Goal: Task Accomplishment & Management: Use online tool/utility

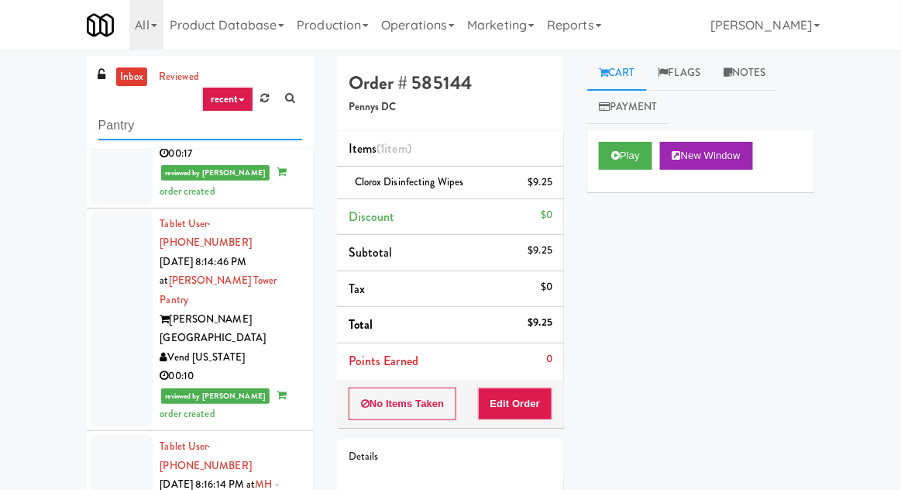
click at [117, 125] on input "Pantry" at bounding box center [200, 126] width 204 height 29
click at [114, 126] on input "Pantry" at bounding box center [200, 126] width 204 height 29
type input "Ambient"
click at [7, 64] on div "inbox reviewed recent all unclear take inventory issue suspicious failed recent…" at bounding box center [450, 340] width 901 height 569
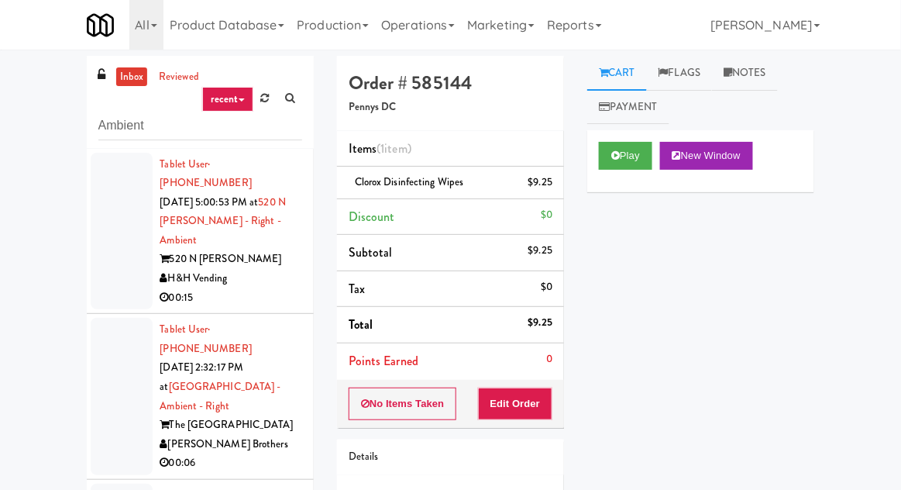
click at [95, 239] on div at bounding box center [122, 231] width 62 height 157
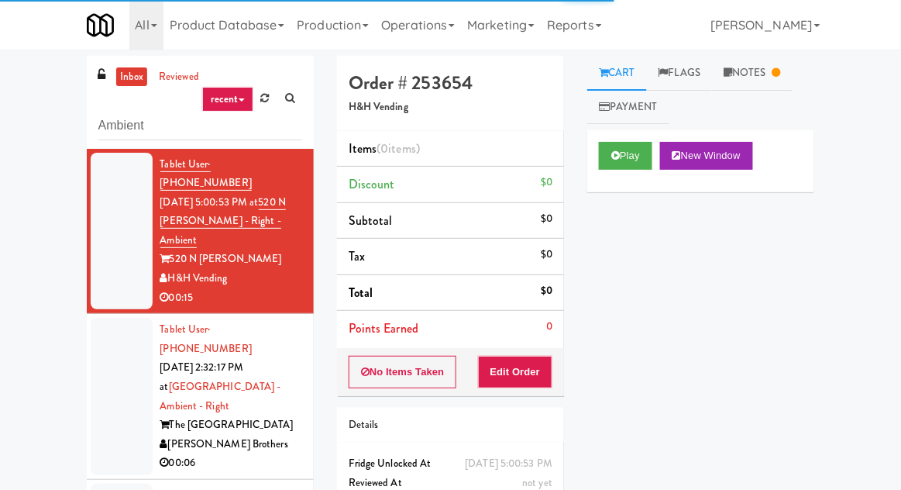
click at [757, 72] on link "Notes" at bounding box center [752, 73] width 81 height 35
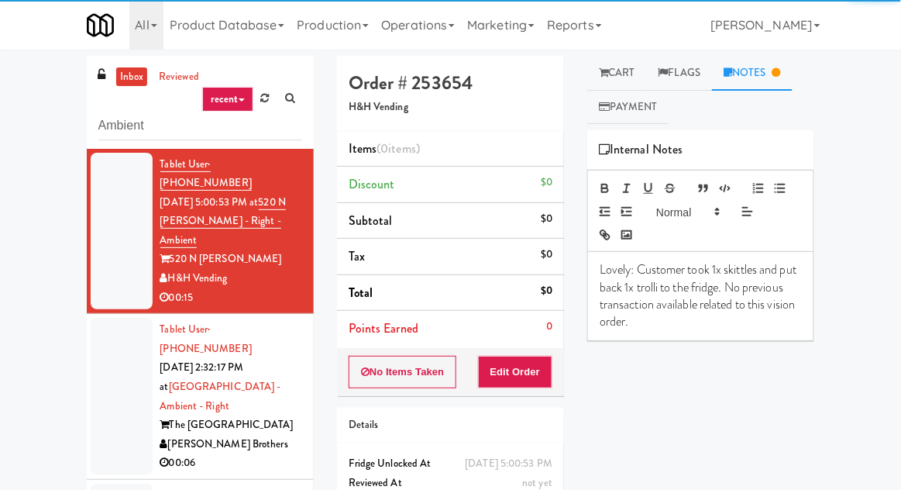
click at [105, 363] on div at bounding box center [122, 396] width 62 height 157
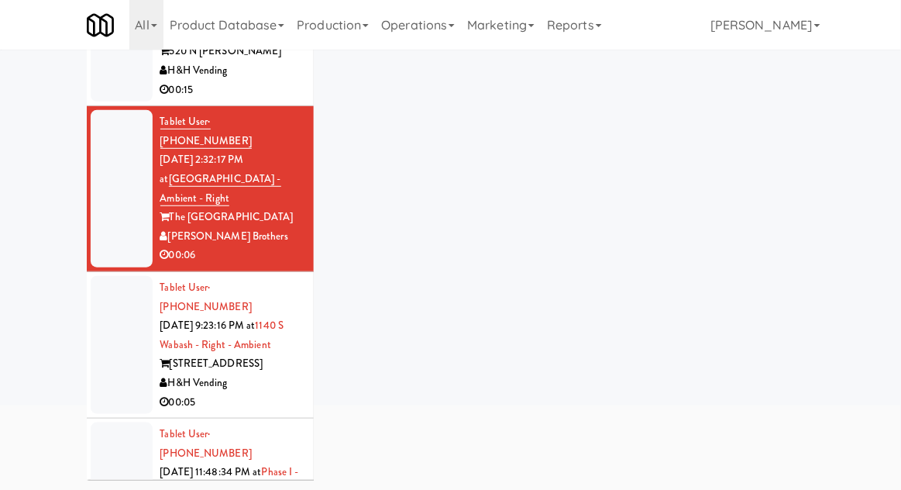
scroll to position [81, 0]
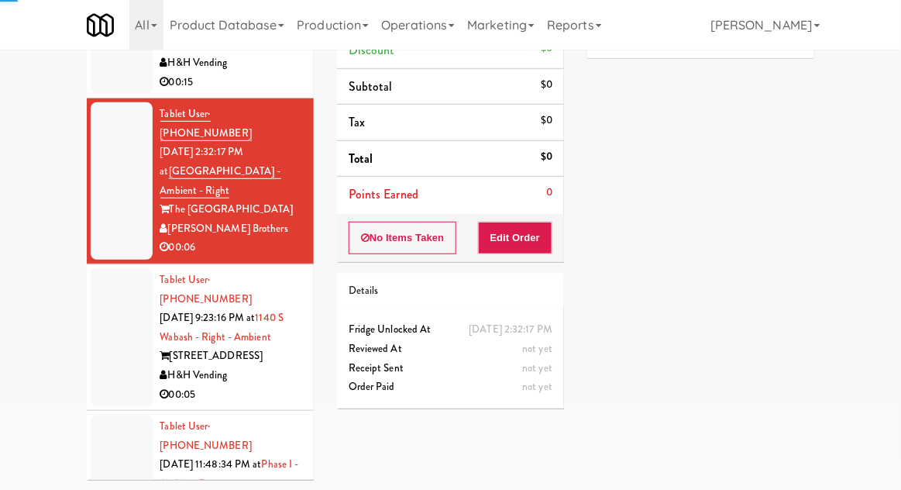
click at [107, 294] on div at bounding box center [122, 337] width 62 height 138
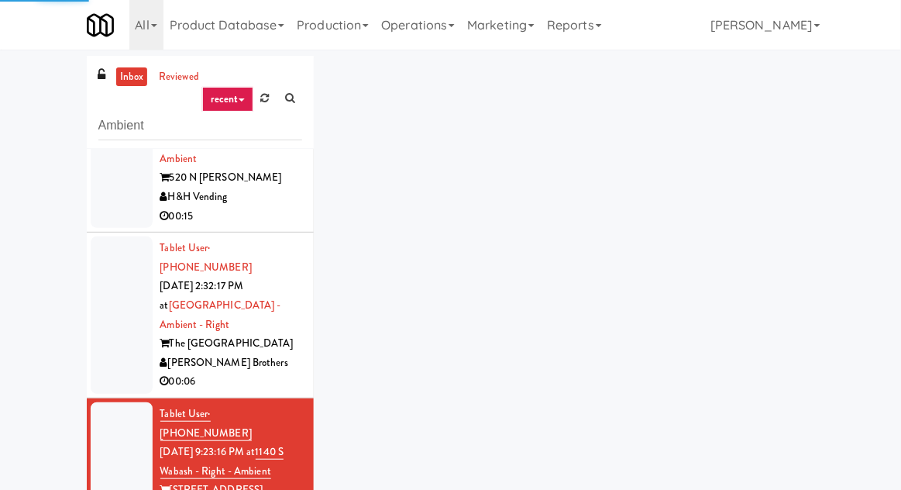
click at [112, 314] on div at bounding box center [122, 314] width 62 height 157
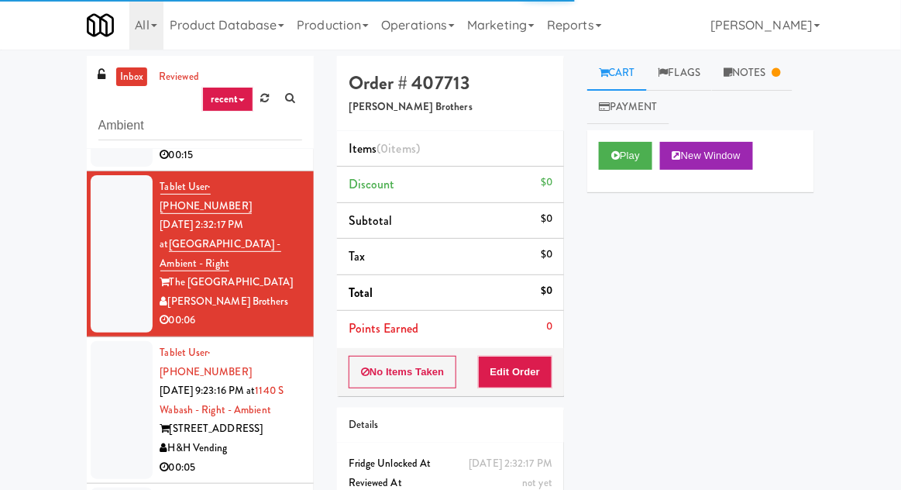
scroll to position [144, 0]
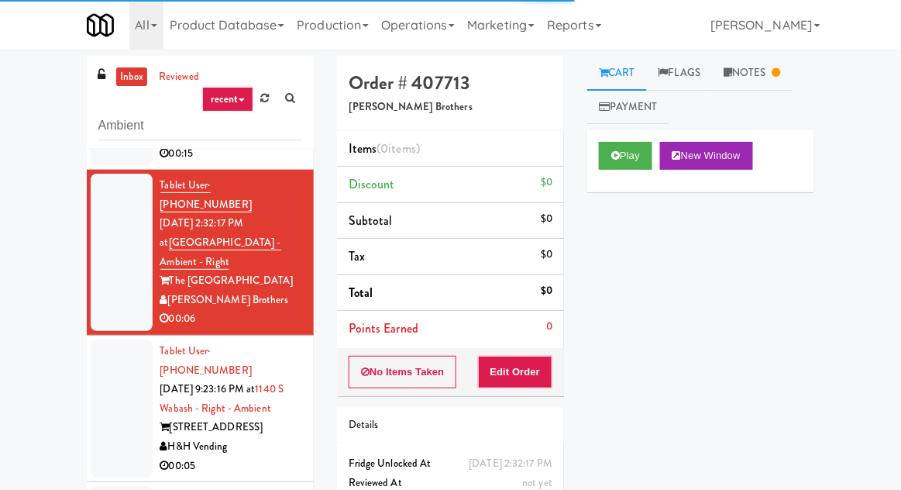
click at [774, 70] on link "Notes" at bounding box center [752, 73] width 81 height 35
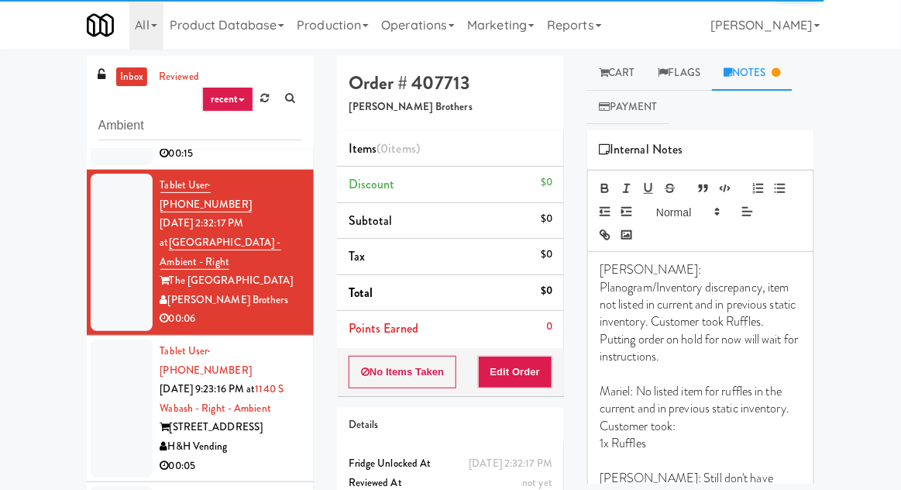
click at [624, 81] on link "Cart" at bounding box center [617, 73] width 60 height 35
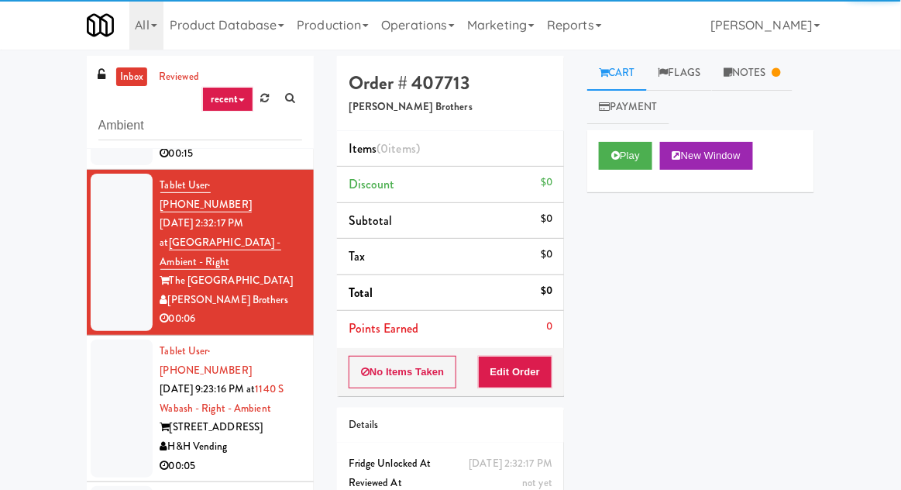
click at [100, 370] on div at bounding box center [122, 408] width 62 height 138
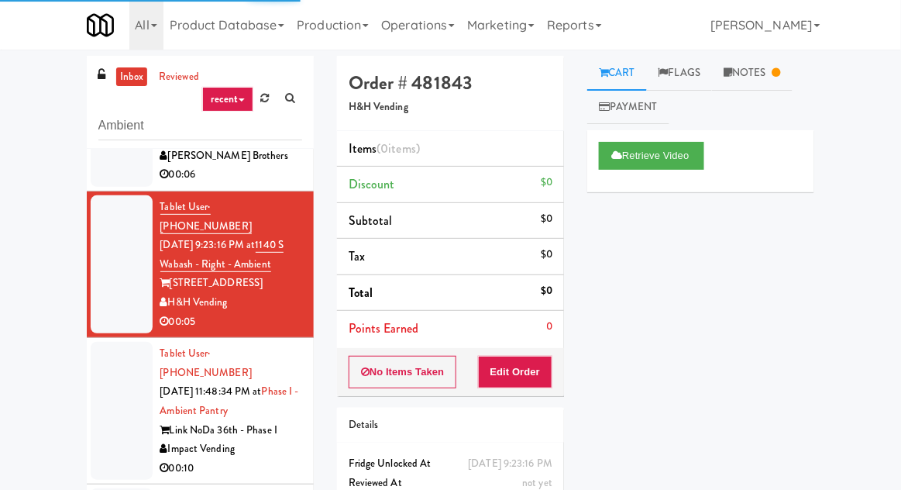
scroll to position [287, 0]
click at [104, 345] on div at bounding box center [122, 411] width 62 height 138
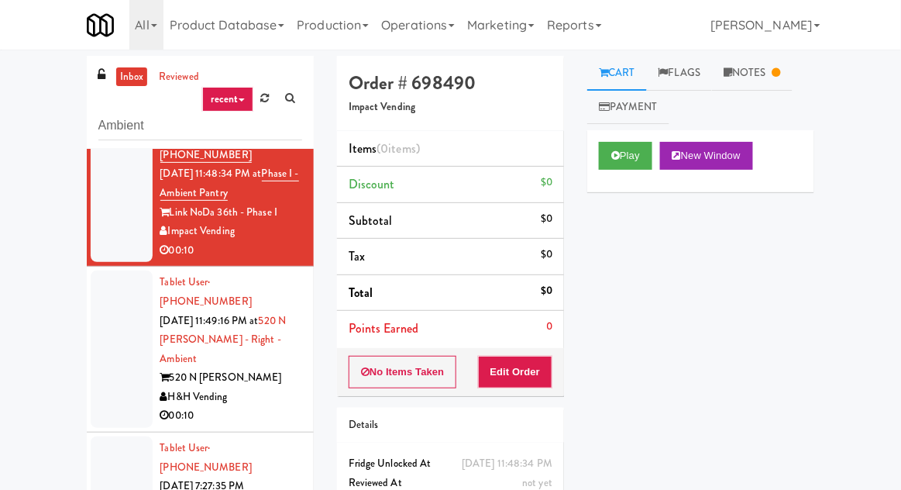
scroll to position [492, 0]
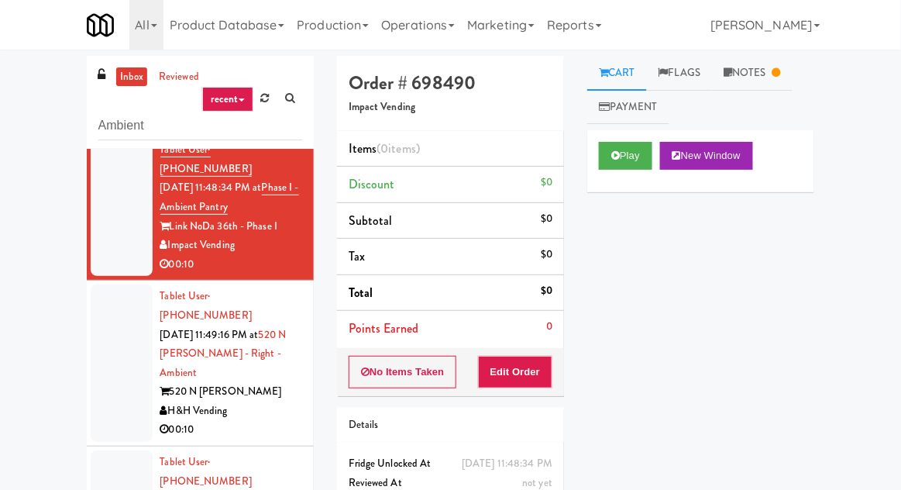
click at [113, 287] on div at bounding box center [122, 362] width 62 height 157
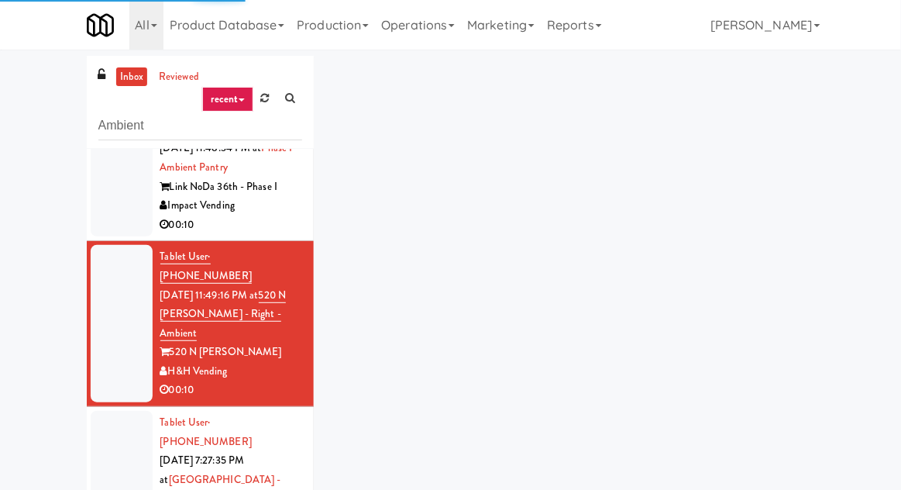
scroll to position [531, 0]
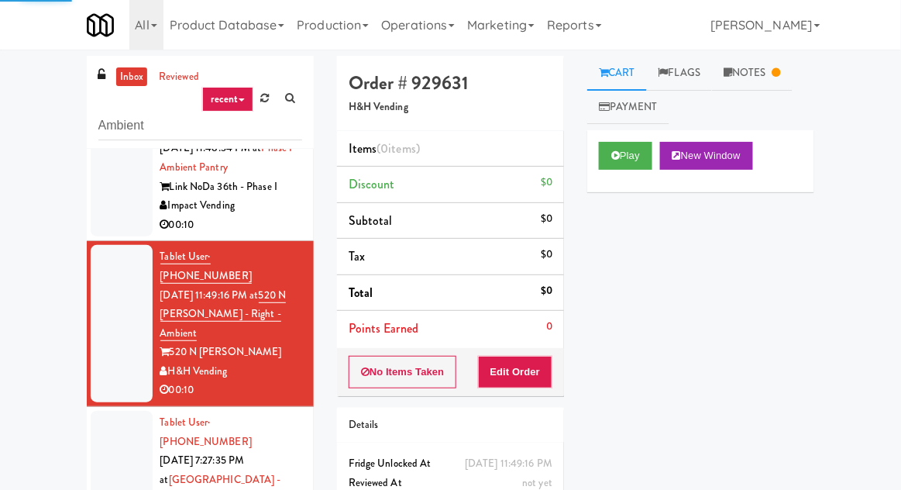
click at [99, 411] on div at bounding box center [122, 489] width 62 height 157
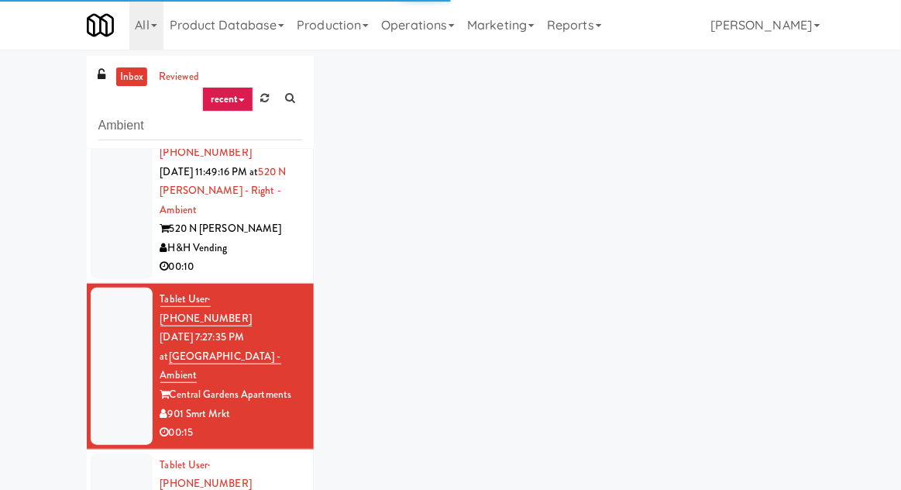
scroll to position [661, 0]
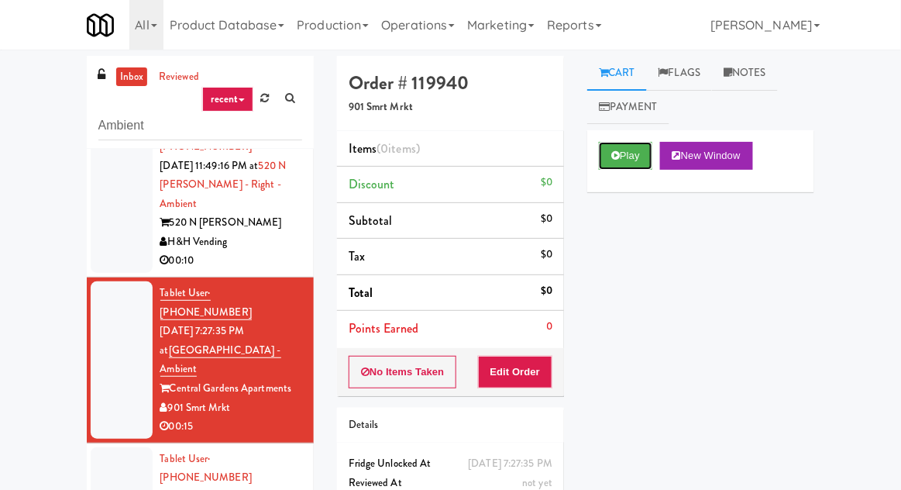
click at [648, 160] on button "Play" at bounding box center [625, 156] width 53 height 28
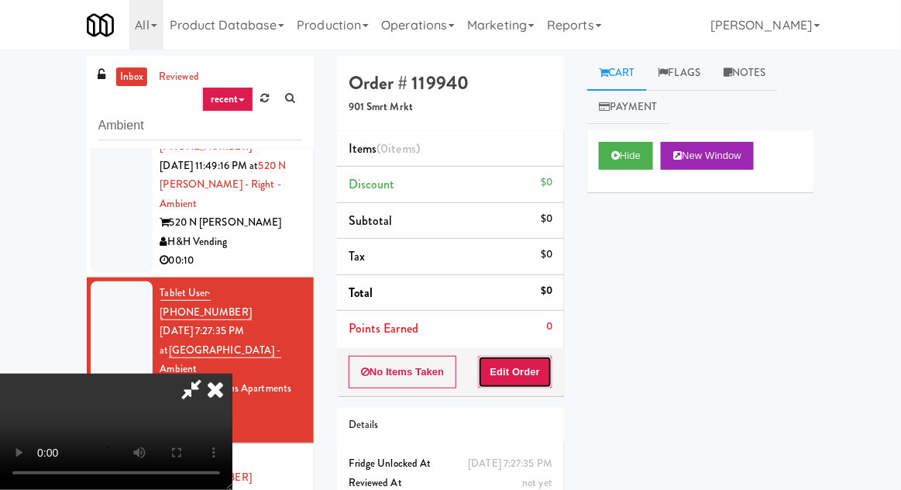
click at [544, 356] on button "Edit Order" at bounding box center [515, 372] width 75 height 33
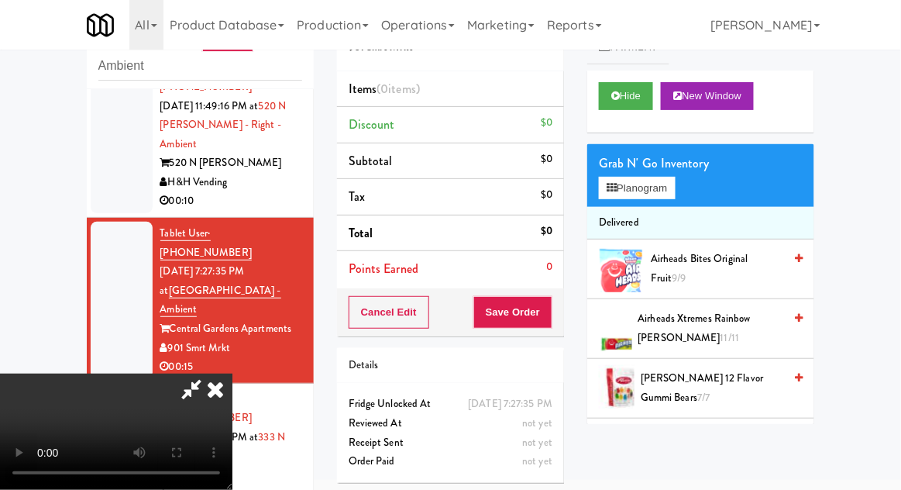
scroll to position [57, 0]
click at [672, 192] on button "Planogram" at bounding box center [637, 188] width 76 height 23
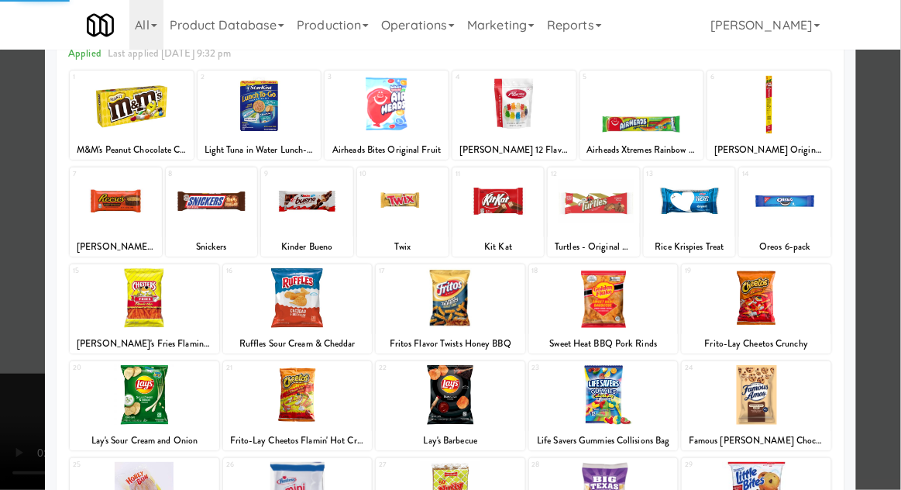
scroll to position [196, 0]
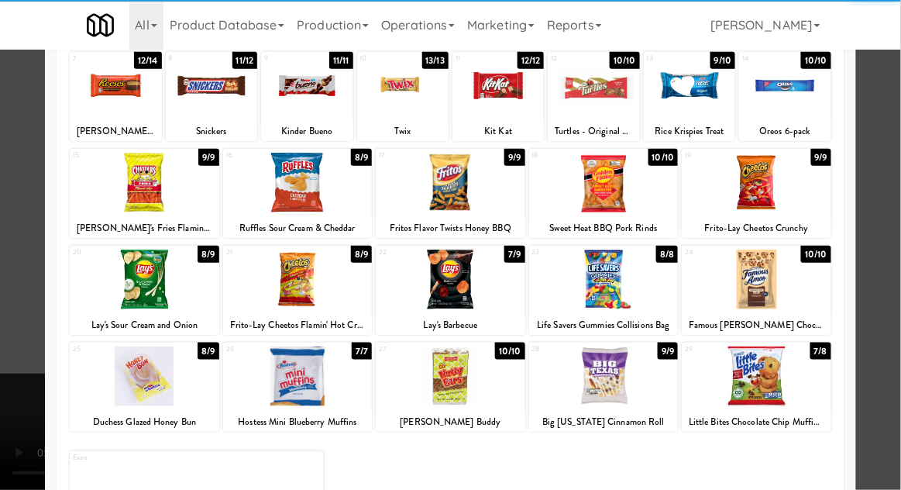
click at [272, 377] on div at bounding box center [298, 376] width 150 height 60
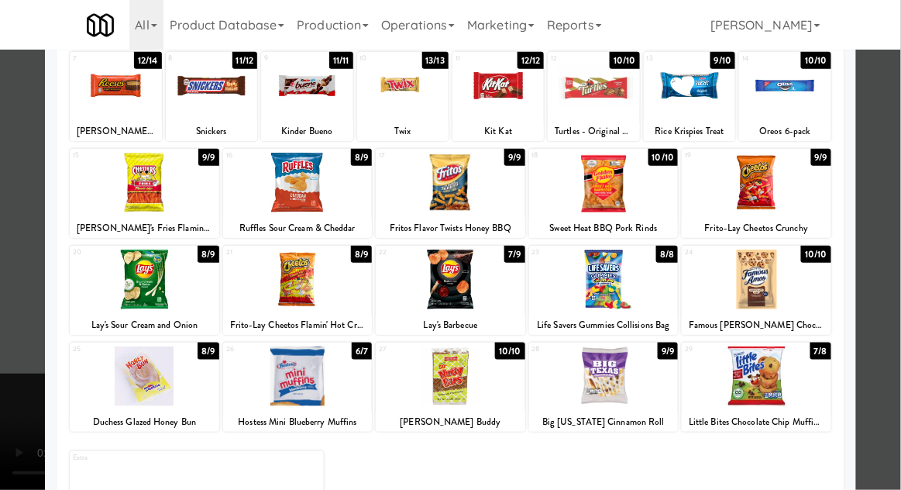
click at [893, 316] on div at bounding box center [450, 245] width 901 height 490
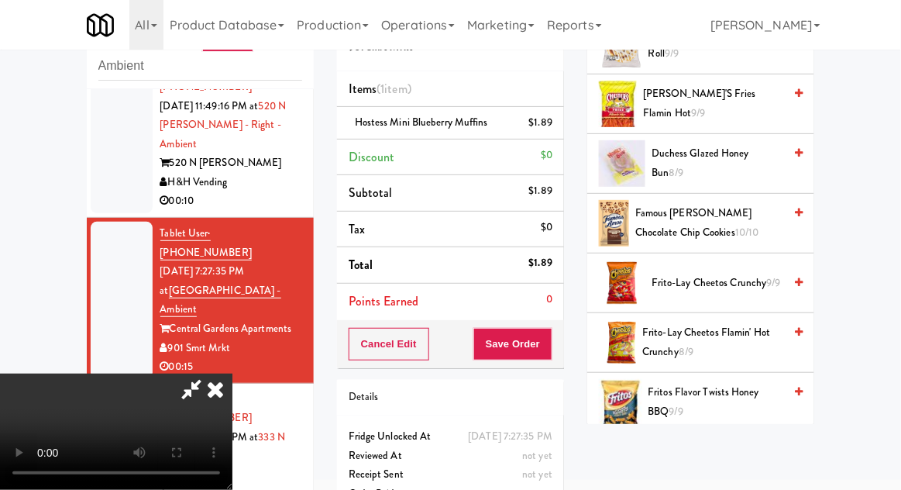
scroll to position [421, 0]
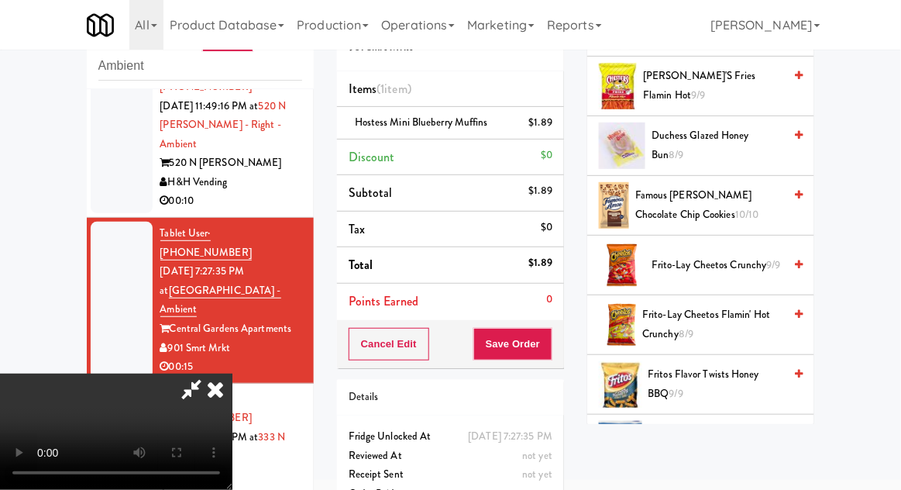
click at [737, 308] on span "Frito-Lay Cheetos Flamin' Hot Crunchy 8/9" at bounding box center [712, 324] width 141 height 38
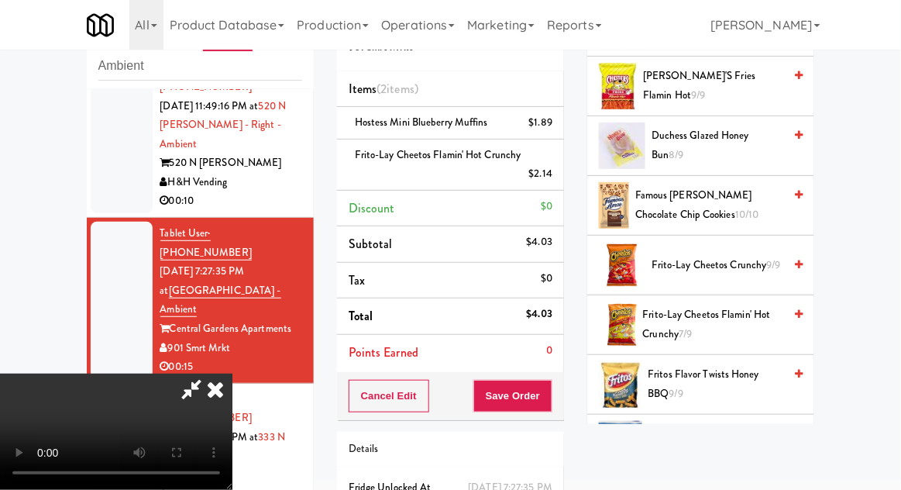
scroll to position [90, 0]
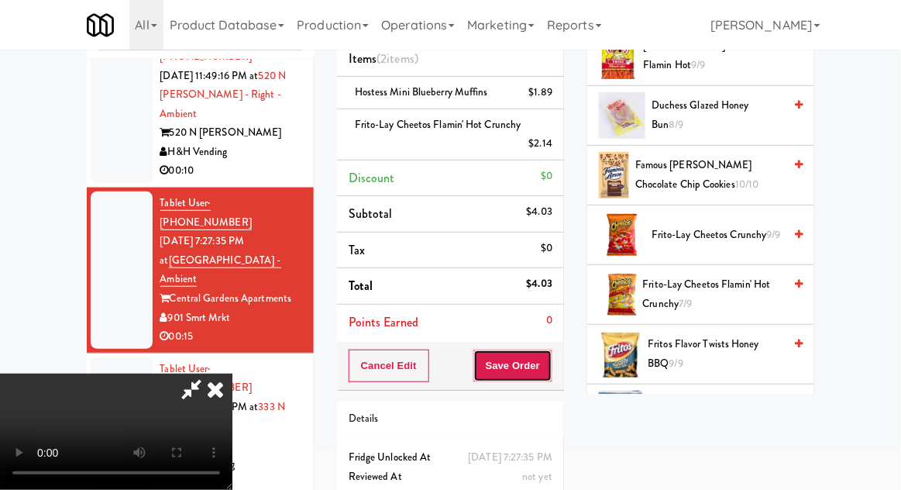
click at [548, 379] on button "Save Order" at bounding box center [512, 365] width 79 height 33
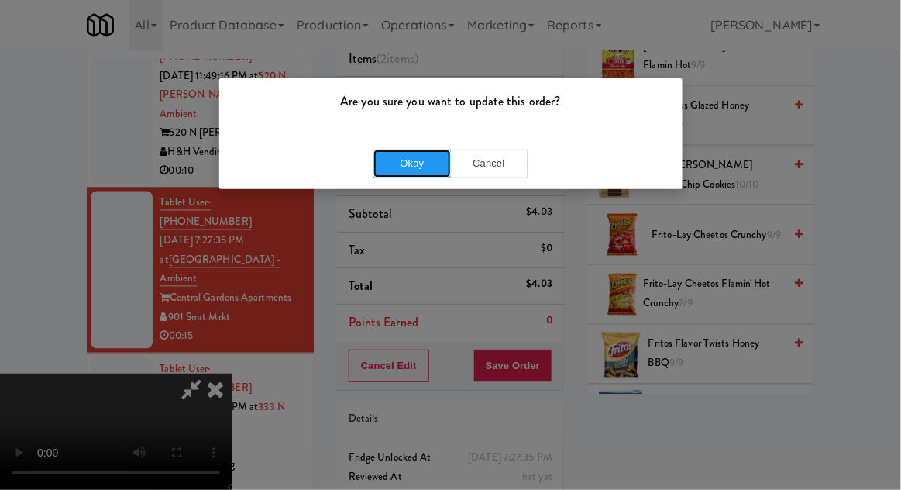
click at [401, 161] on button "Okay" at bounding box center [411, 164] width 77 height 28
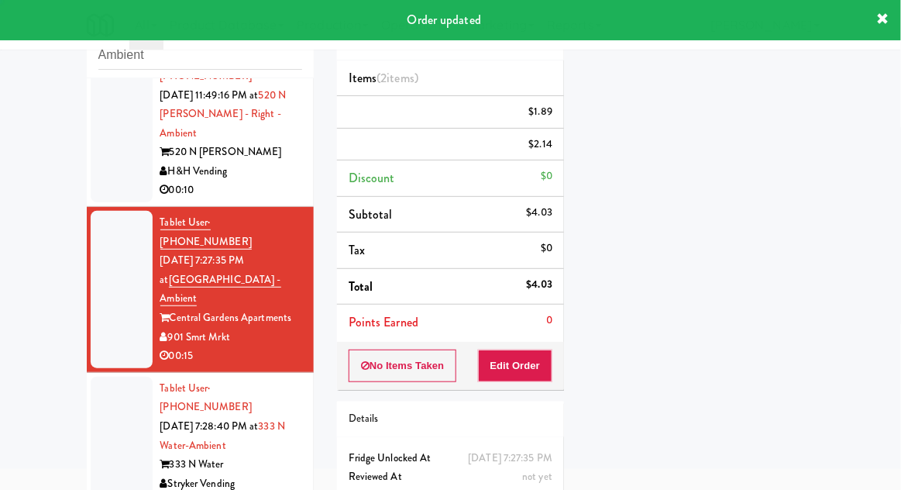
scroll to position [0, 0]
click at [98, 377] on div at bounding box center [122, 446] width 62 height 138
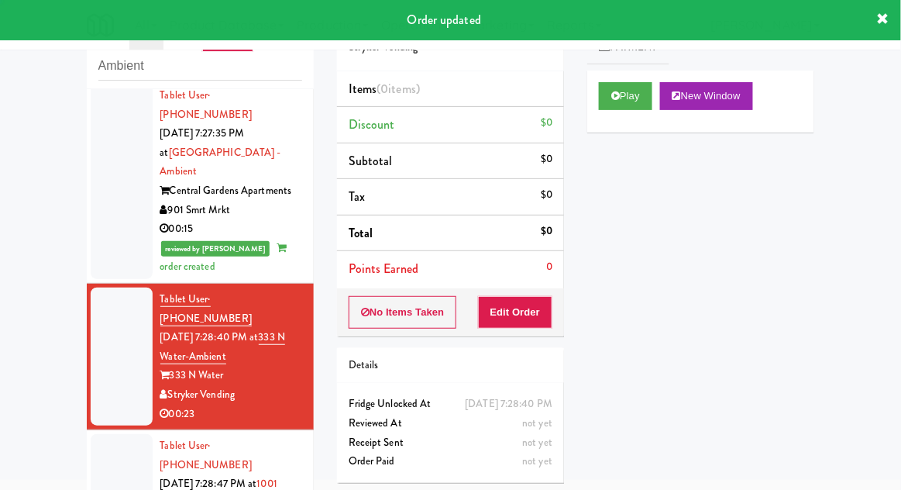
scroll to position [817, 0]
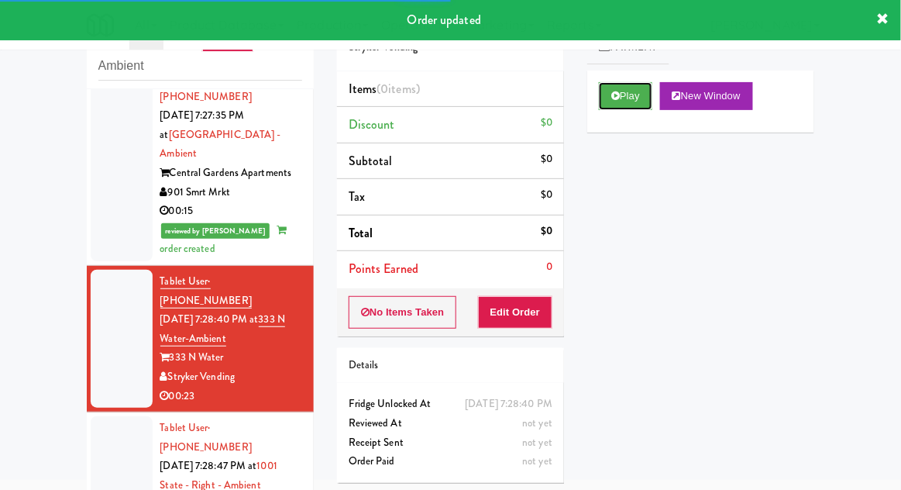
click at [633, 95] on button "Play" at bounding box center [625, 96] width 53 height 28
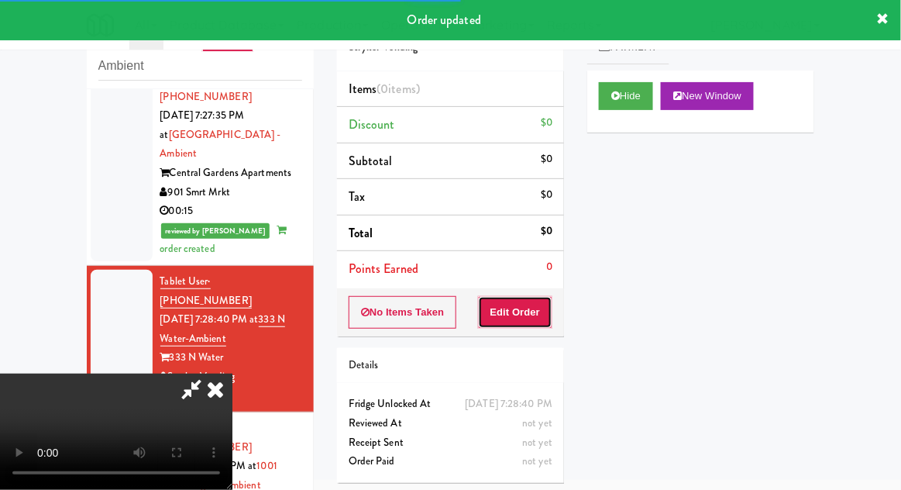
click at [532, 322] on button "Edit Order" at bounding box center [515, 312] width 75 height 33
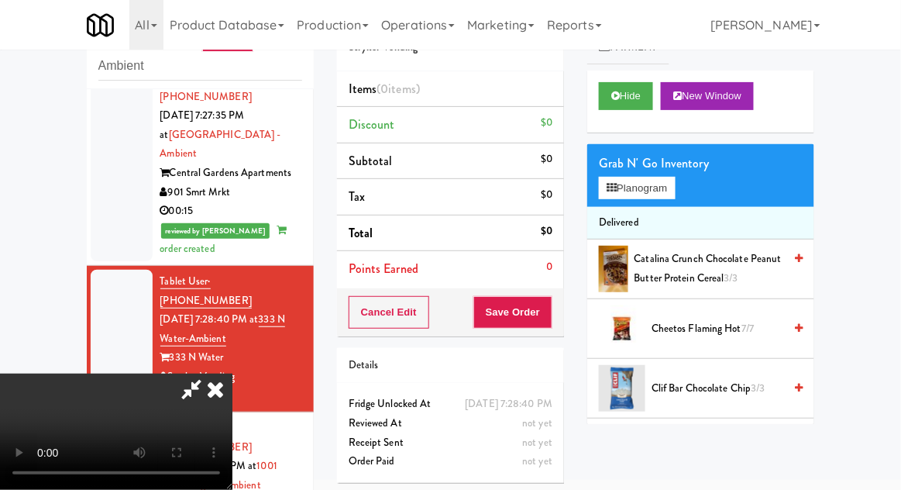
scroll to position [0, 0]
click at [658, 187] on button "Planogram" at bounding box center [637, 188] width 76 height 23
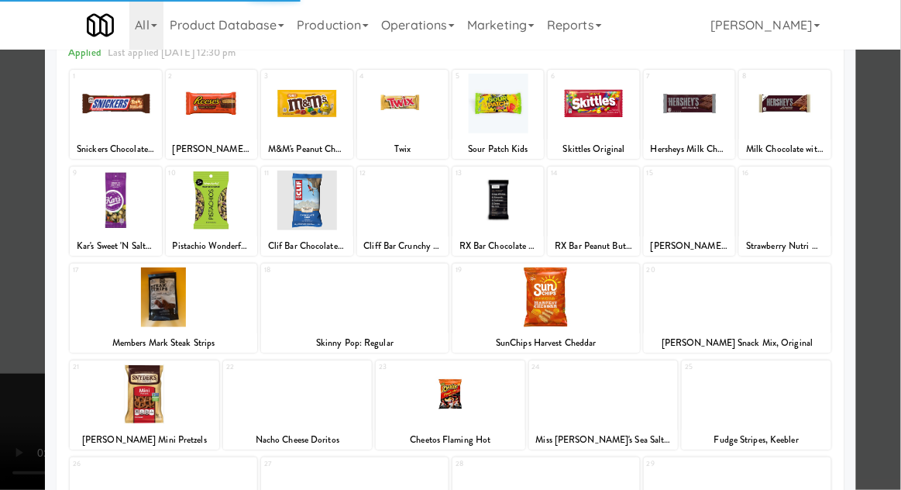
scroll to position [196, 0]
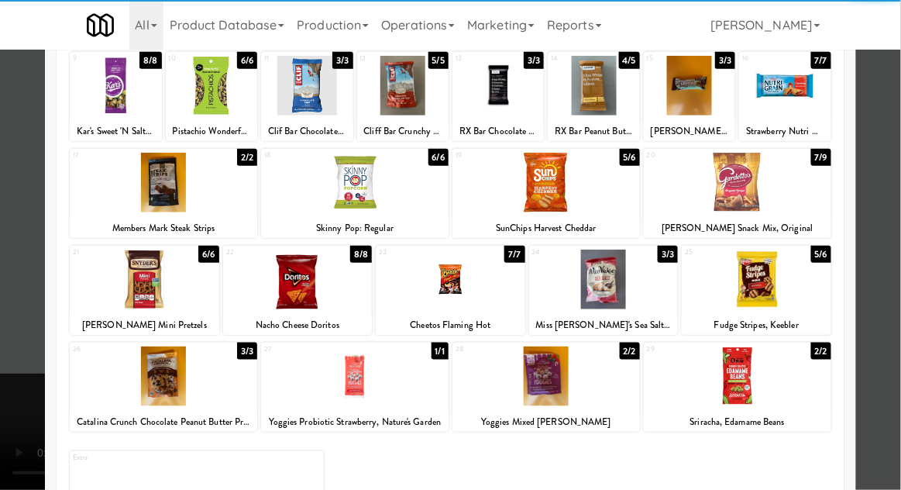
click at [600, 396] on div at bounding box center [545, 376] width 187 height 60
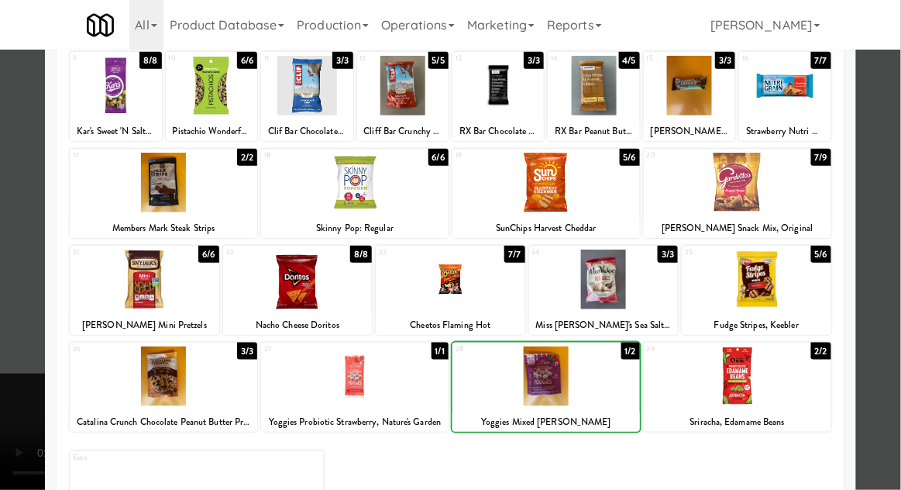
click at [895, 312] on div at bounding box center [450, 245] width 901 height 490
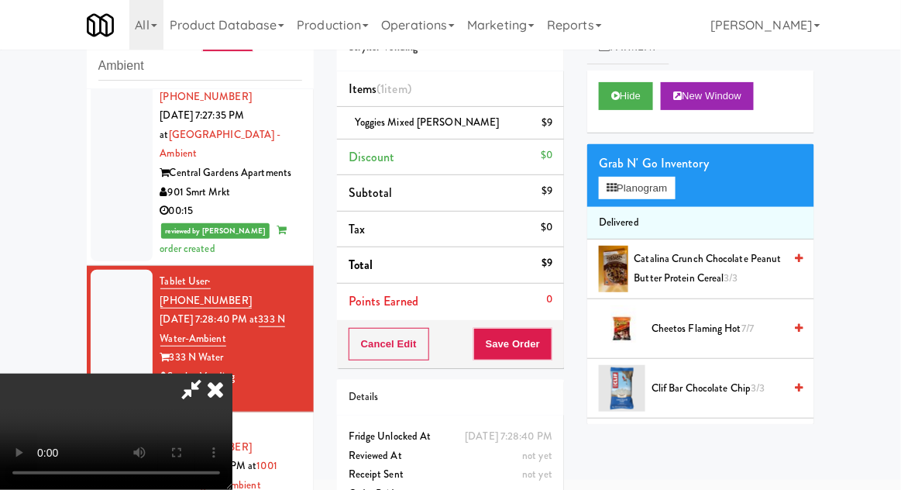
click at [562, 132] on li "Yoggies Mixed [PERSON_NAME] $9" at bounding box center [450, 123] width 227 height 33
click at [556, 129] on icon at bounding box center [554, 128] width 8 height 10
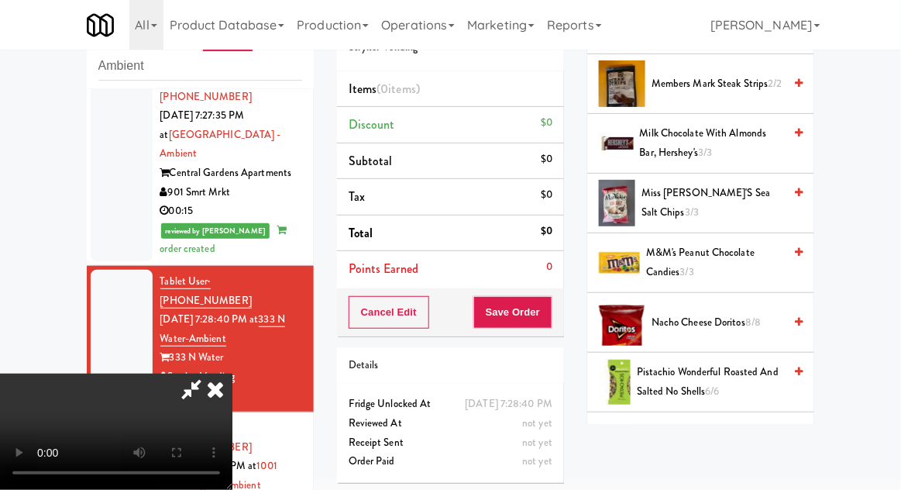
scroll to position [666, 0]
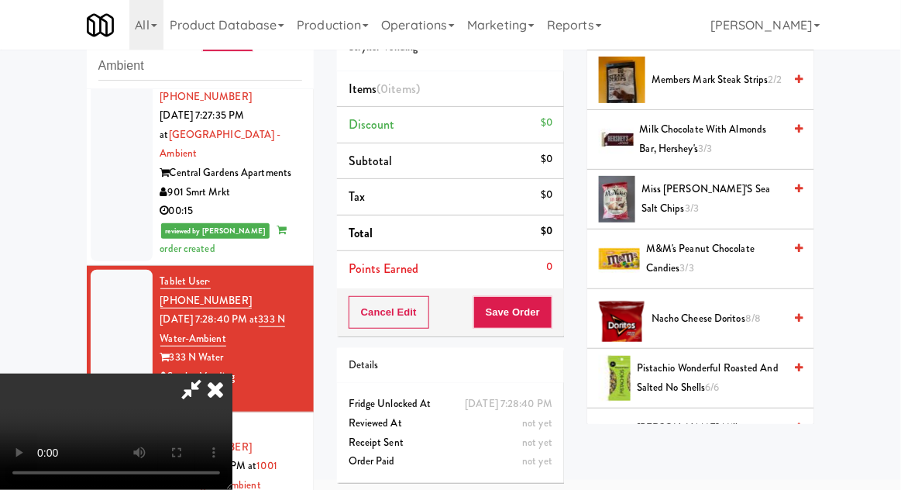
click at [709, 253] on span "M&M's Peanut Chocolate Candies 3/3" at bounding box center [714, 258] width 137 height 38
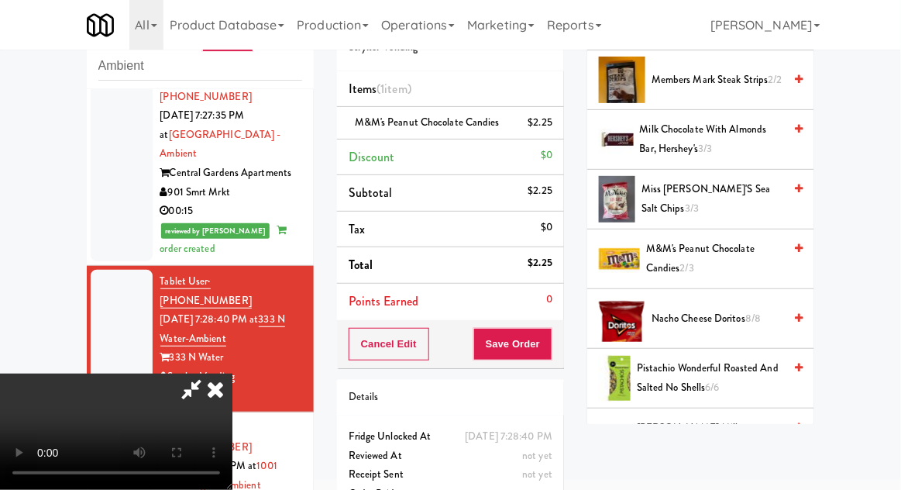
scroll to position [57, 0]
click at [548, 342] on button "Save Order" at bounding box center [512, 344] width 79 height 33
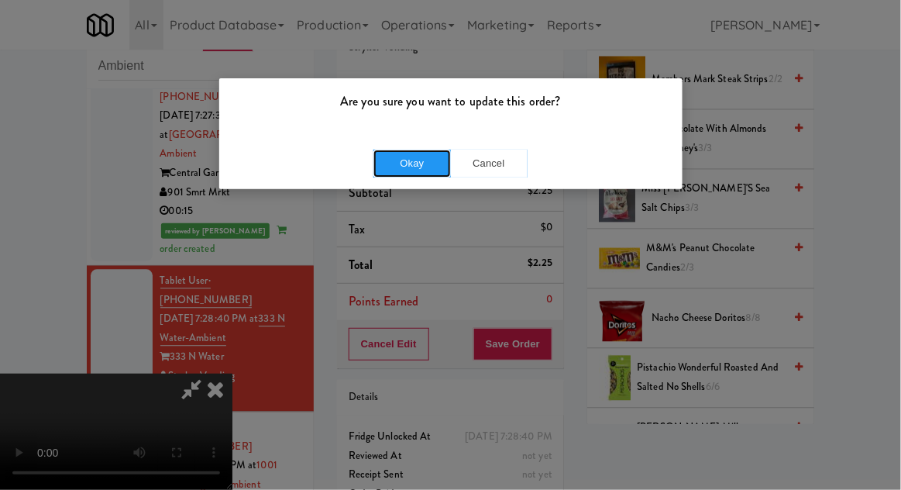
click at [390, 167] on button "Okay" at bounding box center [411, 164] width 77 height 28
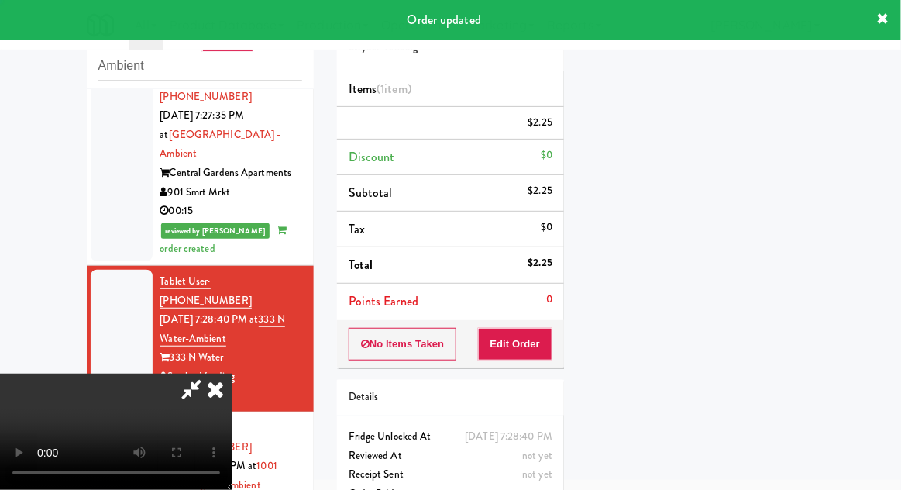
scroll to position [0, 0]
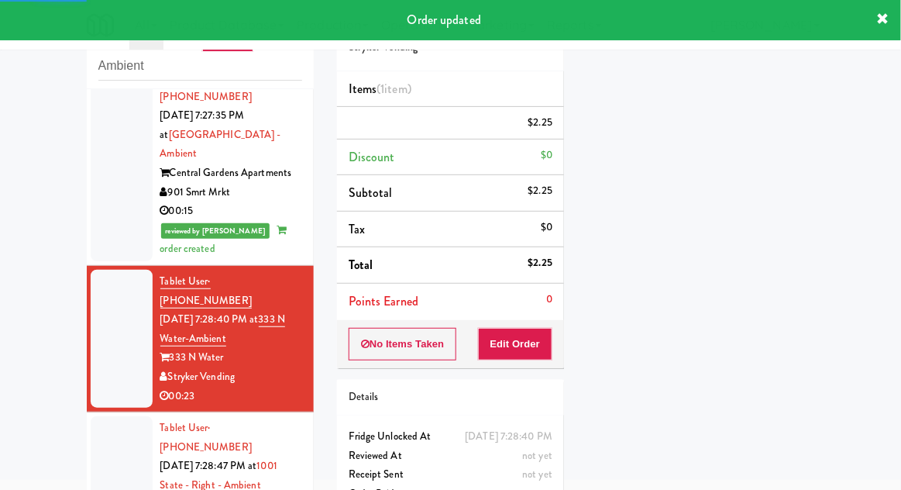
click at [102, 416] on div at bounding box center [122, 485] width 62 height 138
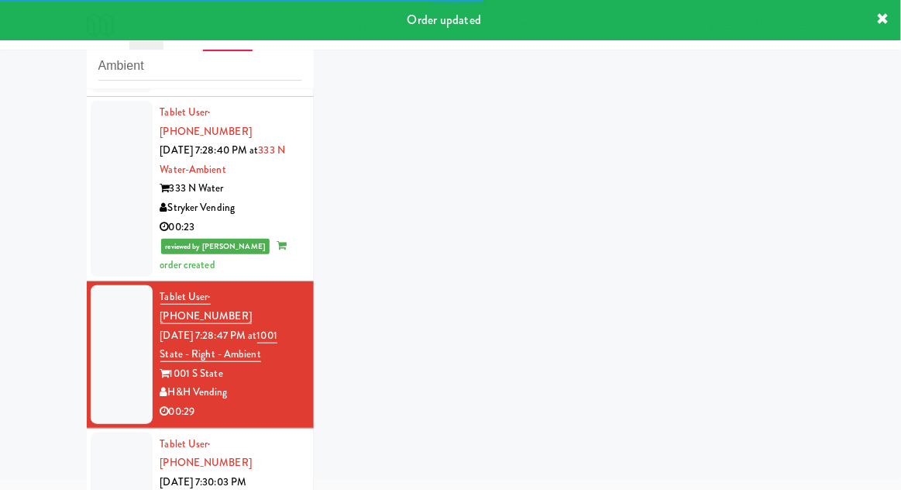
scroll to position [985, 0]
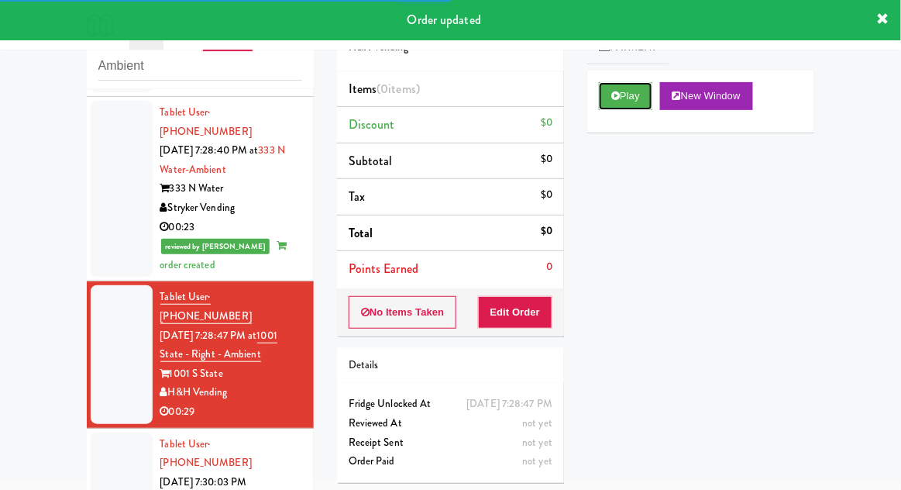
click at [636, 95] on button "Play" at bounding box center [625, 96] width 53 height 28
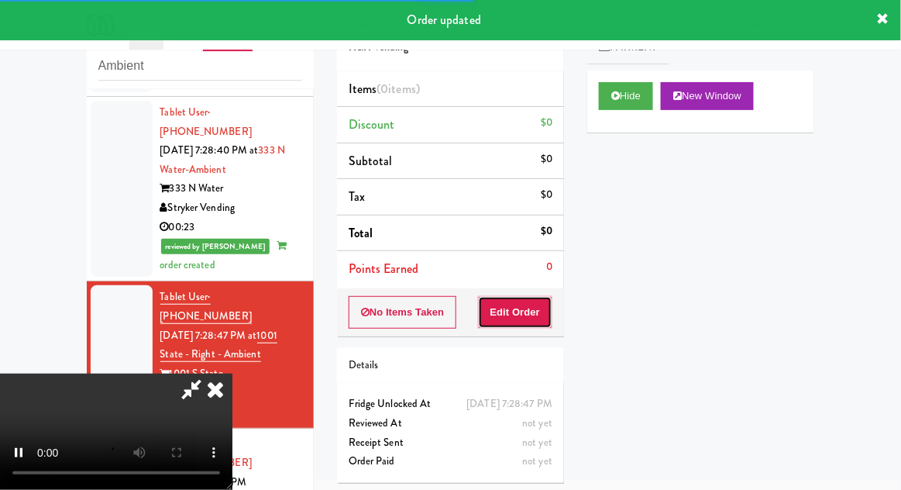
click at [533, 317] on button "Edit Order" at bounding box center [515, 312] width 75 height 33
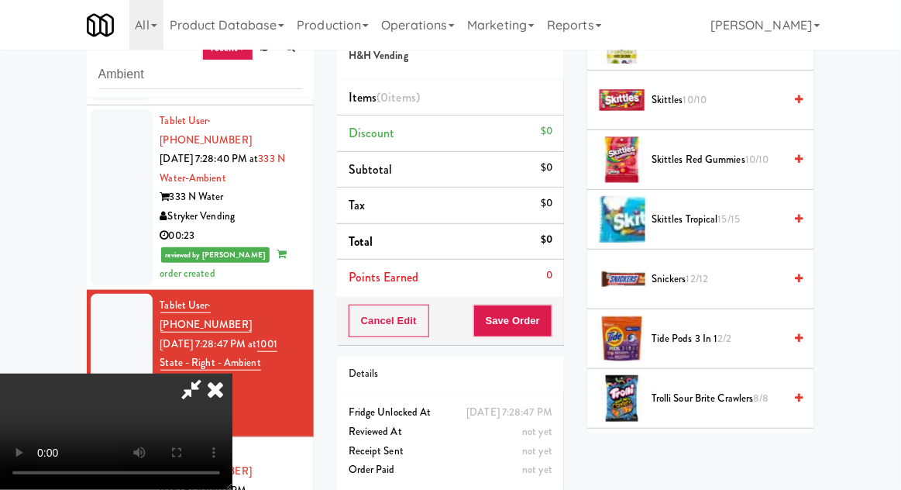
scroll to position [1499, 0]
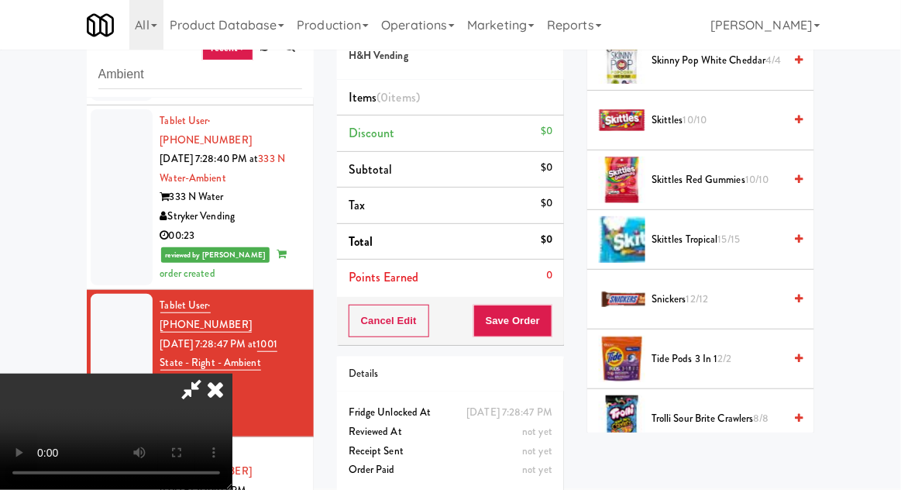
click at [730, 290] on span "Snickers 12/12" at bounding box center [718, 299] width 132 height 19
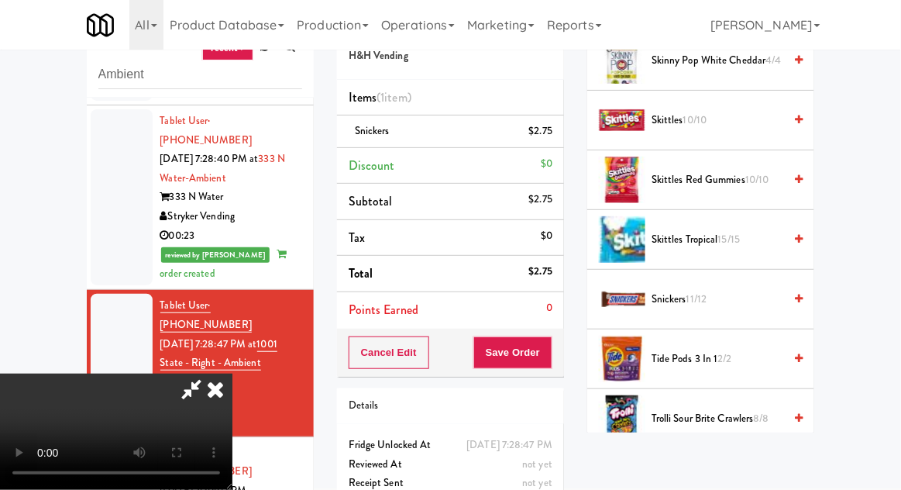
click at [711, 409] on span "Trolli Sour Brite Crawlers 8/8" at bounding box center [718, 418] width 132 height 19
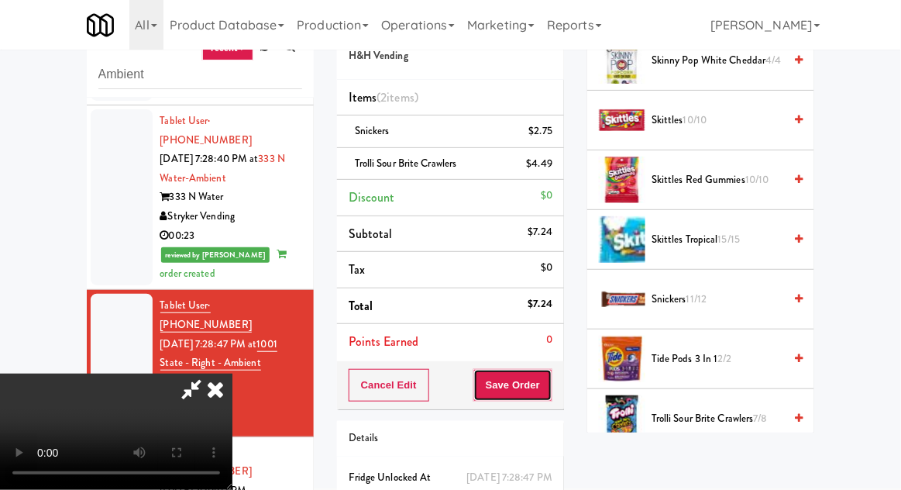
click at [552, 387] on button "Save Order" at bounding box center [512, 385] width 79 height 33
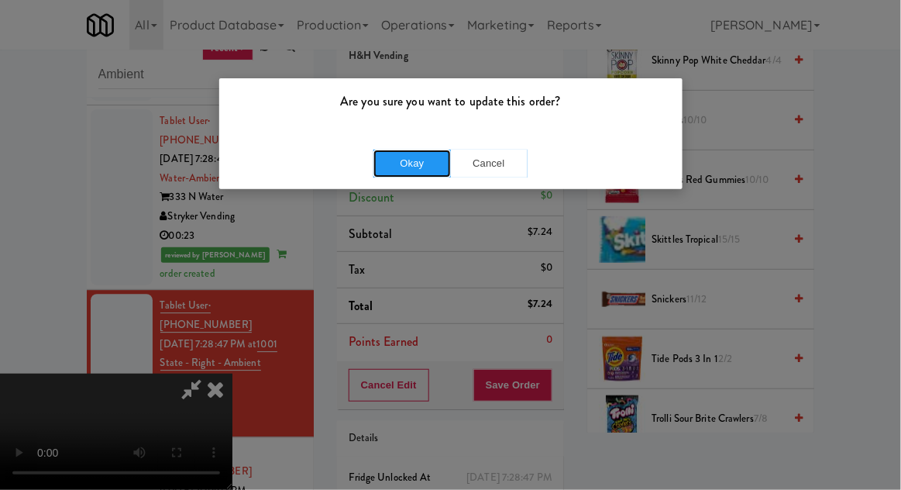
click at [386, 163] on button "Okay" at bounding box center [411, 164] width 77 height 28
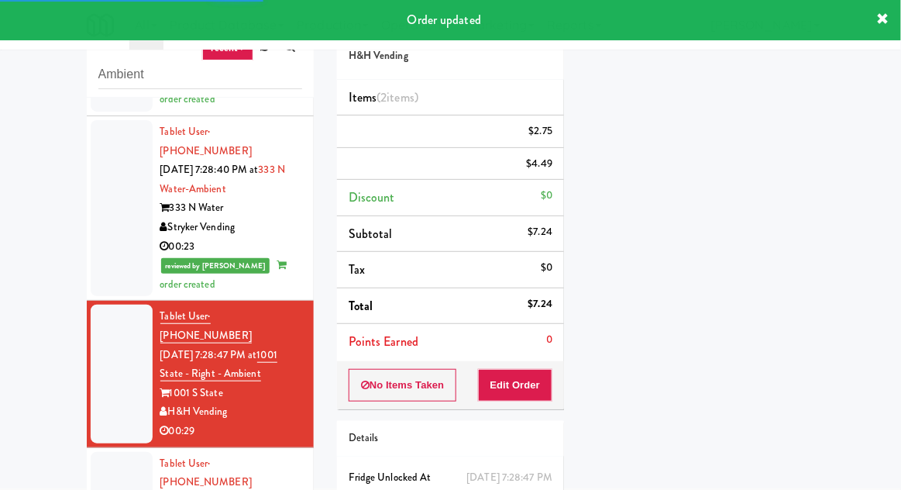
scroll to position [976, 0]
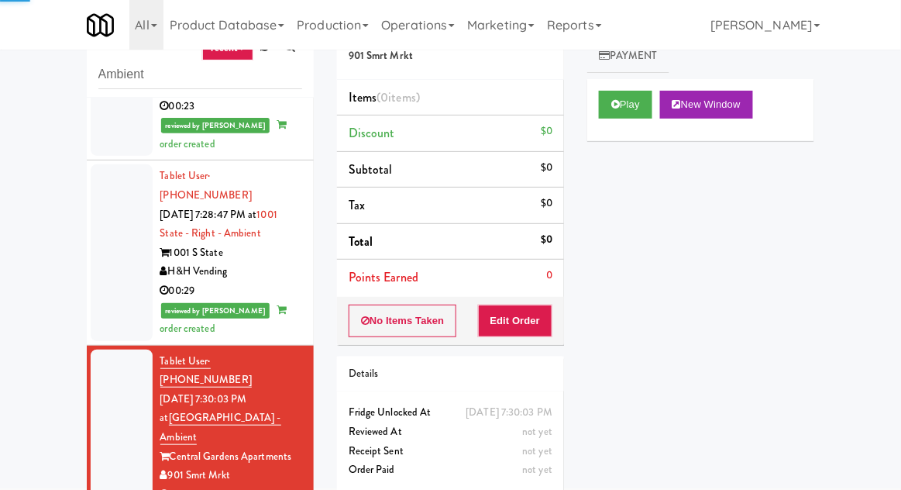
scroll to position [1119, 0]
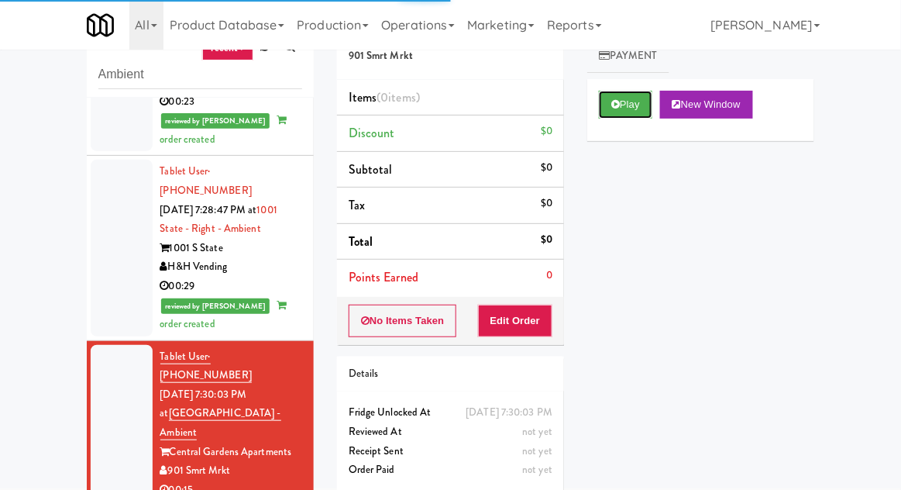
click at [638, 104] on button "Play" at bounding box center [625, 105] width 53 height 28
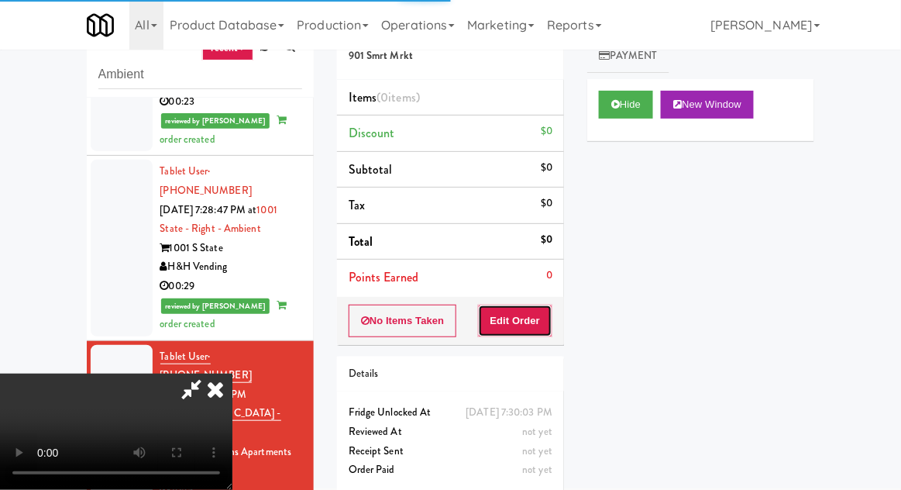
click at [518, 309] on button "Edit Order" at bounding box center [515, 320] width 75 height 33
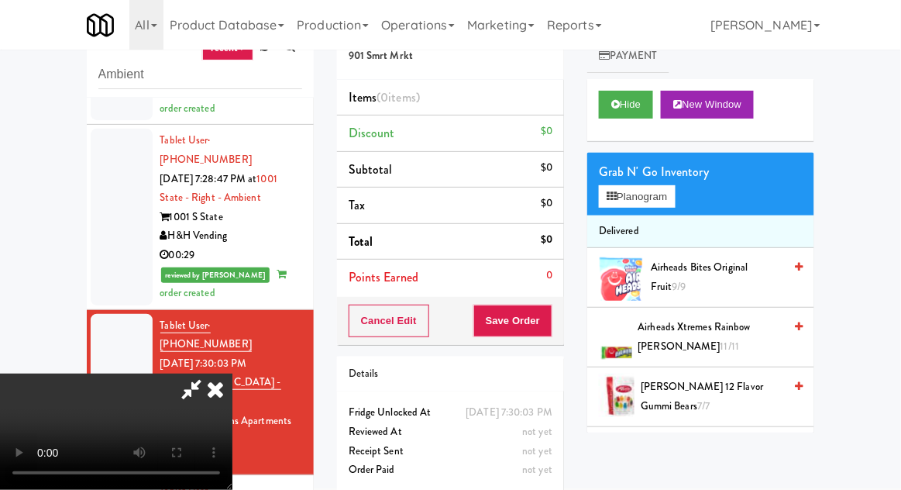
scroll to position [0, 0]
click at [704, 339] on span "Airheads Xtremes Rainbow [PERSON_NAME] 11/11" at bounding box center [711, 337] width 146 height 38
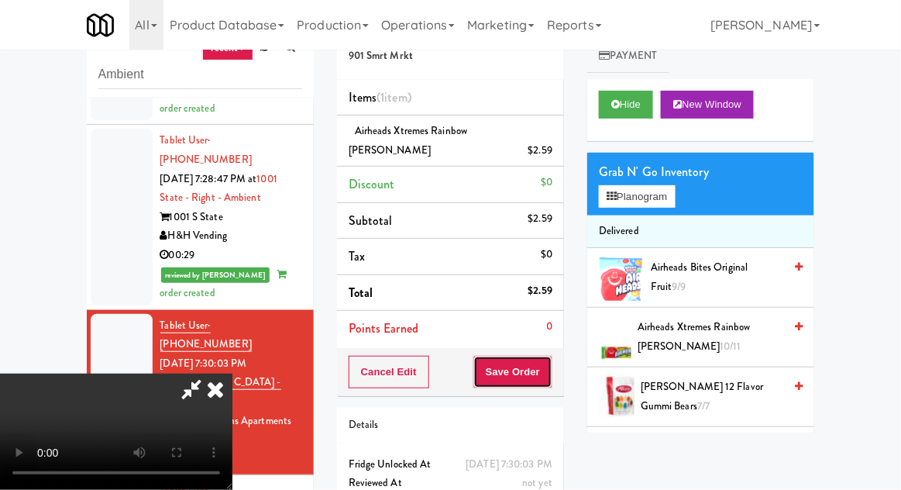
click at [545, 363] on button "Save Order" at bounding box center [512, 372] width 79 height 33
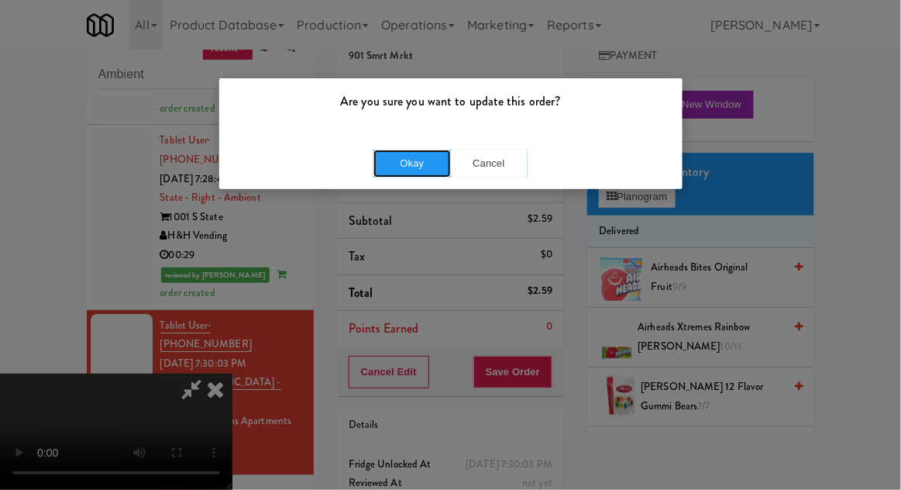
click at [390, 163] on button "Okay" at bounding box center [411, 164] width 77 height 28
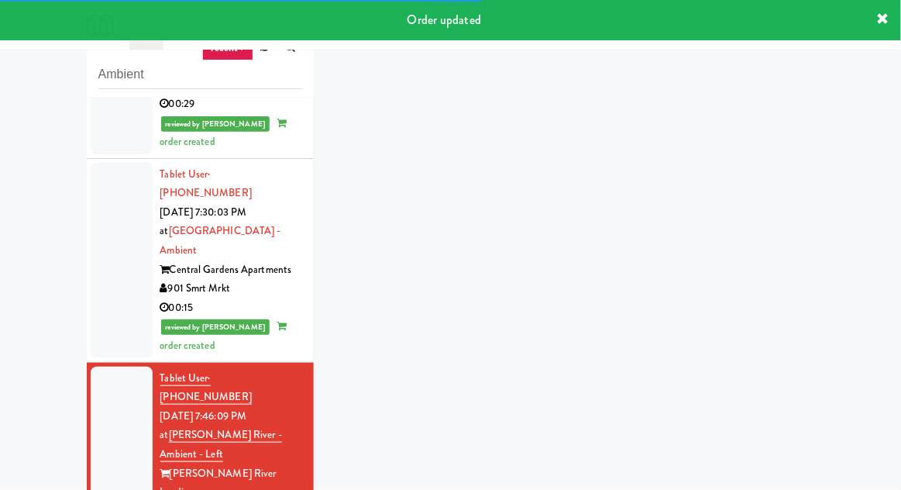
scroll to position [1302, 0]
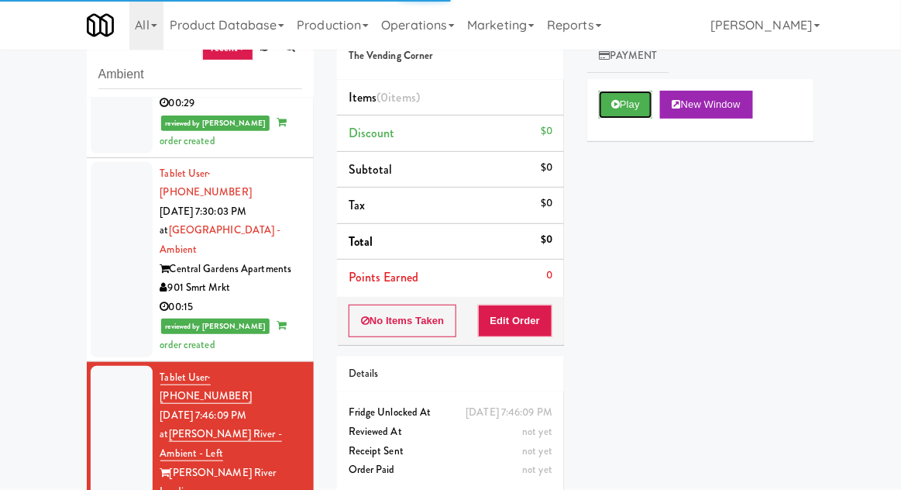
click at [631, 105] on button "Play" at bounding box center [625, 105] width 53 height 28
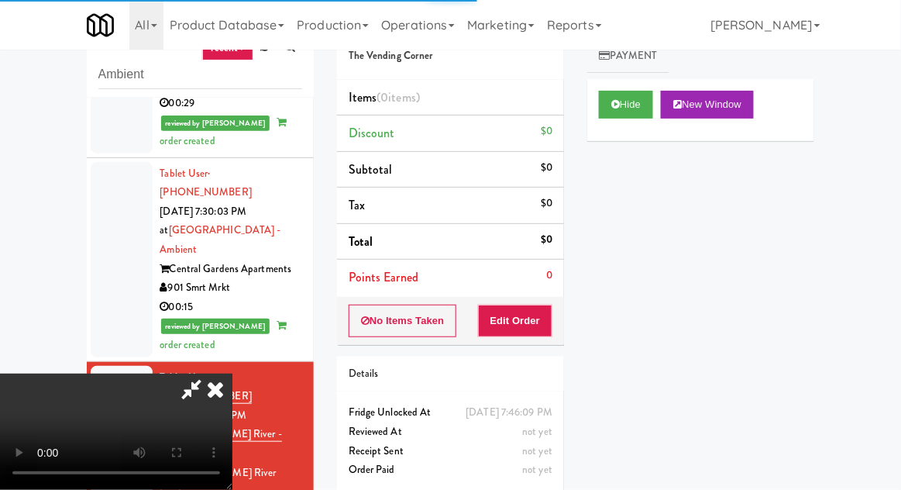
click at [534, 345] on div "Order # 960612 The Vending Corner Items (0 items ) Discount $0 Subtotal $0 Tax …" at bounding box center [450, 254] width 250 height 498
click at [524, 321] on button "Edit Order" at bounding box center [515, 320] width 75 height 33
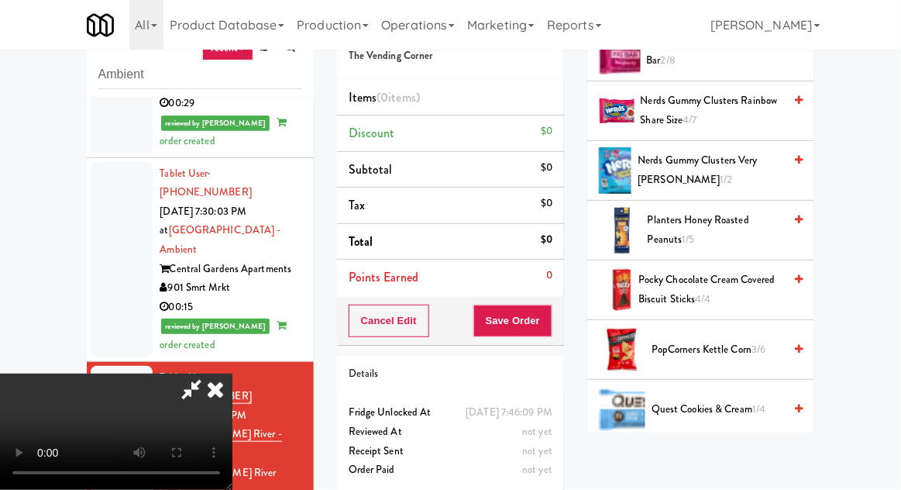
scroll to position [1011, 0]
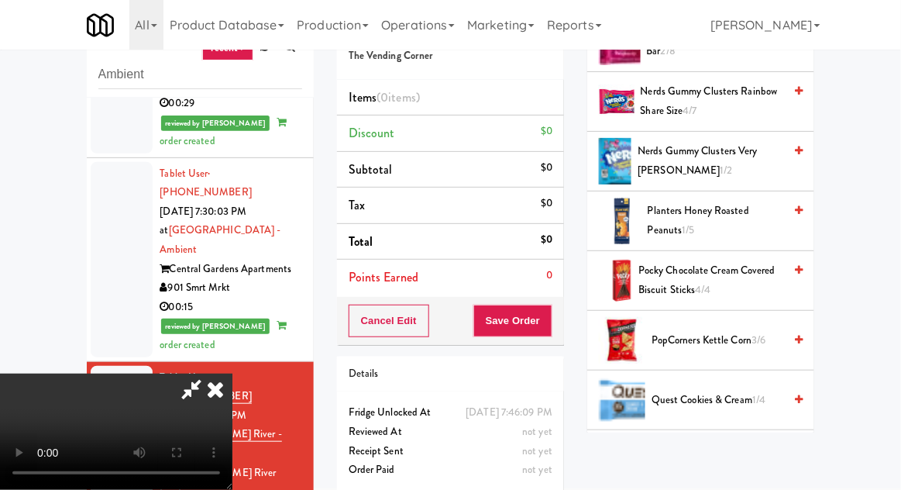
click at [751, 339] on span "PopCorners Kettle Corn 3/6" at bounding box center [718, 340] width 132 height 19
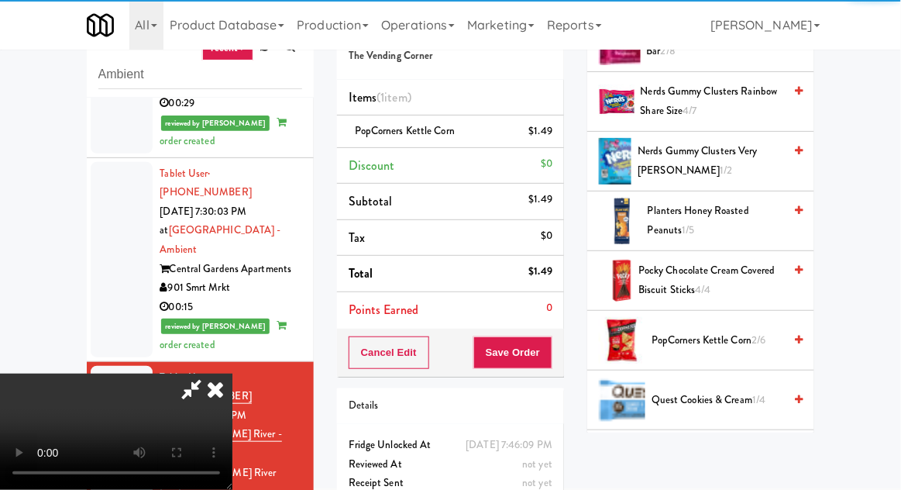
click at [534, 135] on div "$1.49" at bounding box center [541, 131] width 24 height 19
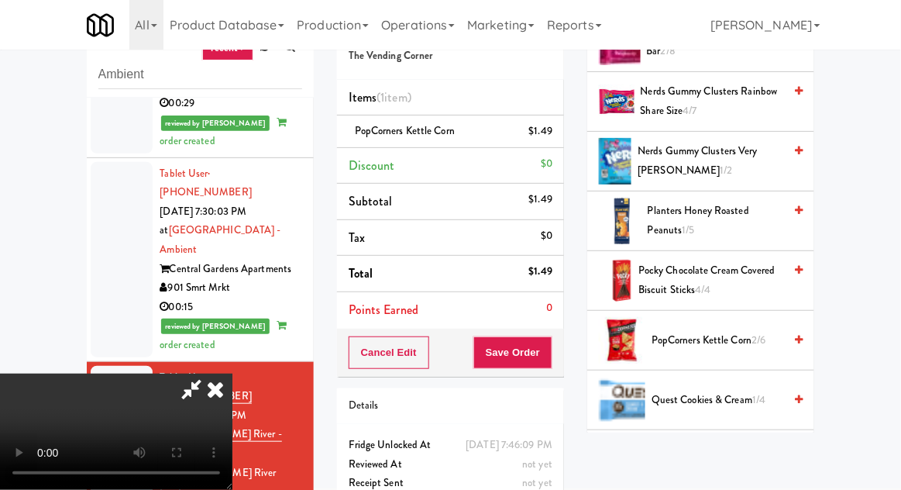
click at [551, 142] on link at bounding box center [551, 137] width 14 height 19
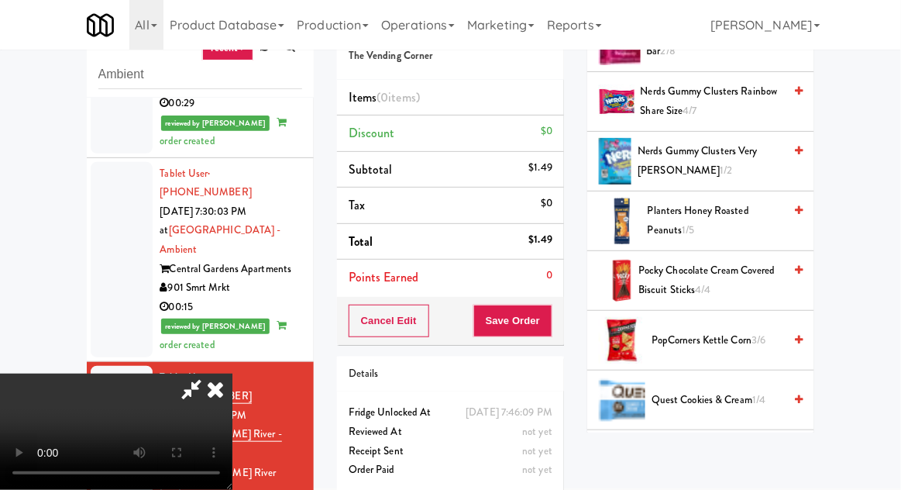
click at [713, 280] on span "Pocky Chocolate Cream Covered Biscuit Sticks 4/4" at bounding box center [710, 280] width 145 height 38
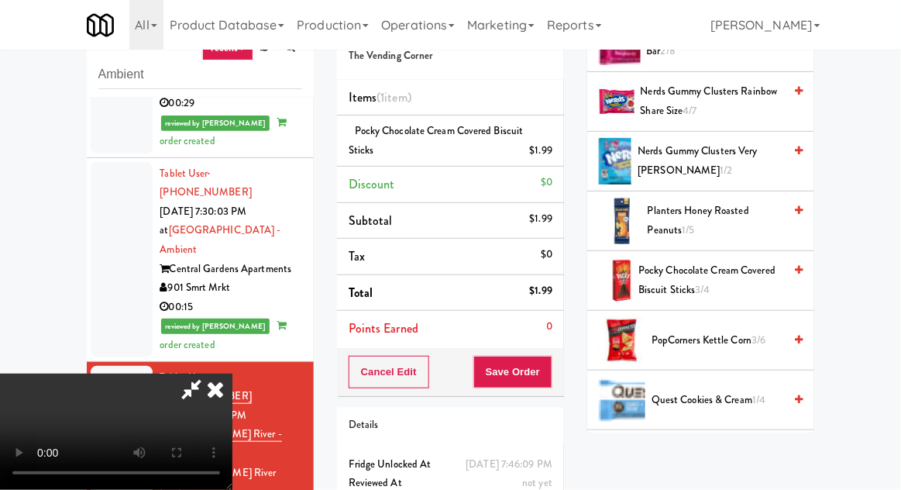
click at [562, 139] on li "Pocky Chocolate Cream Covered Biscuit Sticks $1.99" at bounding box center [450, 140] width 227 height 51
click at [556, 151] on icon at bounding box center [554, 156] width 8 height 10
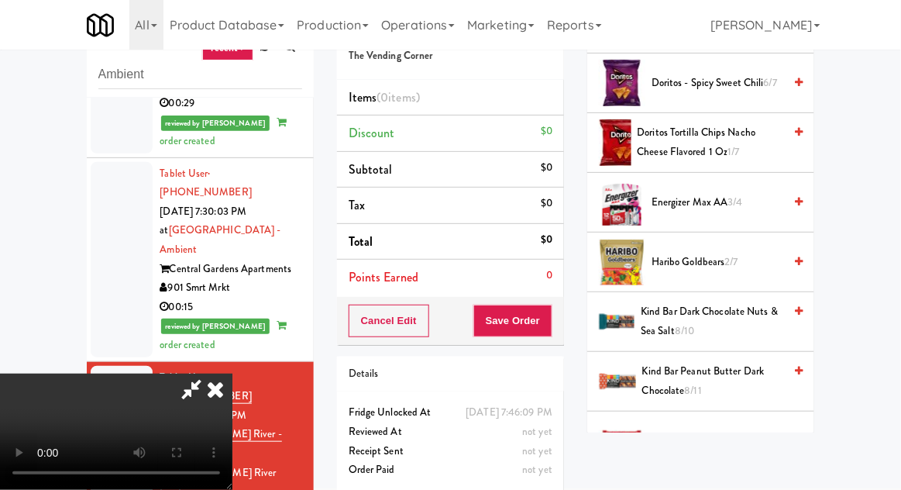
scroll to position [438, 0]
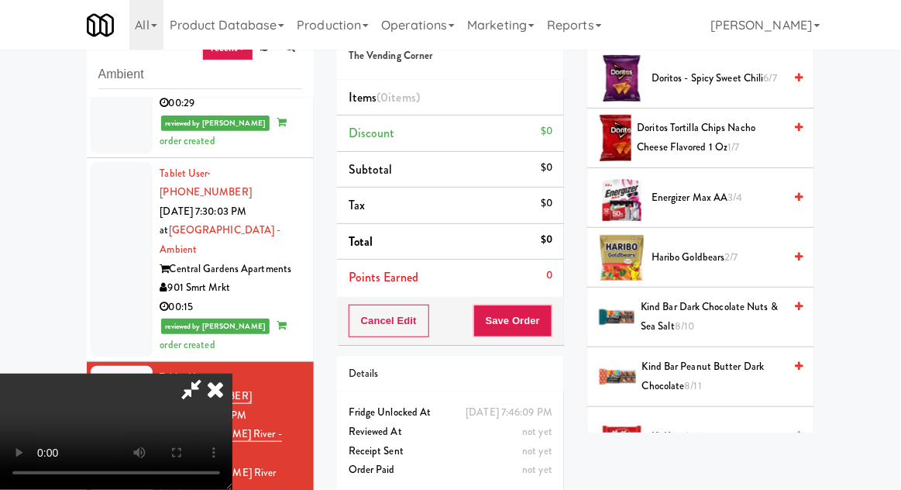
click at [727, 263] on span "Haribo Goldbears 2/7" at bounding box center [718, 257] width 132 height 19
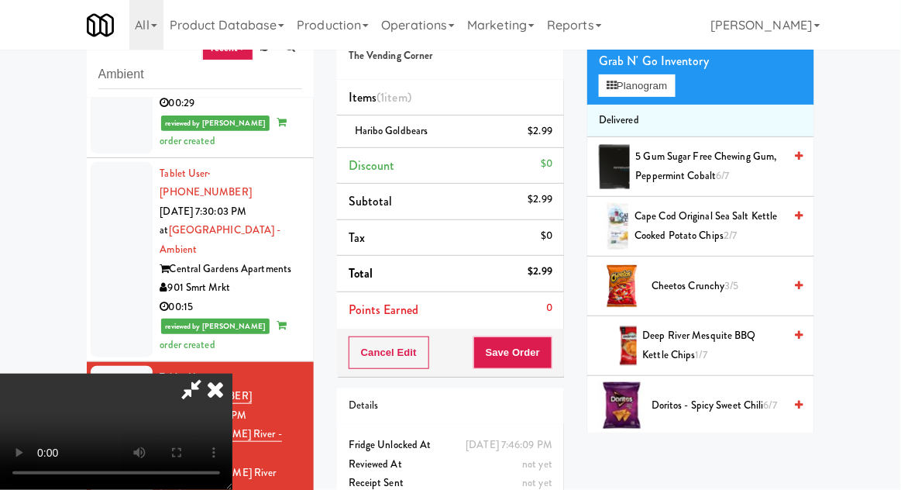
scroll to position [109, 0]
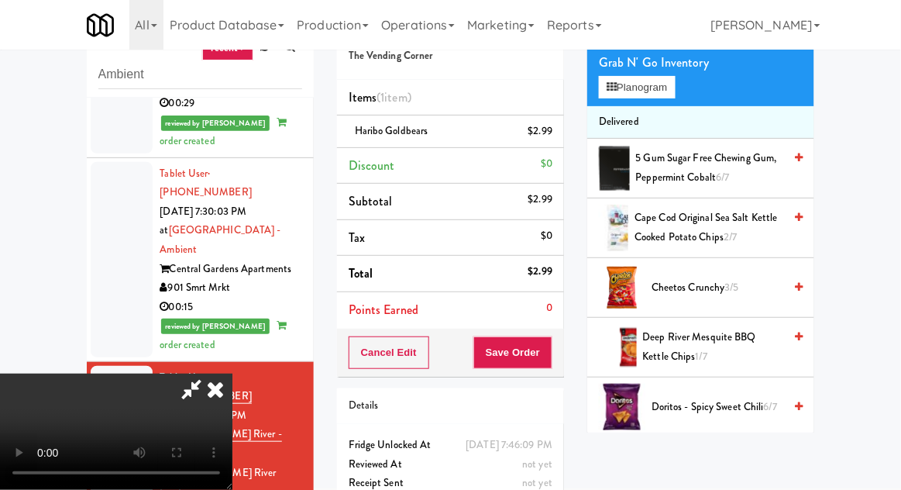
click at [727, 280] on span "3/5" at bounding box center [732, 287] width 14 height 15
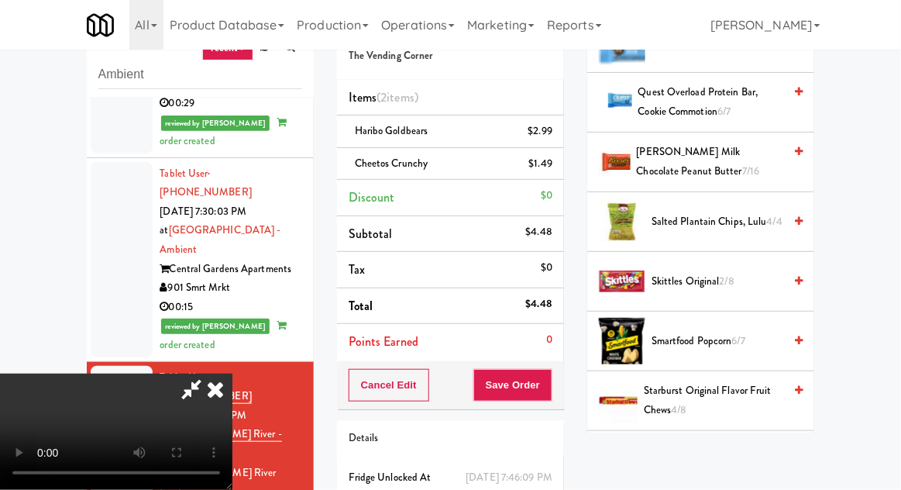
scroll to position [1378, 0]
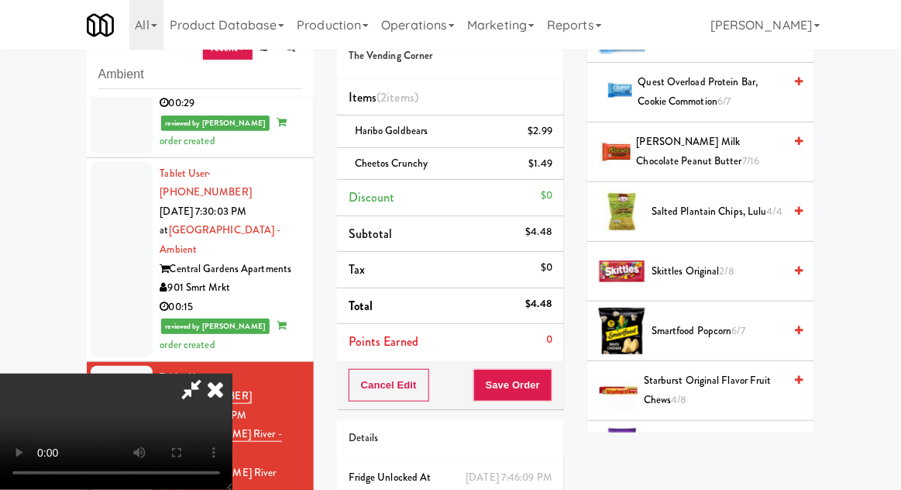
click at [725, 263] on span "2/8" at bounding box center [727, 270] width 15 height 15
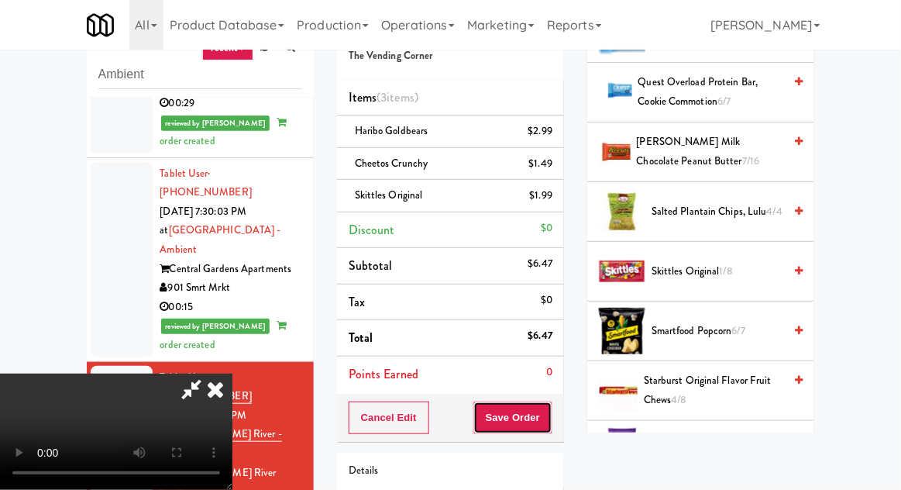
click at [549, 415] on button "Save Order" at bounding box center [512, 417] width 79 height 33
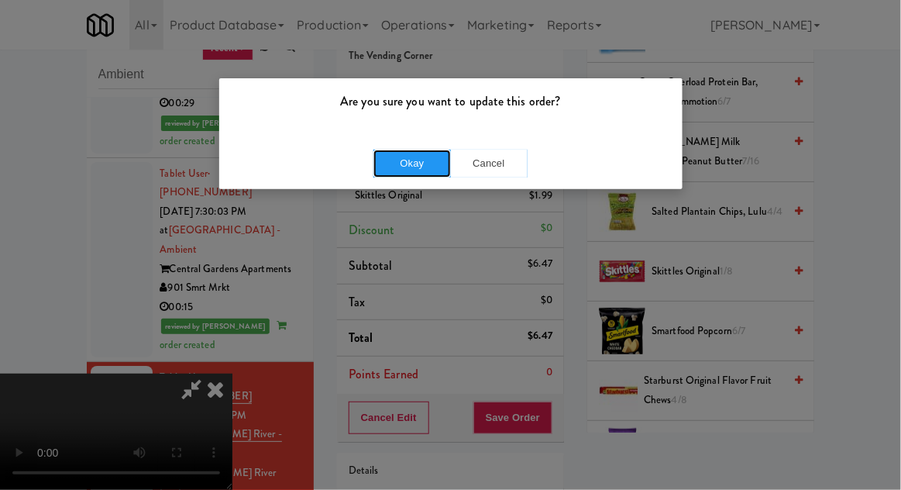
click at [412, 160] on button "Okay" at bounding box center [411, 164] width 77 height 28
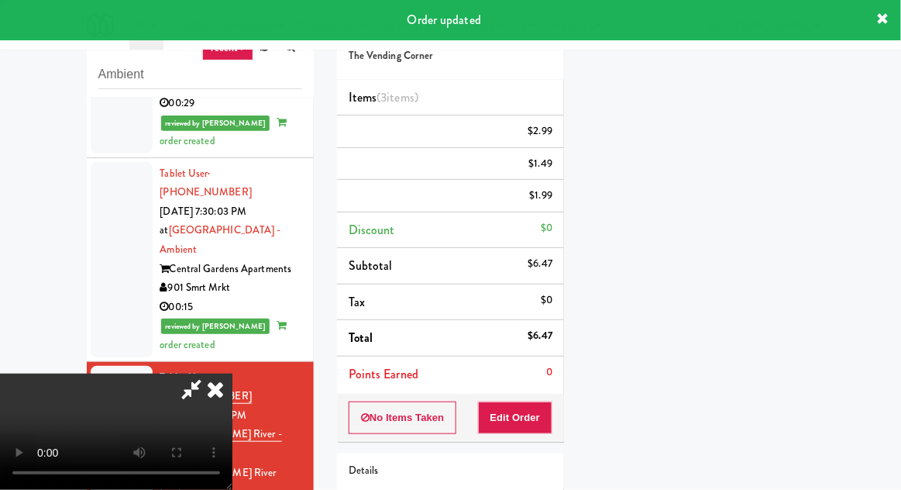
scroll to position [153, 0]
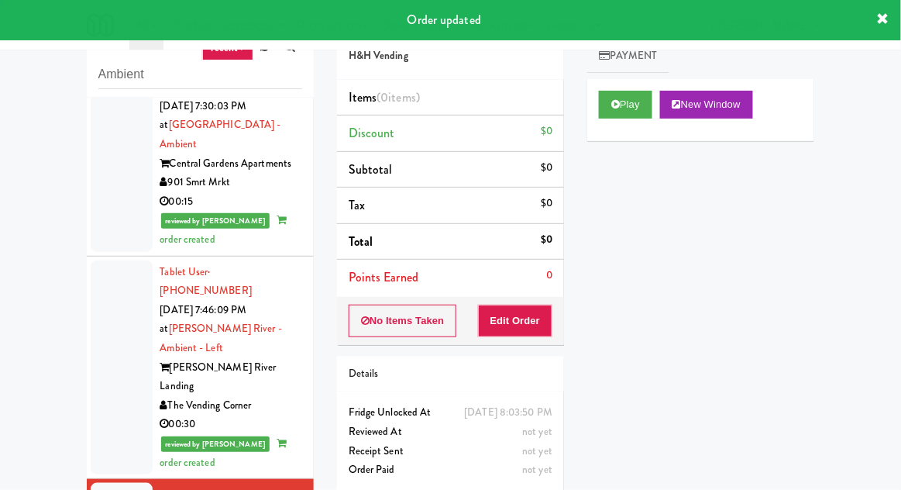
scroll to position [1444, 0]
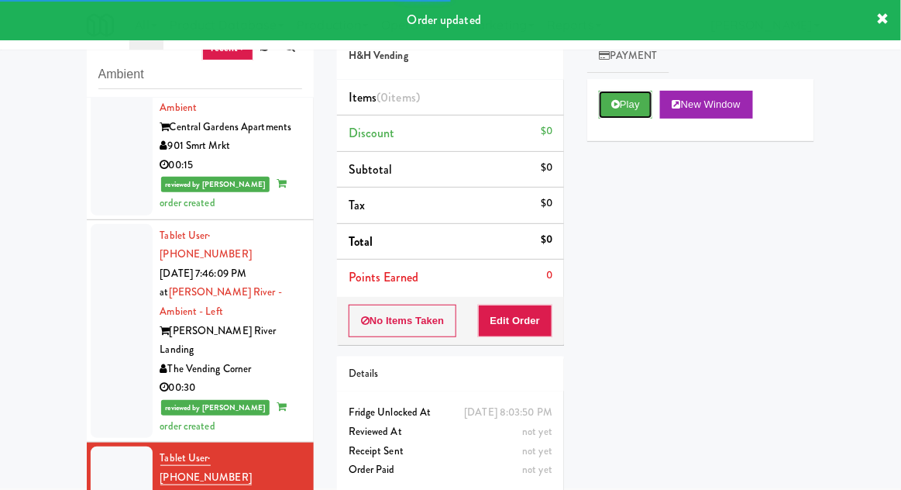
click at [640, 99] on button "Play" at bounding box center [625, 105] width 53 height 28
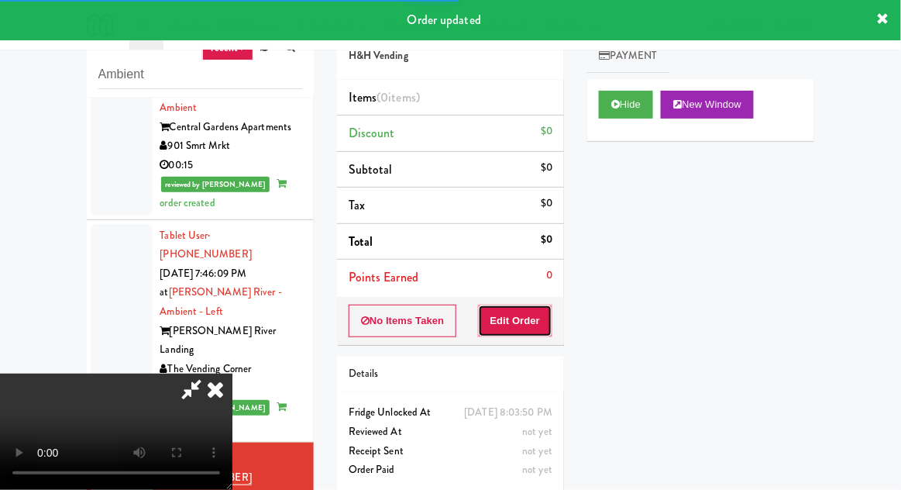
click at [527, 315] on button "Edit Order" at bounding box center [515, 320] width 75 height 33
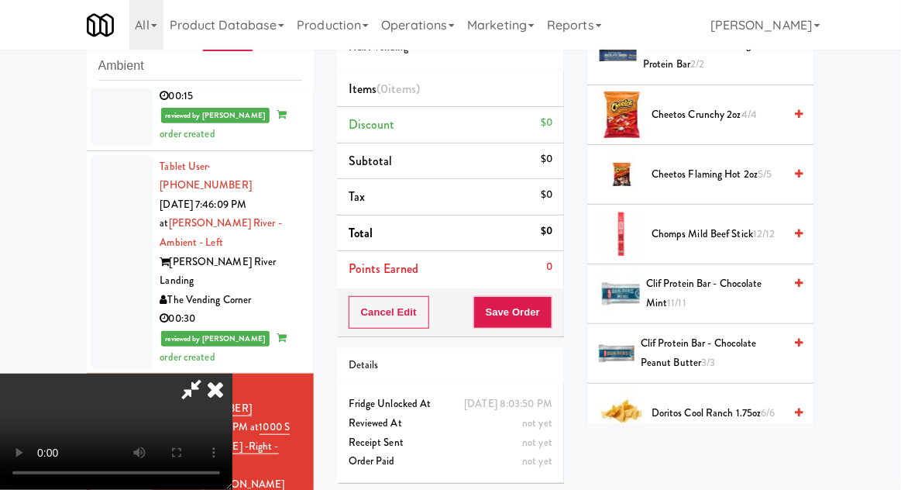
scroll to position [337, 0]
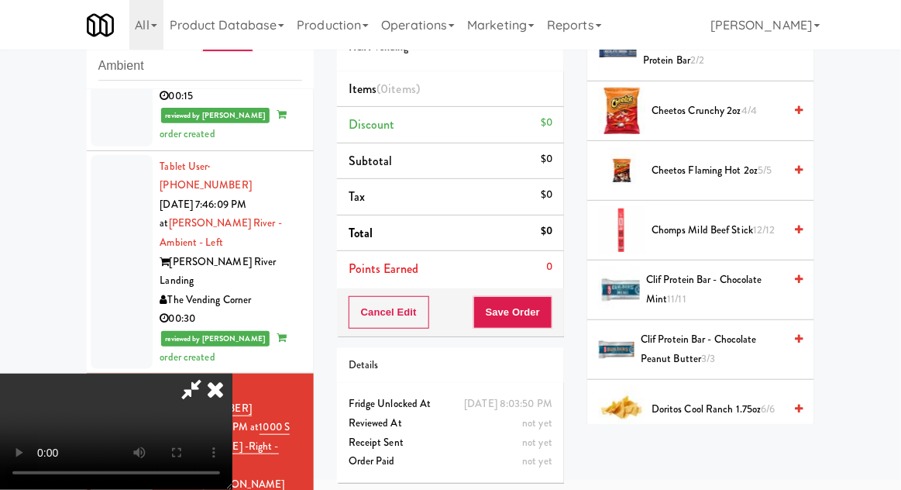
click at [717, 352] on span "Clif Protein Bar - Chocolate Peanut Butter 3/3" at bounding box center [712, 349] width 143 height 38
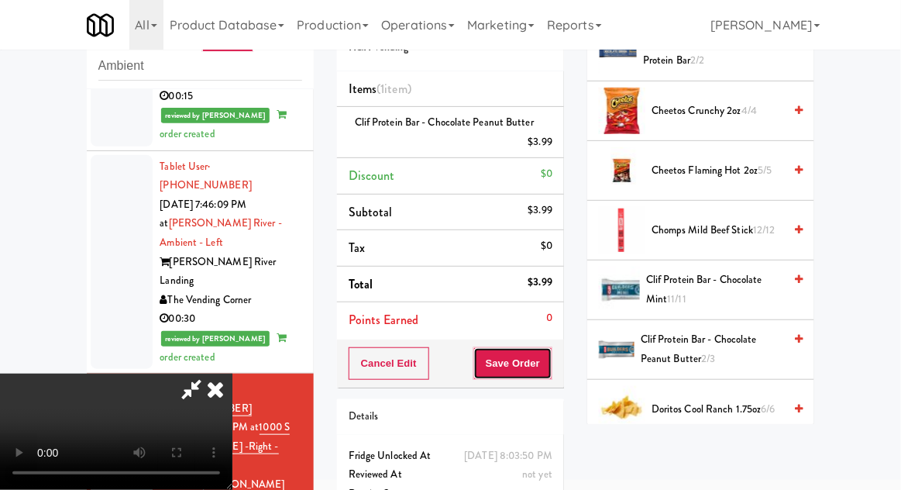
click at [551, 366] on button "Save Order" at bounding box center [512, 363] width 79 height 33
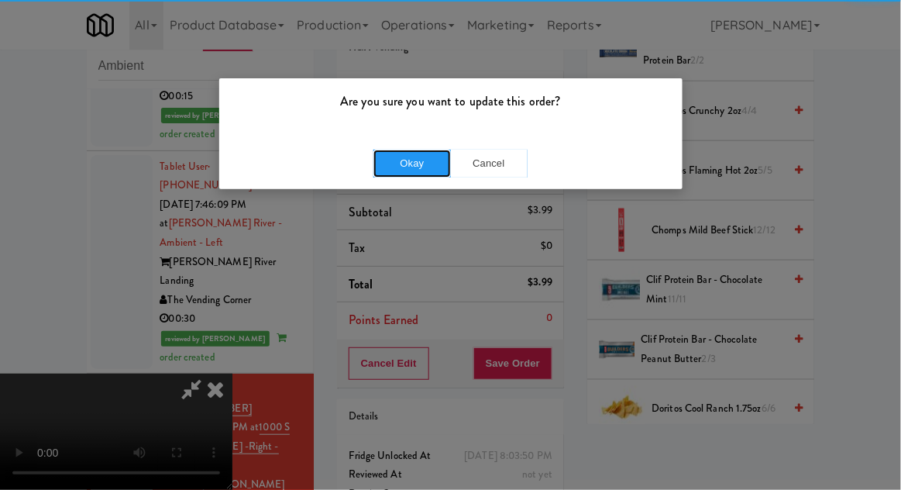
click at [377, 152] on button "Okay" at bounding box center [411, 164] width 77 height 28
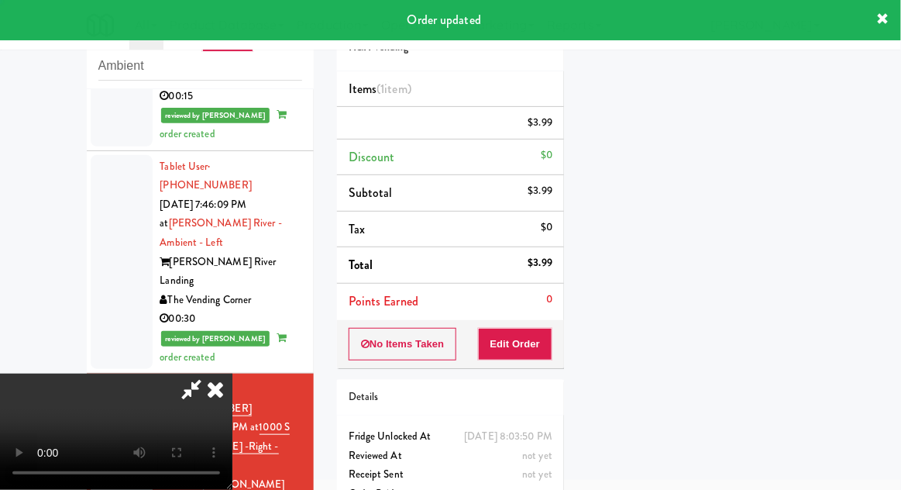
scroll to position [153, 0]
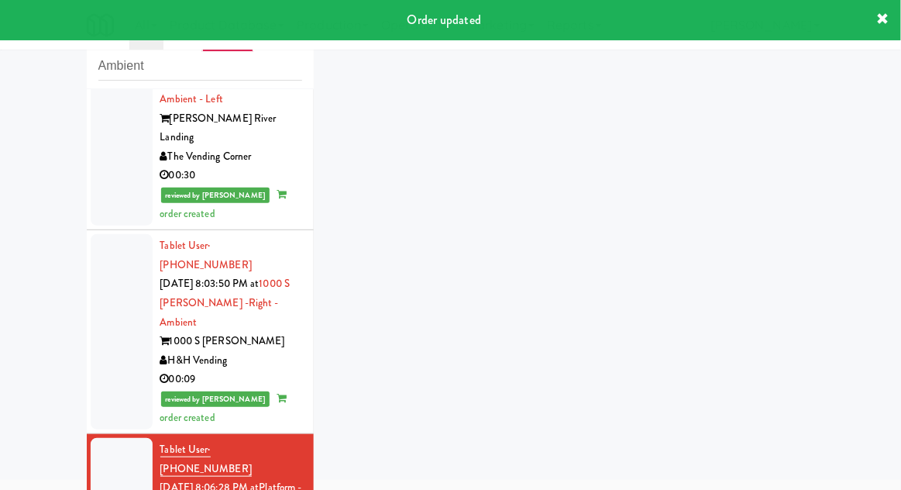
scroll to position [1642, 0]
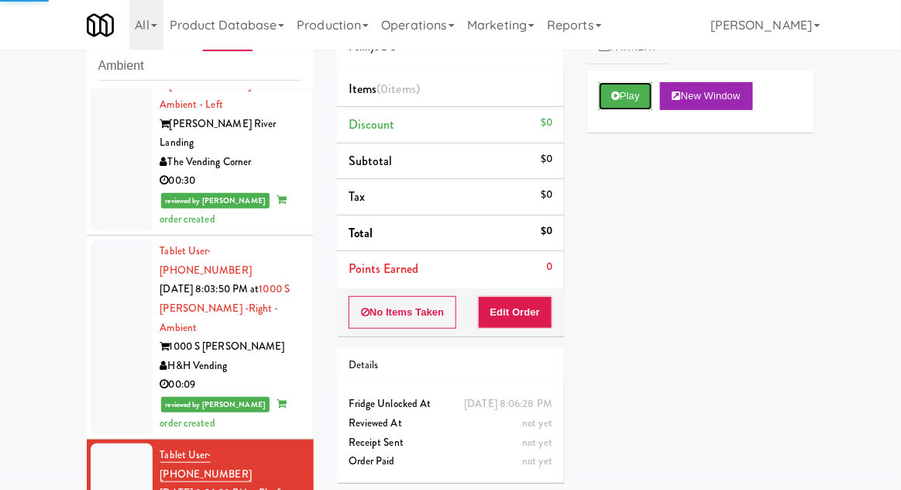
click at [645, 87] on button "Play" at bounding box center [625, 96] width 53 height 28
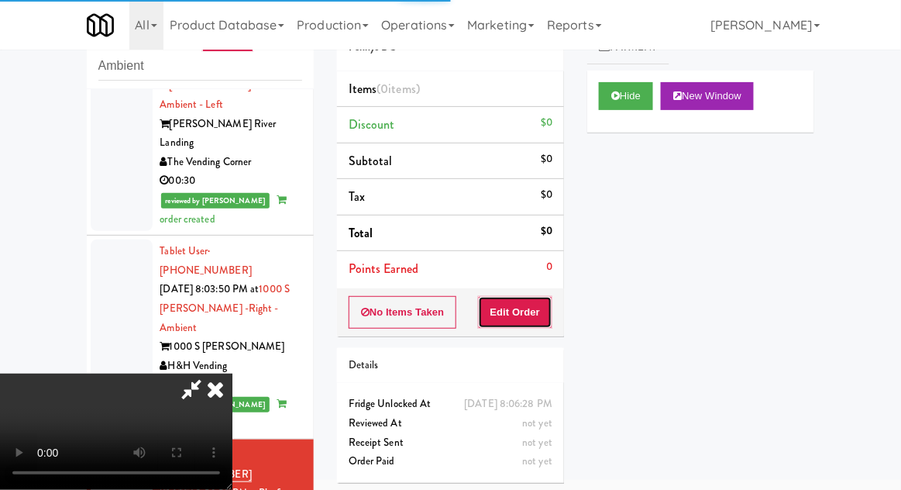
click at [531, 317] on button "Edit Order" at bounding box center [515, 312] width 75 height 33
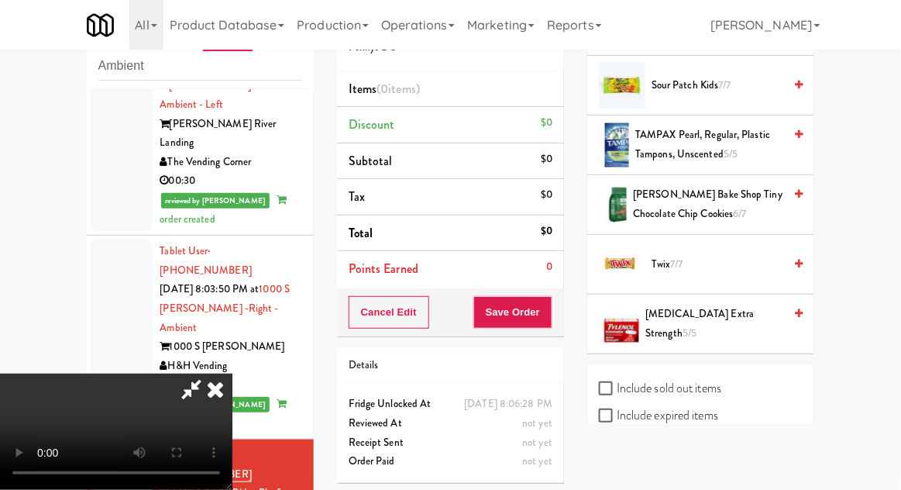
scroll to position [1794, 0]
click at [738, 260] on span "Twix 7/7" at bounding box center [718, 264] width 132 height 19
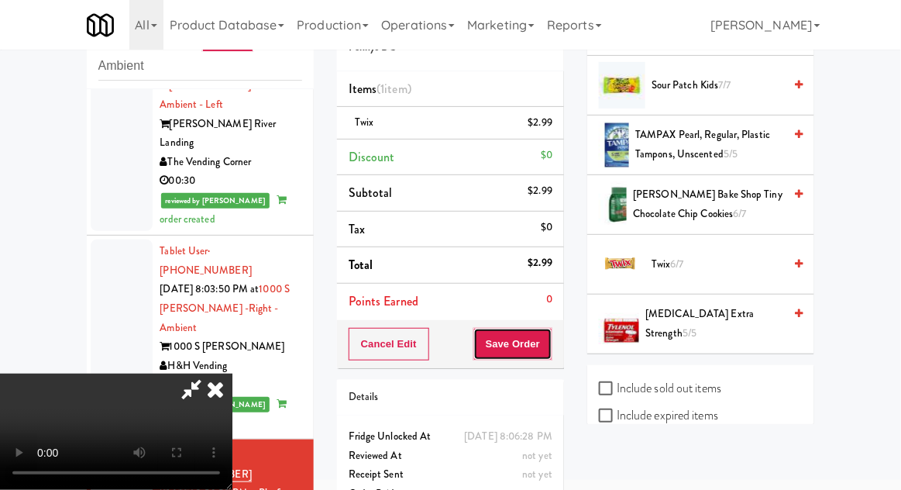
click at [546, 349] on button "Save Order" at bounding box center [512, 344] width 79 height 33
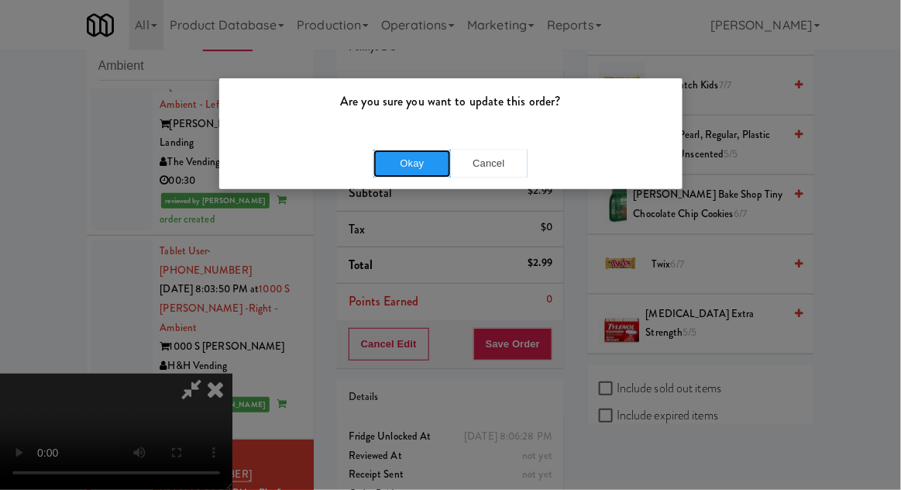
click at [401, 163] on button "Okay" at bounding box center [411, 164] width 77 height 28
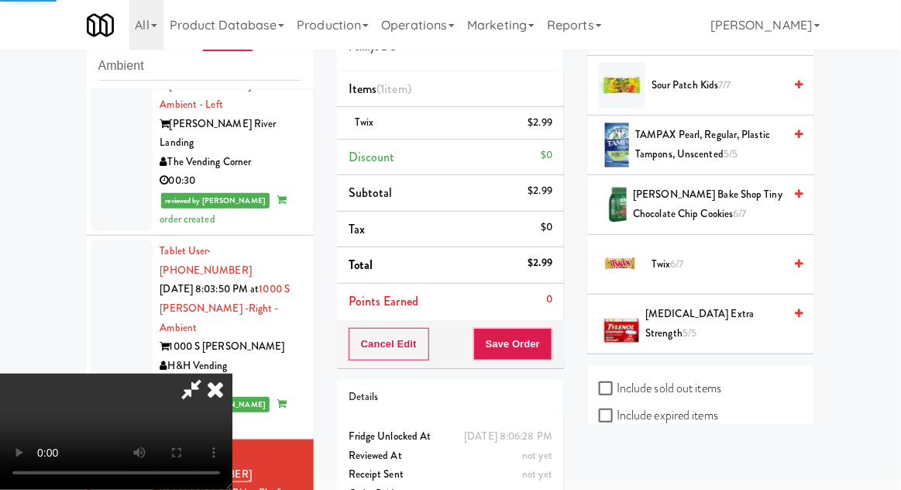
scroll to position [153, 0]
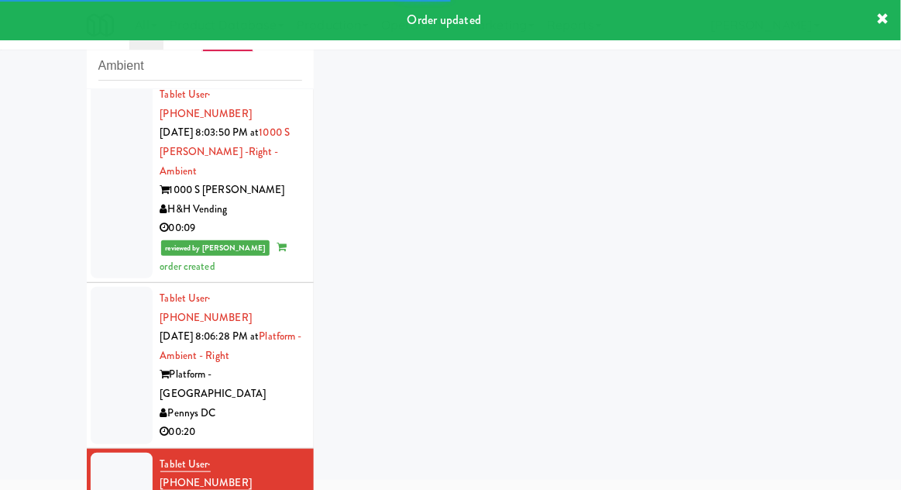
scroll to position [1838, 0]
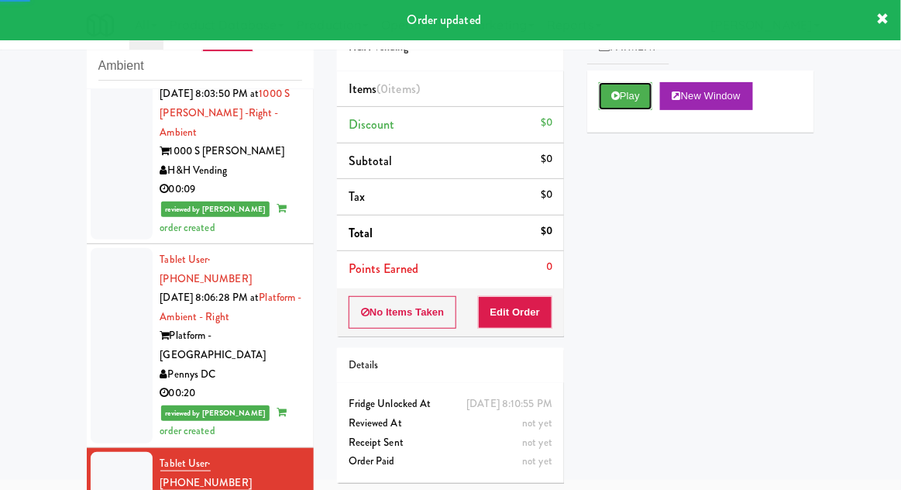
click at [637, 98] on button "Play" at bounding box center [625, 96] width 53 height 28
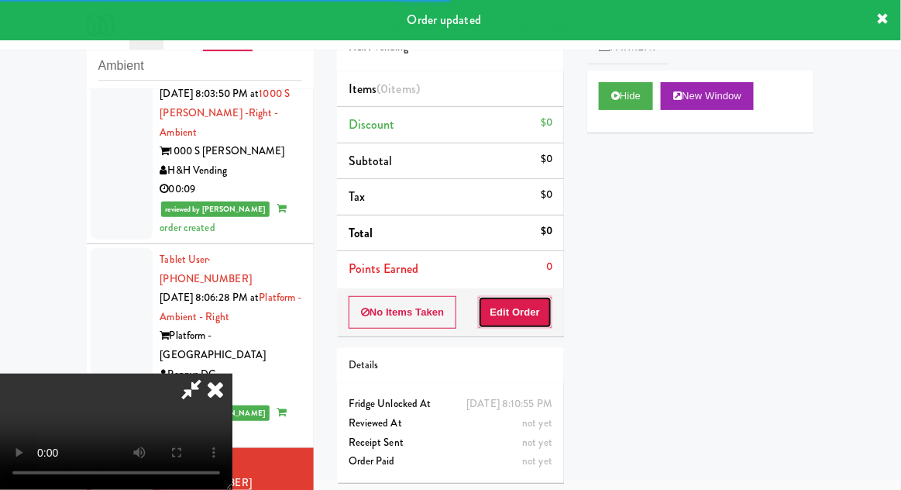
click at [530, 296] on button "Edit Order" at bounding box center [515, 312] width 75 height 33
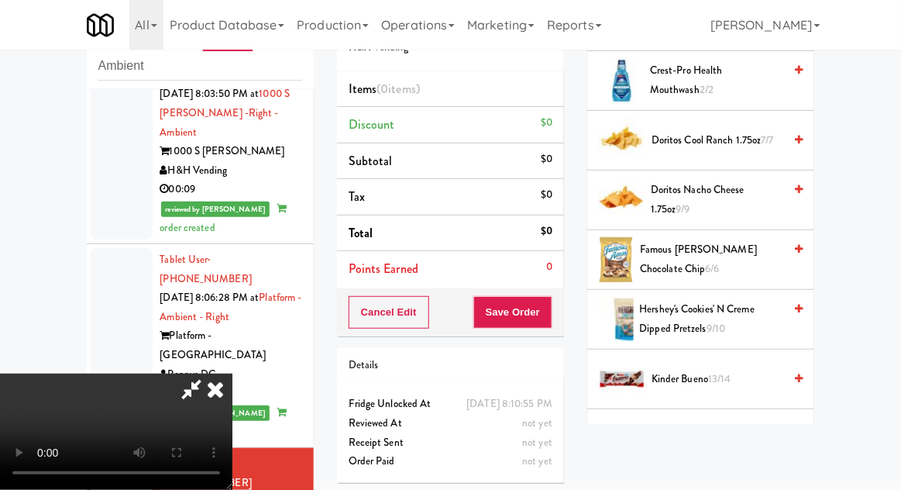
scroll to position [547, 0]
click at [700, 428] on span "Kit Kat 9/10" at bounding box center [718, 437] width 132 height 19
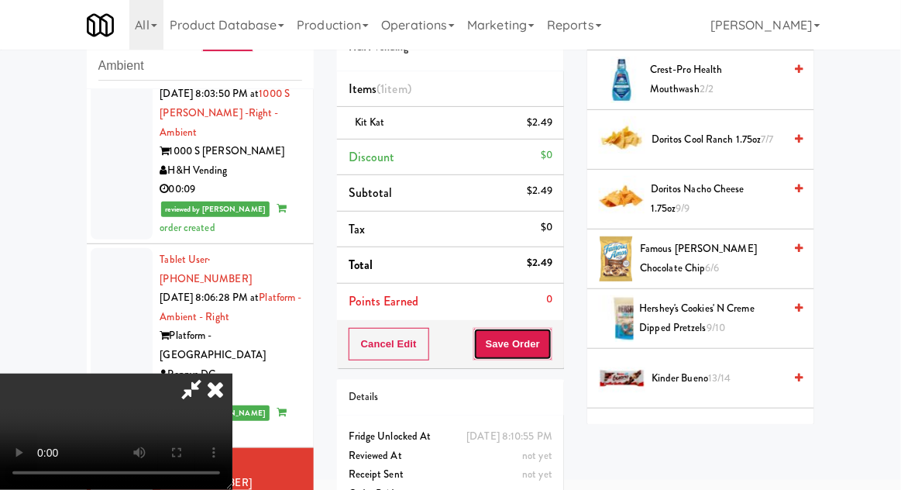
click at [545, 342] on button "Save Order" at bounding box center [512, 344] width 79 height 33
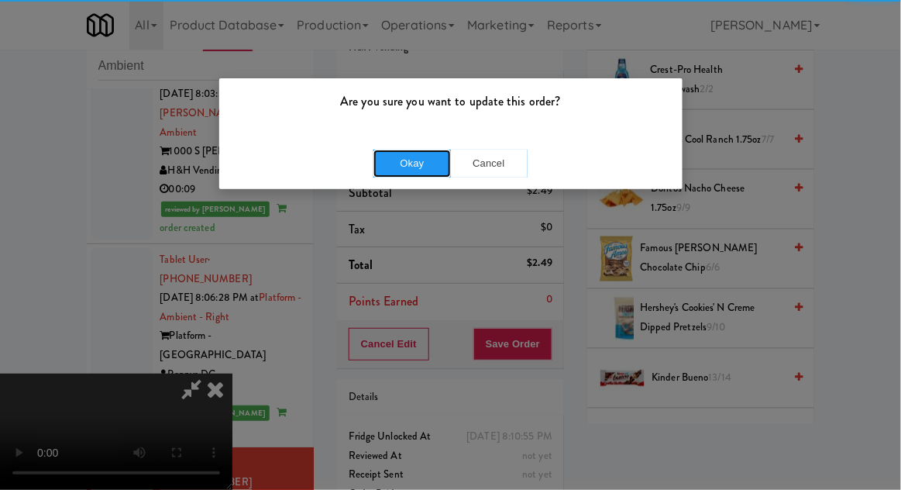
click at [391, 150] on button "Okay" at bounding box center [411, 164] width 77 height 28
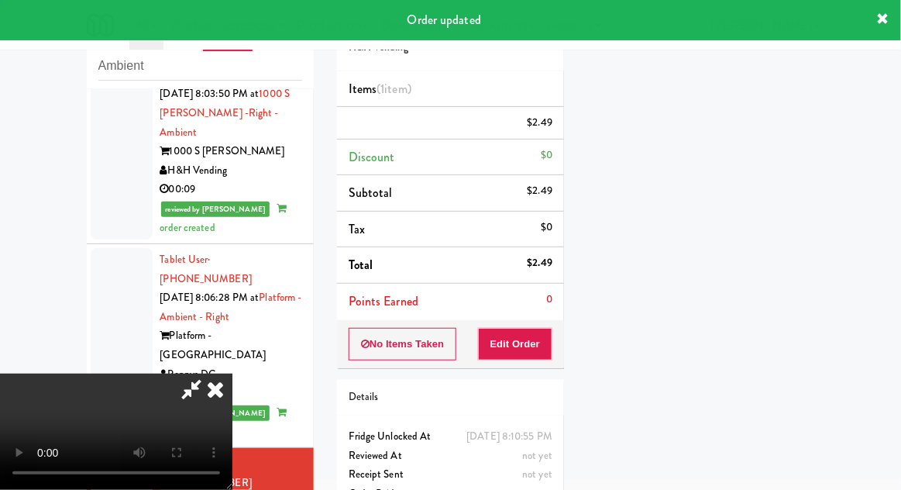
scroll to position [153, 0]
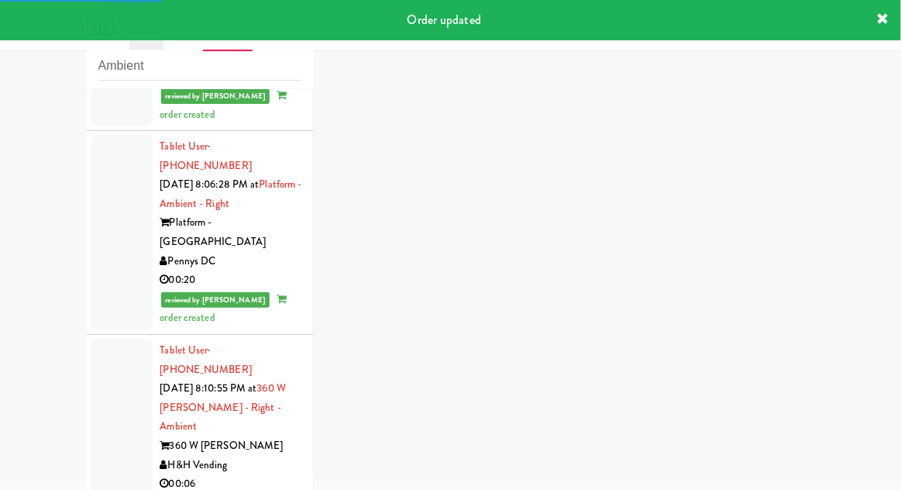
scroll to position [1951, 0]
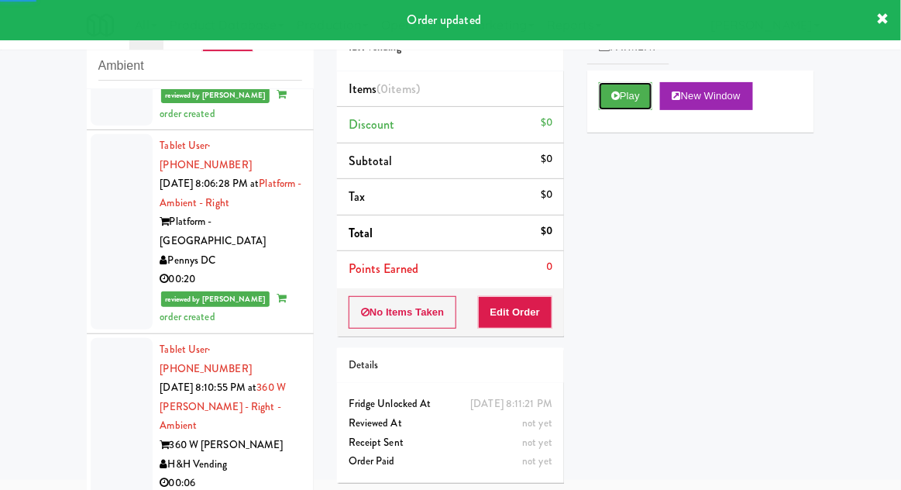
click at [637, 97] on button "Play" at bounding box center [625, 96] width 53 height 28
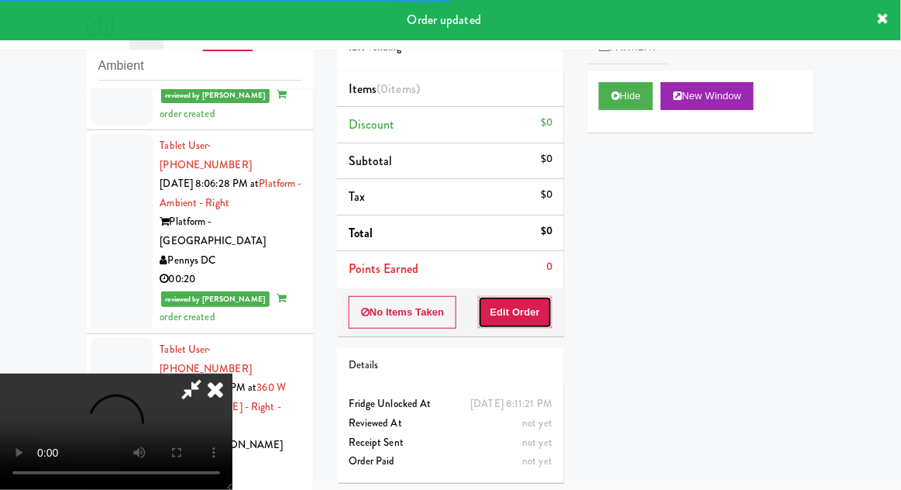
click at [537, 298] on button "Edit Order" at bounding box center [515, 312] width 75 height 33
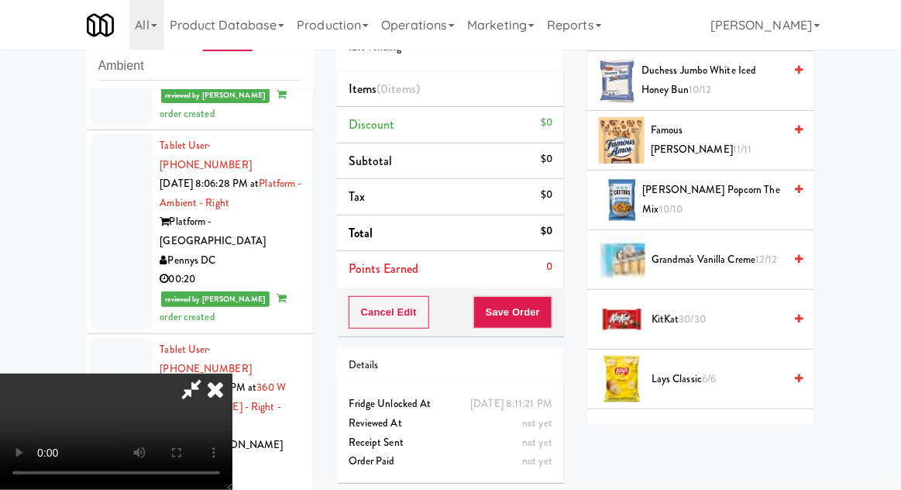
scroll to position [499, 0]
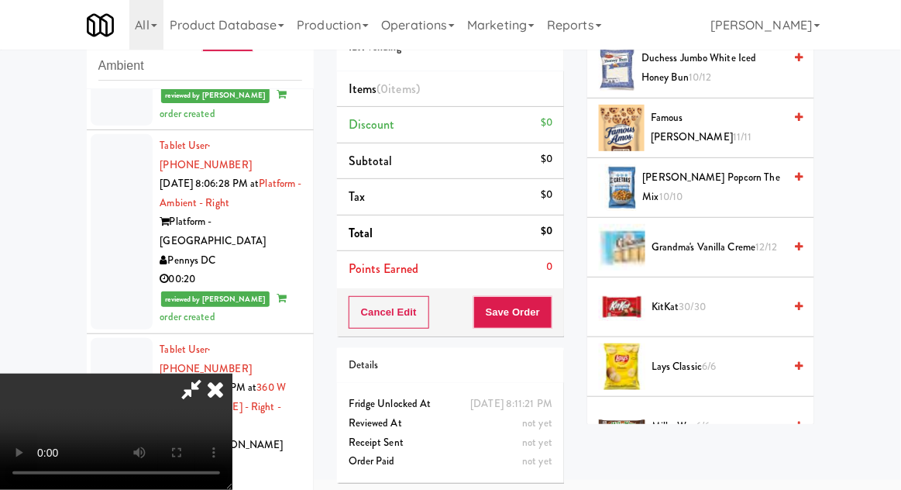
click at [729, 306] on span "KitKat 30/30" at bounding box center [718, 306] width 132 height 19
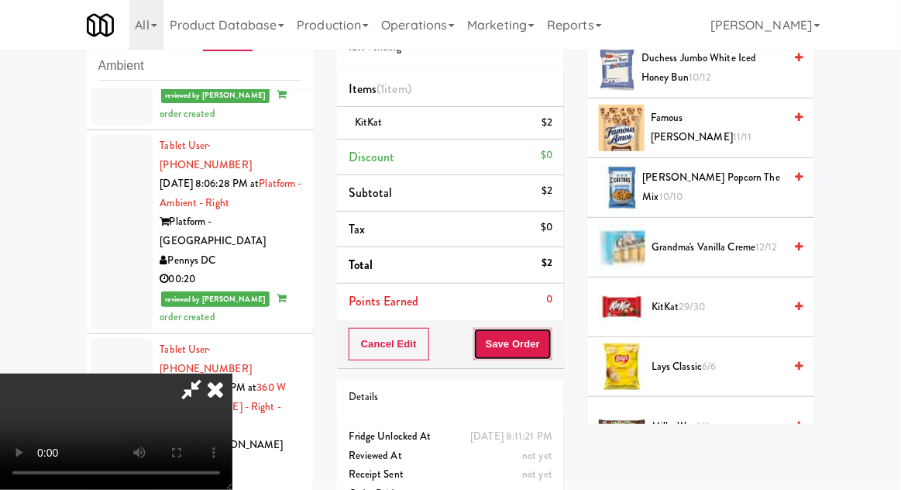
click at [551, 350] on button "Save Order" at bounding box center [512, 344] width 79 height 33
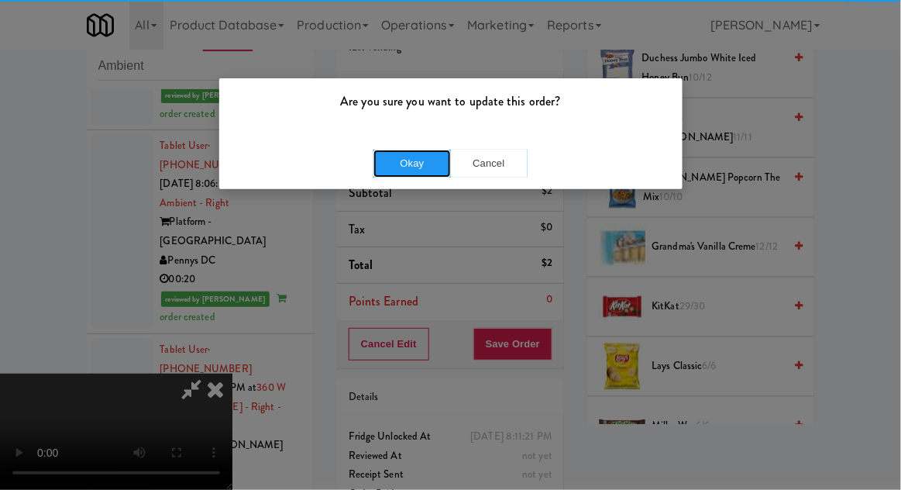
click at [399, 167] on button "Okay" at bounding box center [411, 164] width 77 height 28
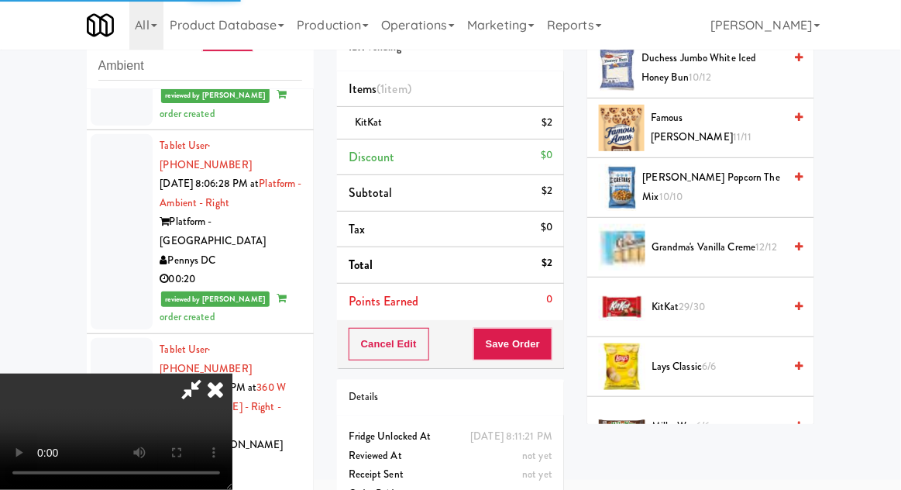
scroll to position [153, 0]
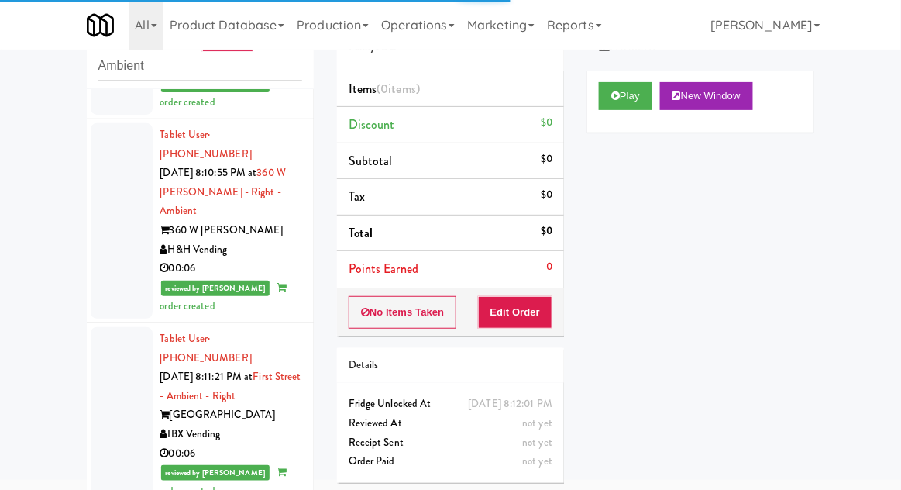
scroll to position [2167, 0]
click at [634, 98] on button "Play" at bounding box center [625, 96] width 53 height 28
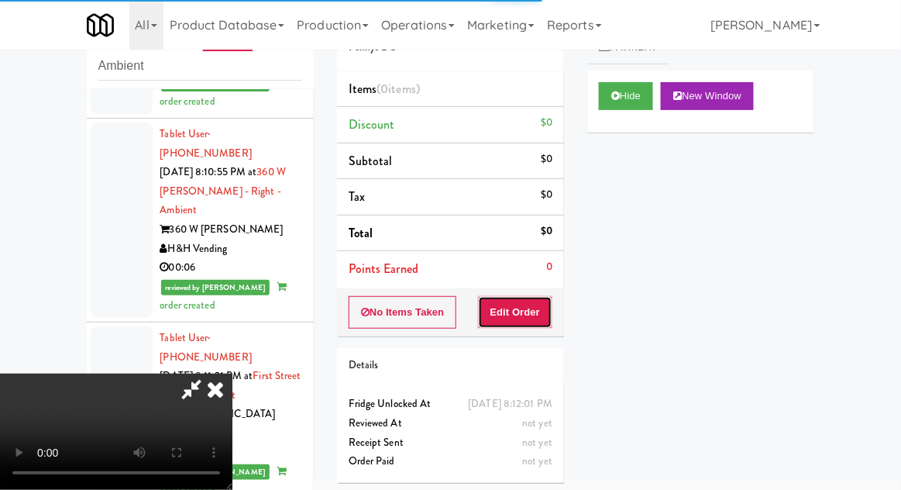
click at [538, 296] on button "Edit Order" at bounding box center [515, 312] width 75 height 33
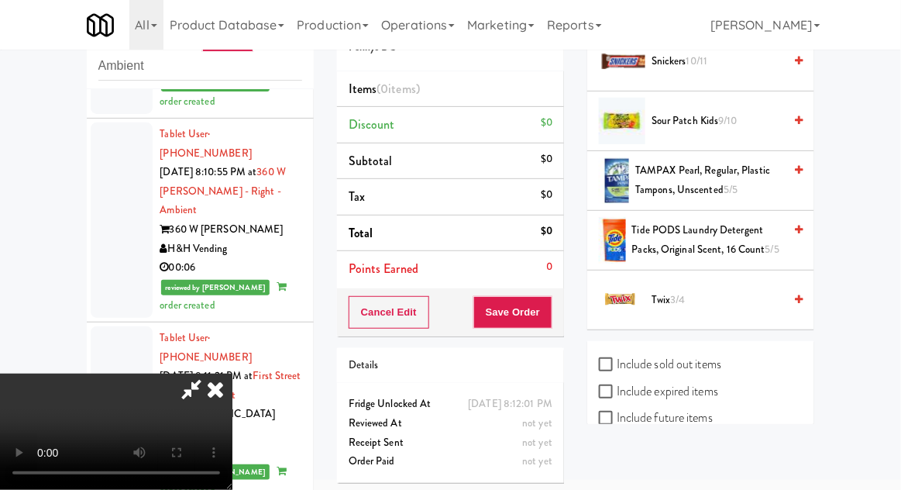
scroll to position [1704, 0]
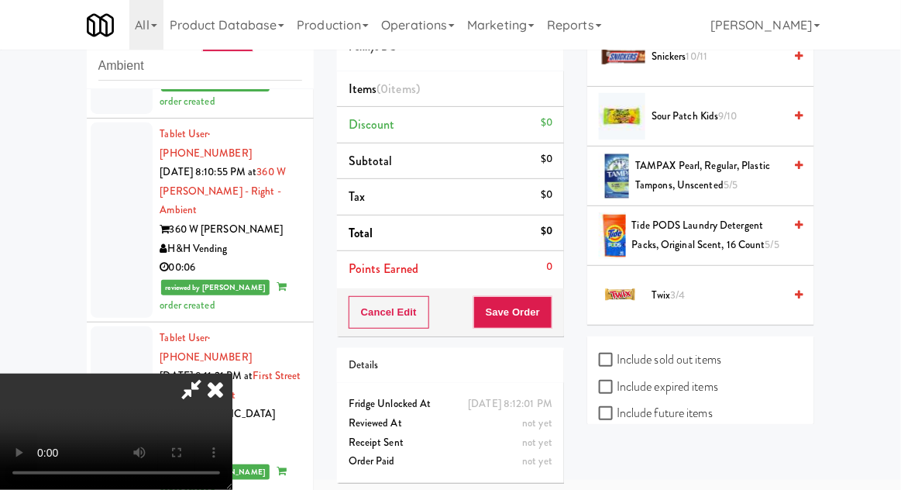
click at [713, 292] on span "Twix 3/4" at bounding box center [718, 295] width 132 height 19
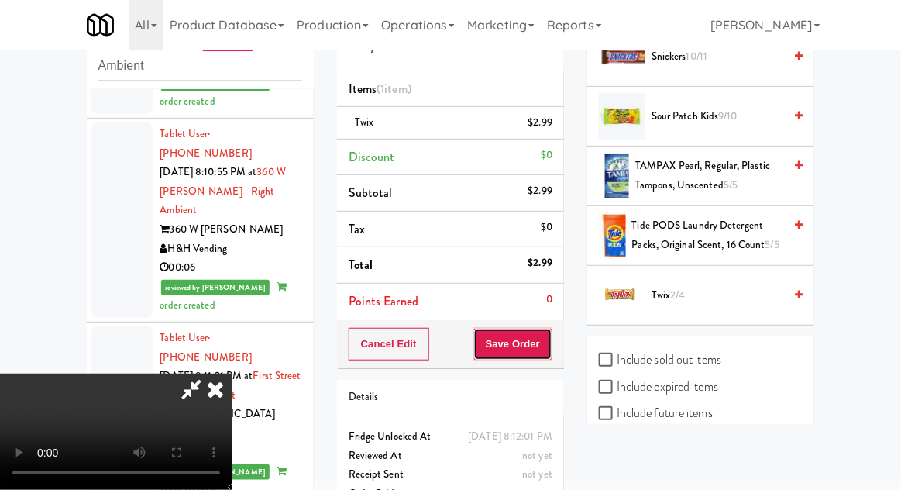
click at [550, 356] on button "Save Order" at bounding box center [512, 344] width 79 height 33
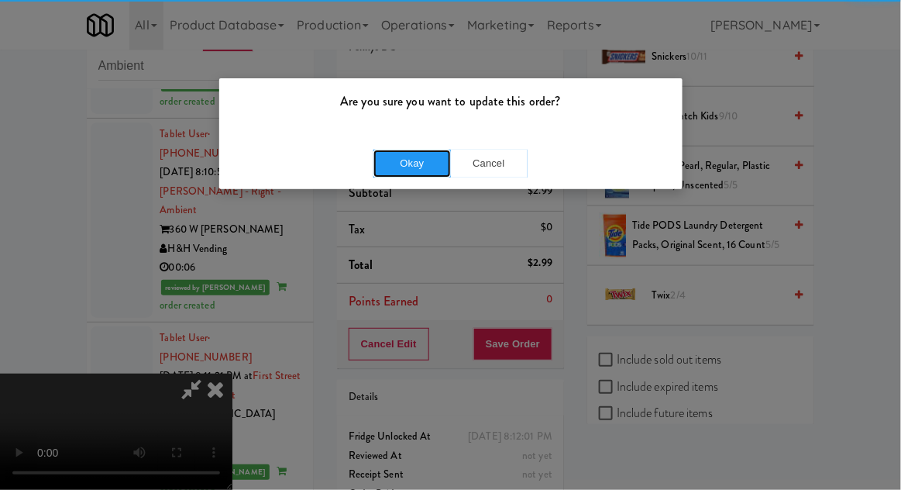
click at [398, 152] on button "Okay" at bounding box center [411, 164] width 77 height 28
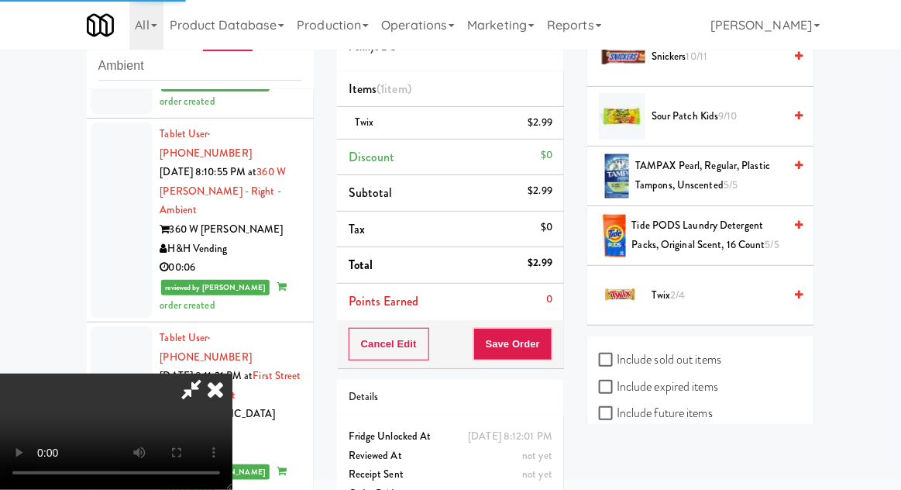
scroll to position [153, 0]
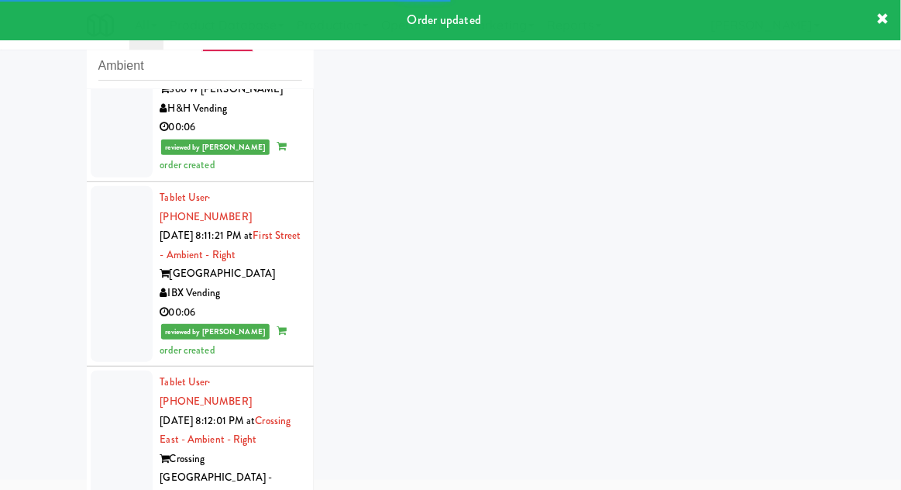
scroll to position [2354, 0]
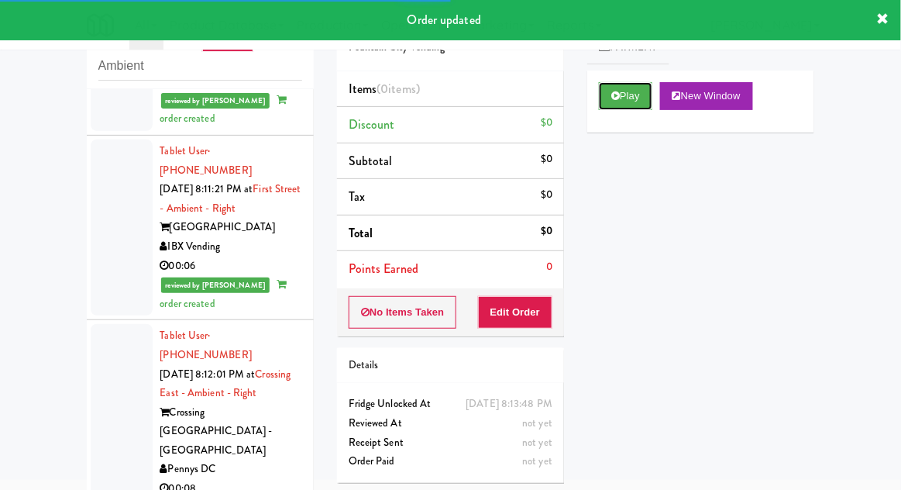
click at [628, 96] on button "Play" at bounding box center [625, 96] width 53 height 28
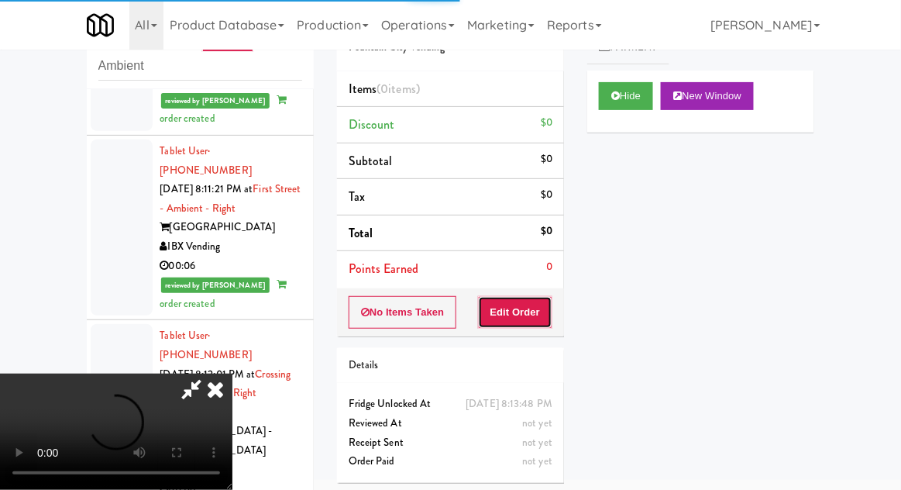
click at [527, 313] on button "Edit Order" at bounding box center [515, 312] width 75 height 33
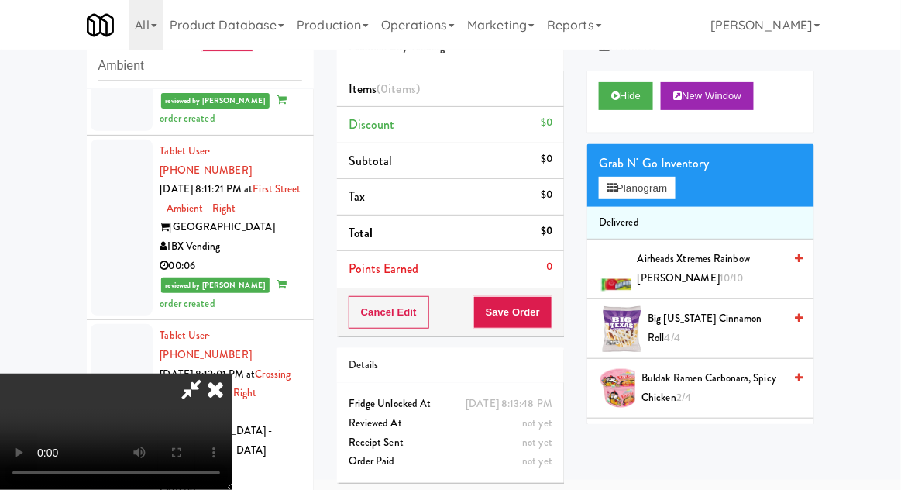
scroll to position [0, 0]
click at [721, 265] on span "Airheads Xtremes Rainbow [PERSON_NAME] 10/10" at bounding box center [711, 268] width 146 height 38
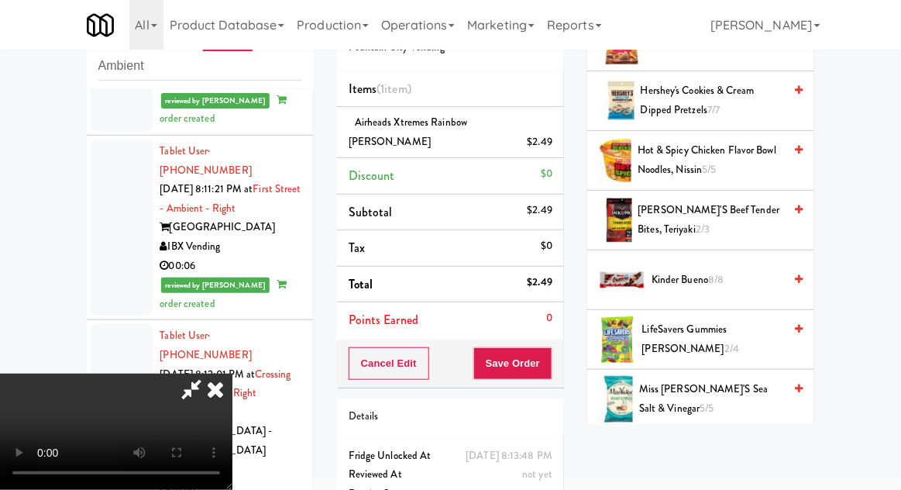
scroll to position [706, 0]
click at [716, 384] on span "Miss [PERSON_NAME]'s Sea Salt & Vinegar 5/5" at bounding box center [711, 398] width 144 height 38
click at [716, 387] on span "Miss [PERSON_NAME]'s Sea Salt & Vinegar 5/5" at bounding box center [711, 398] width 144 height 38
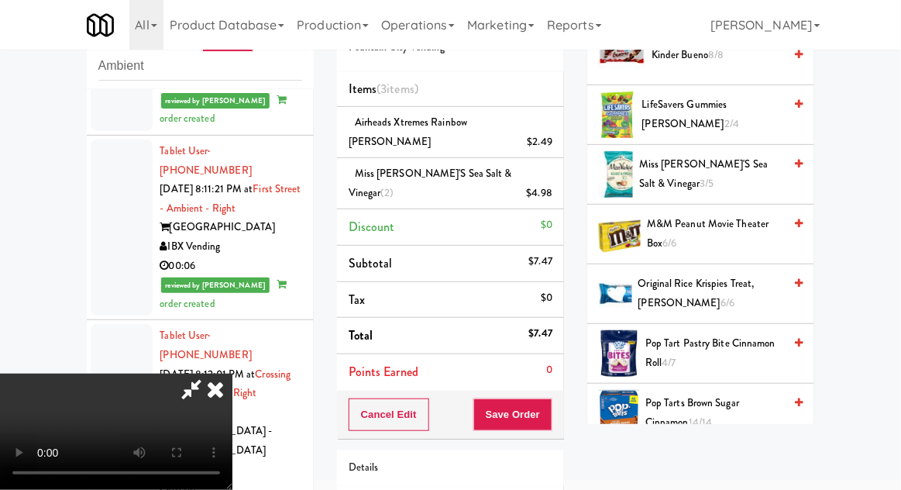
scroll to position [918, 0]
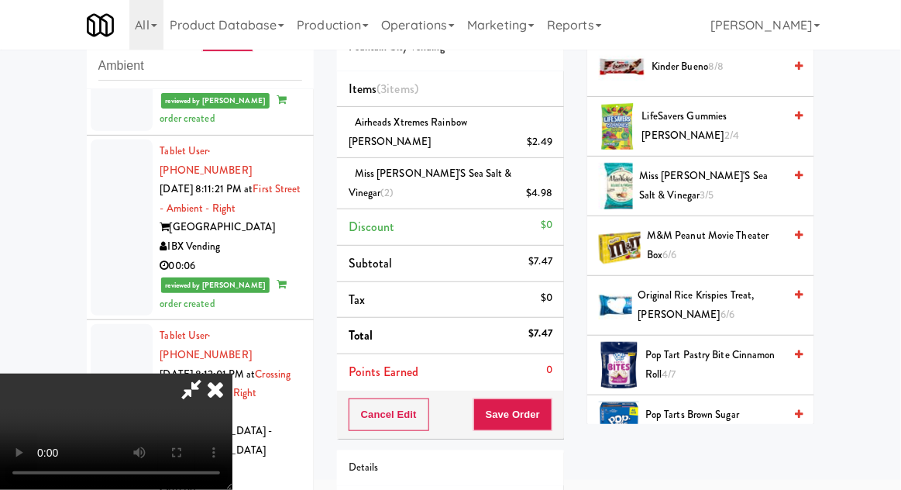
click at [755, 231] on span "M&M Peanut Movie Theater Box 6/6" at bounding box center [715, 245] width 136 height 38
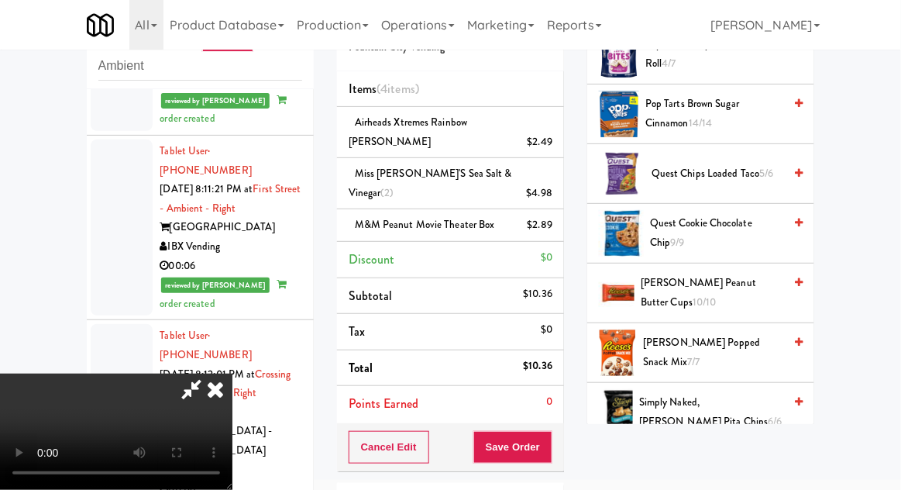
scroll to position [1221, 0]
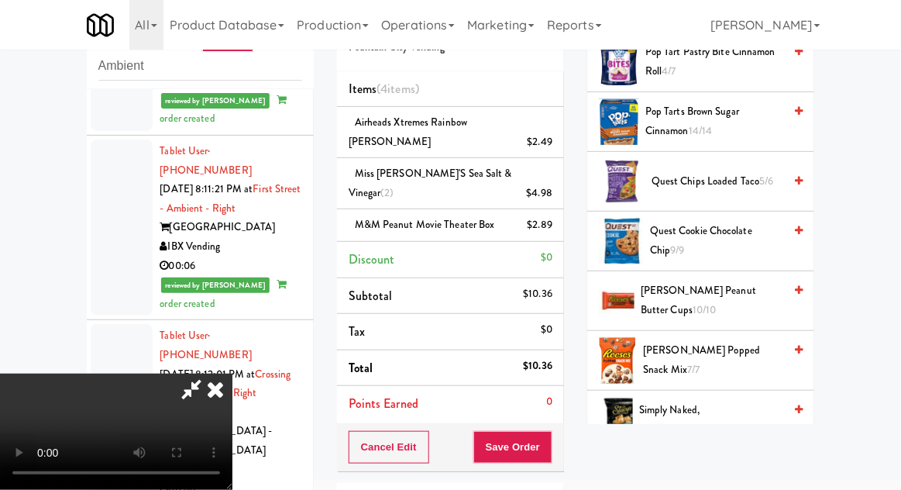
click at [743, 289] on span "[PERSON_NAME] Peanut Butter Cups 10/10" at bounding box center [712, 300] width 143 height 38
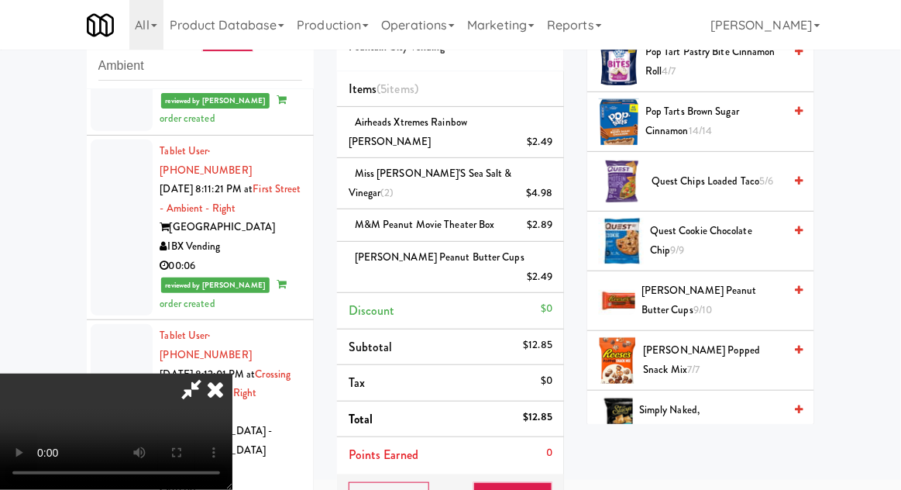
scroll to position [57, 0]
click at [550, 482] on button "Save Order" at bounding box center [512, 498] width 79 height 33
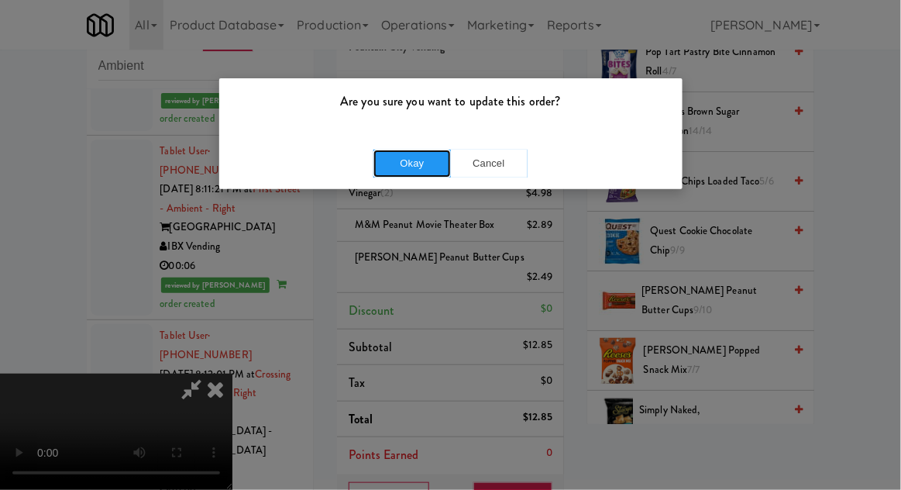
click at [391, 167] on button "Okay" at bounding box center [411, 164] width 77 height 28
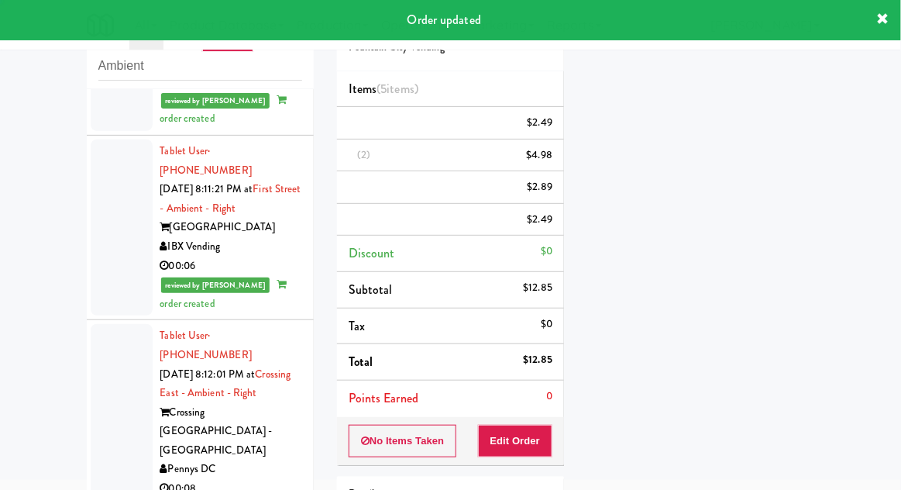
scroll to position [0, 0]
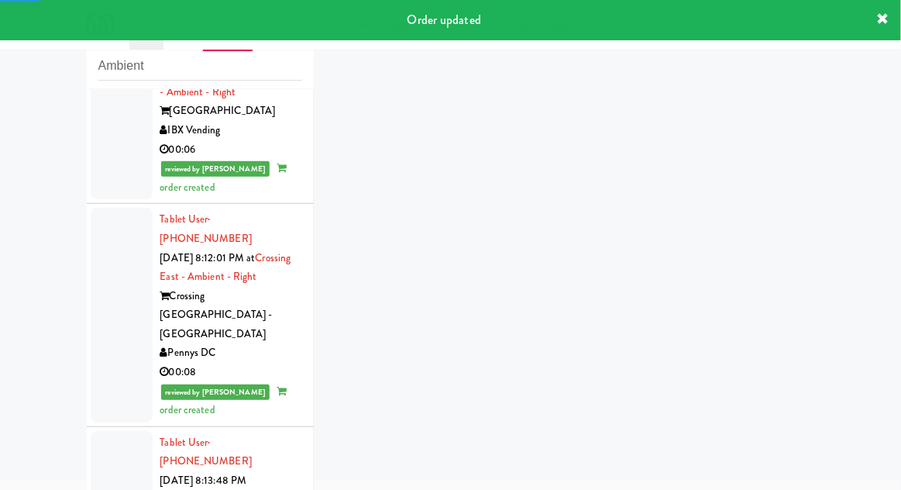
scroll to position [2474, 0]
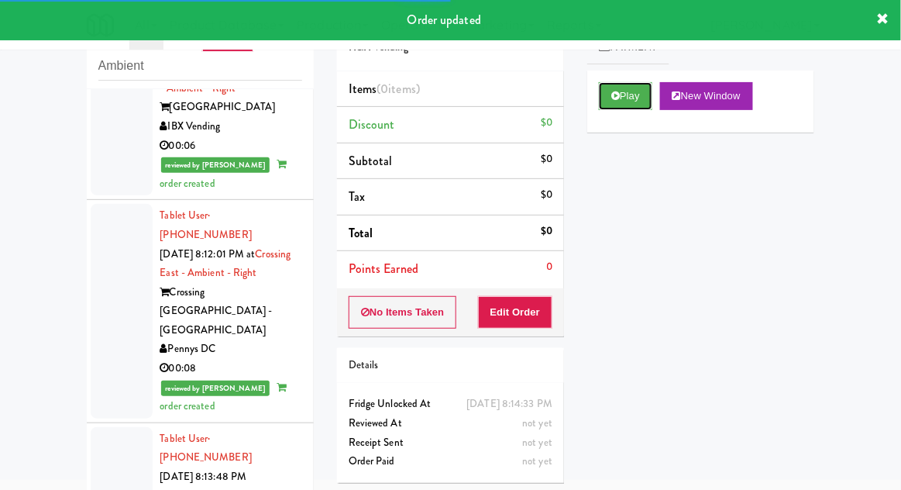
click at [648, 91] on button "Play" at bounding box center [625, 96] width 53 height 28
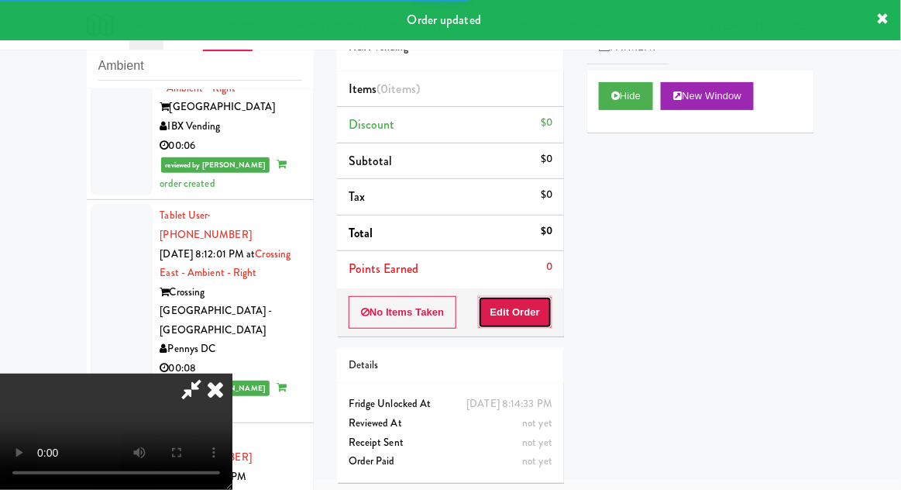
click at [536, 314] on button "Edit Order" at bounding box center [515, 312] width 75 height 33
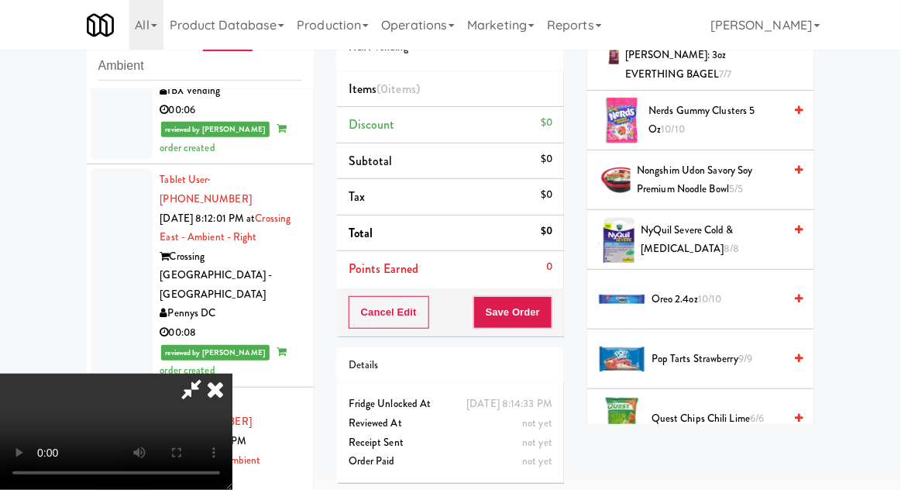
scroll to position [1072, 0]
click at [733, 291] on span "Oreo 2.4oz 10/10" at bounding box center [718, 300] width 132 height 19
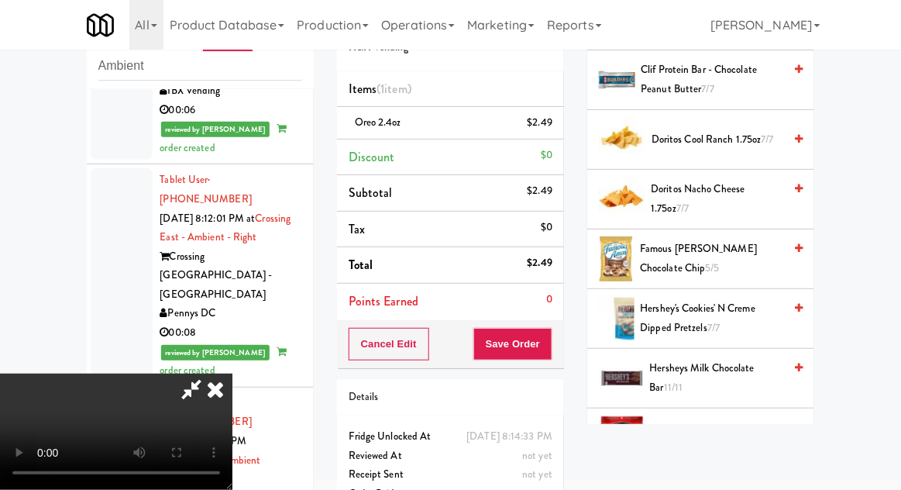
scroll to position [424, 0]
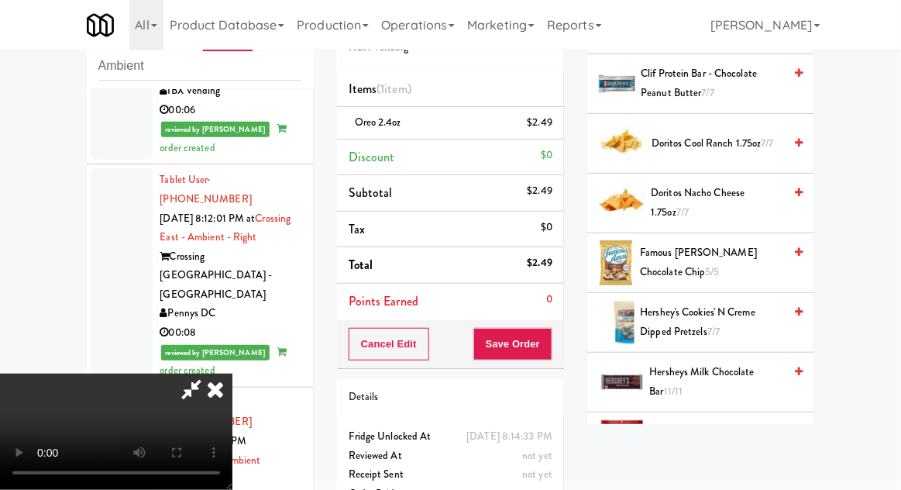
click at [724, 325] on span "Hershey's Cookies' N Creme dipped pretzels 7/7" at bounding box center [712, 322] width 143 height 38
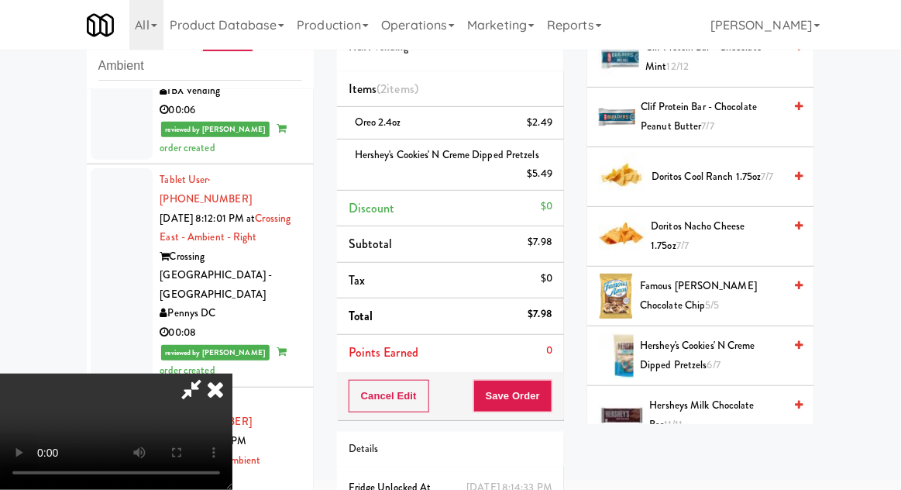
scroll to position [390, 0]
click at [711, 401] on span "Hersheys Milk Chocolate Bar 11/11" at bounding box center [717, 416] width 134 height 38
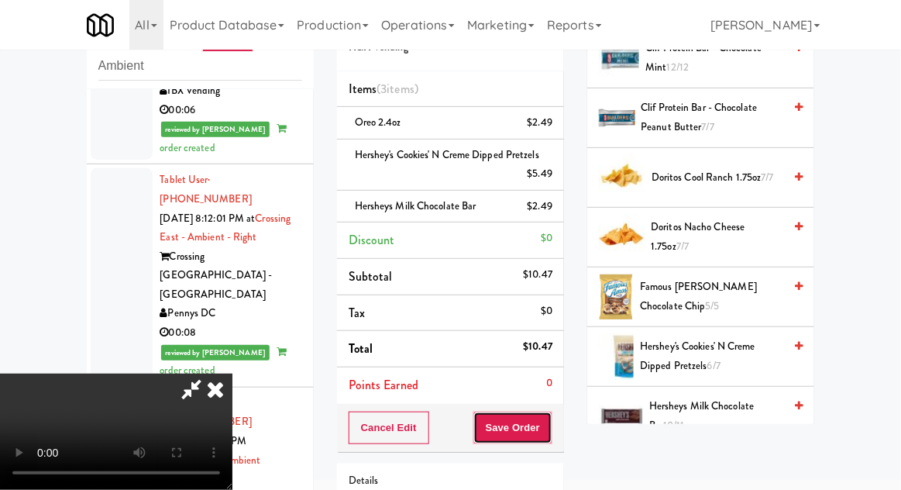
click at [552, 428] on button "Save Order" at bounding box center [512, 427] width 79 height 33
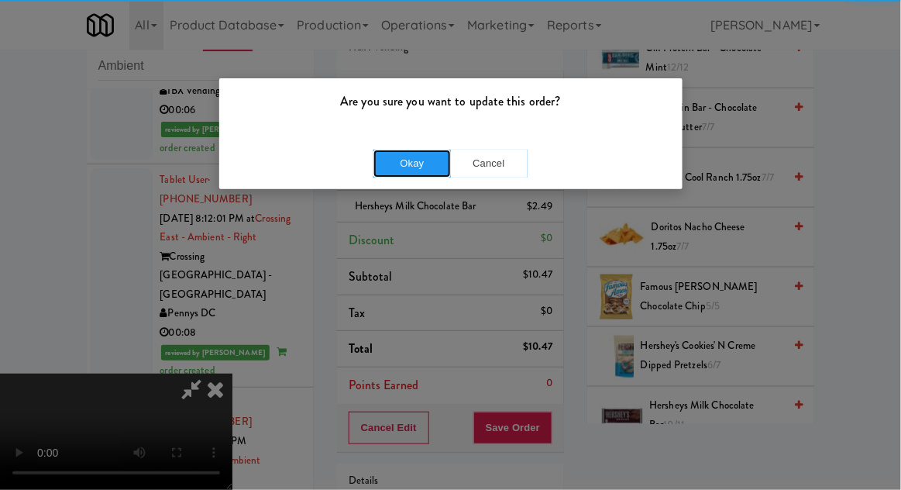
click at [387, 171] on button "Okay" at bounding box center [411, 164] width 77 height 28
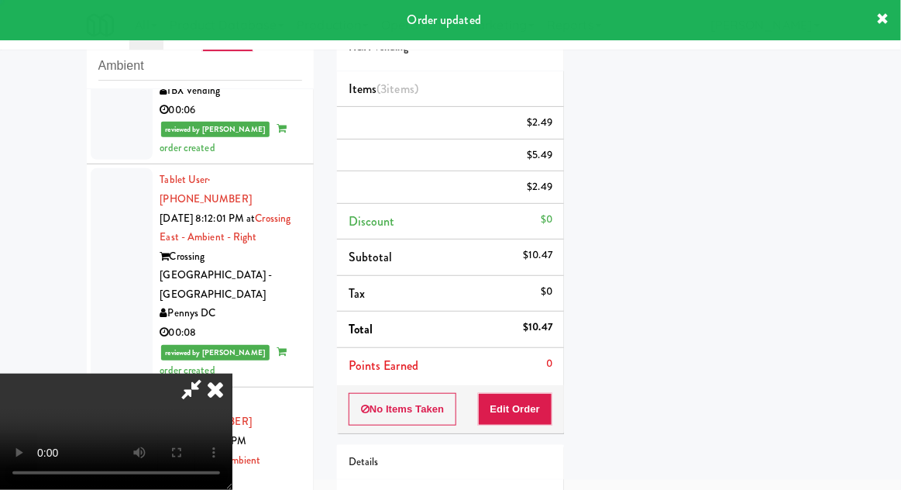
scroll to position [153, 0]
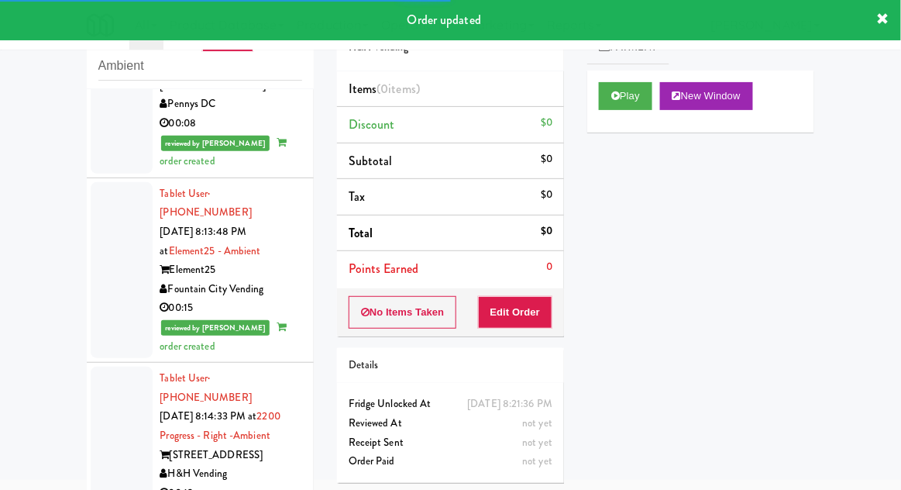
scroll to position [2718, 0]
click at [641, 101] on button "Play" at bounding box center [625, 96] width 53 height 28
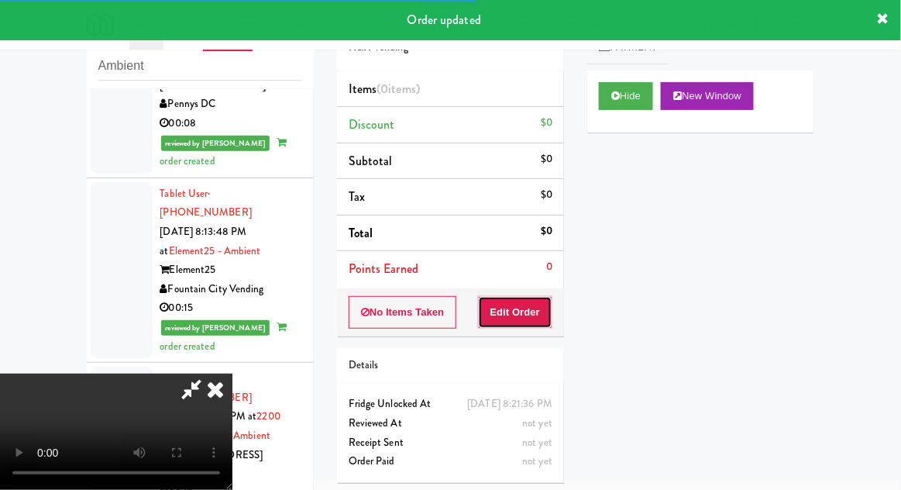
click at [530, 303] on button "Edit Order" at bounding box center [515, 312] width 75 height 33
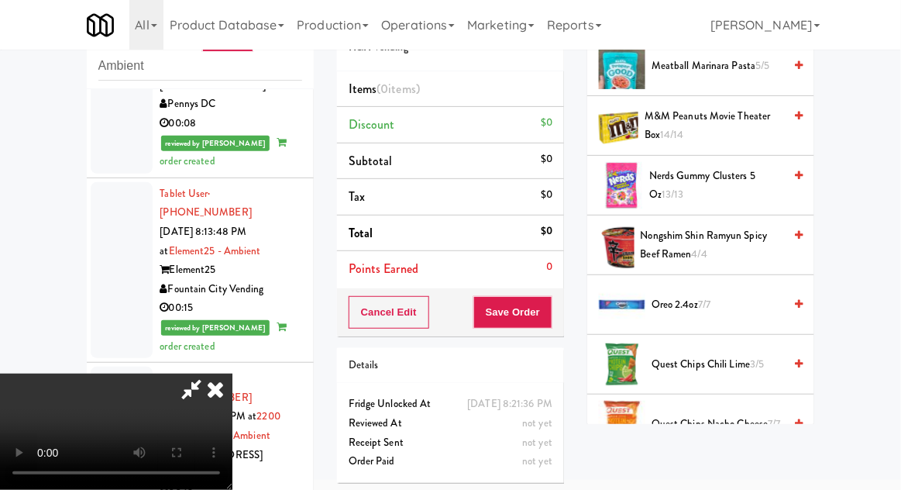
scroll to position [1188, 0]
click at [721, 294] on span "Oreo 2.4oz 7/7" at bounding box center [718, 303] width 132 height 19
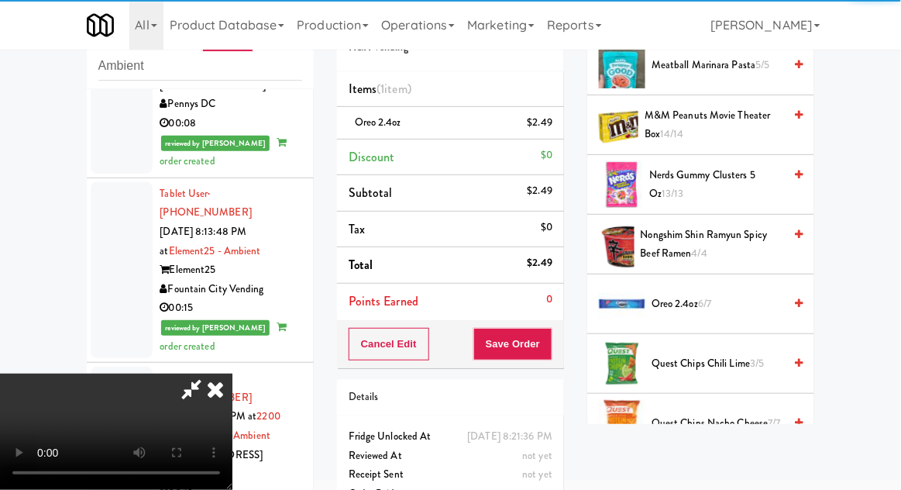
scroll to position [57, 0]
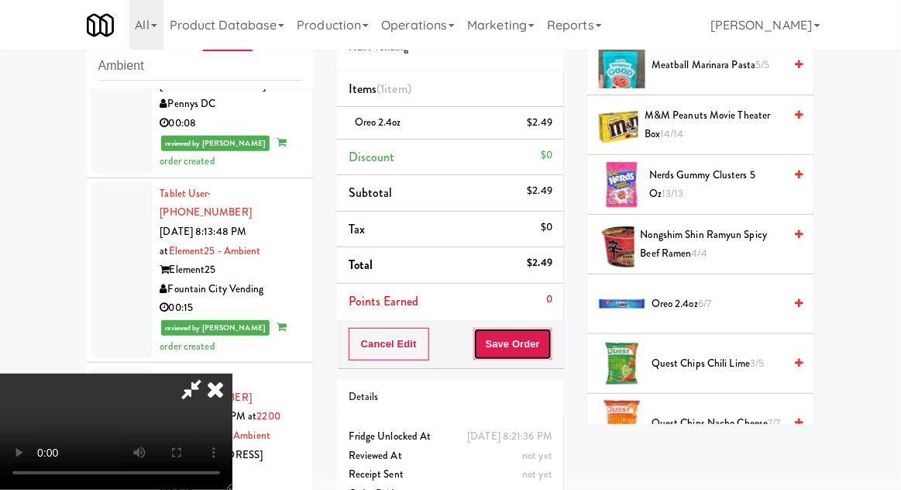
click at [551, 348] on button "Save Order" at bounding box center [512, 344] width 79 height 33
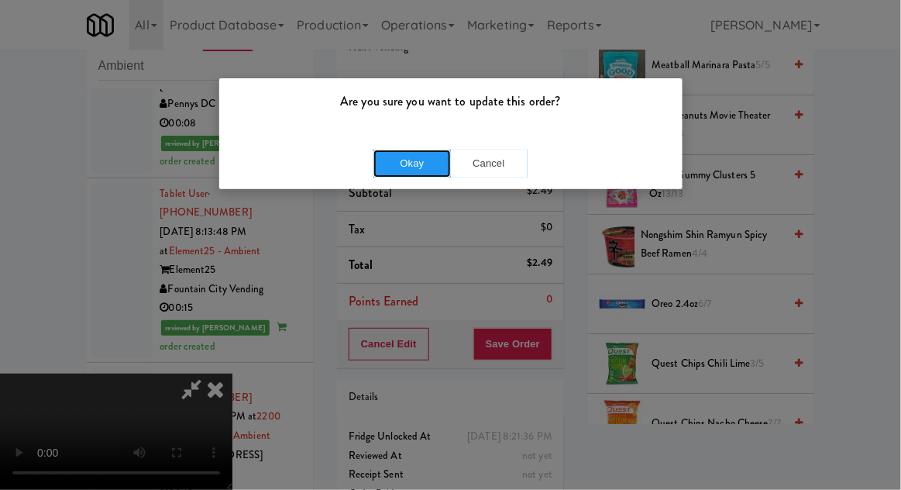
click at [404, 167] on button "Okay" at bounding box center [411, 164] width 77 height 28
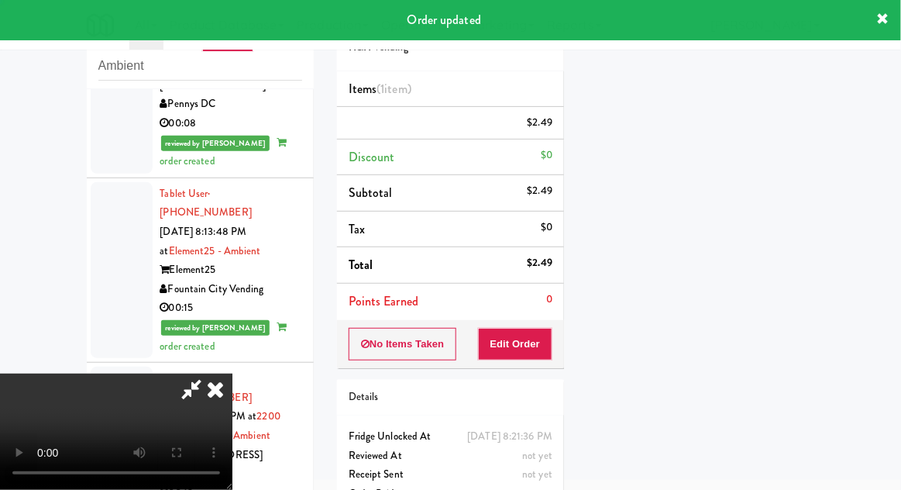
scroll to position [0, 0]
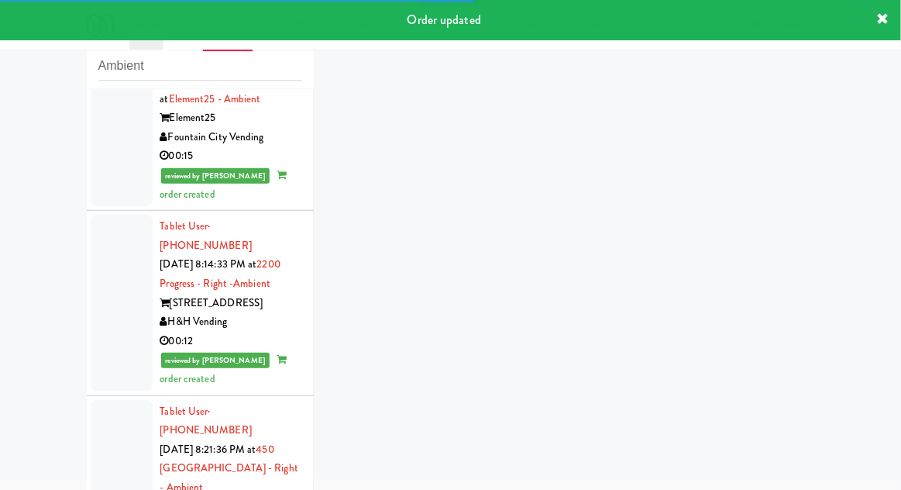
scroll to position [2863, 0]
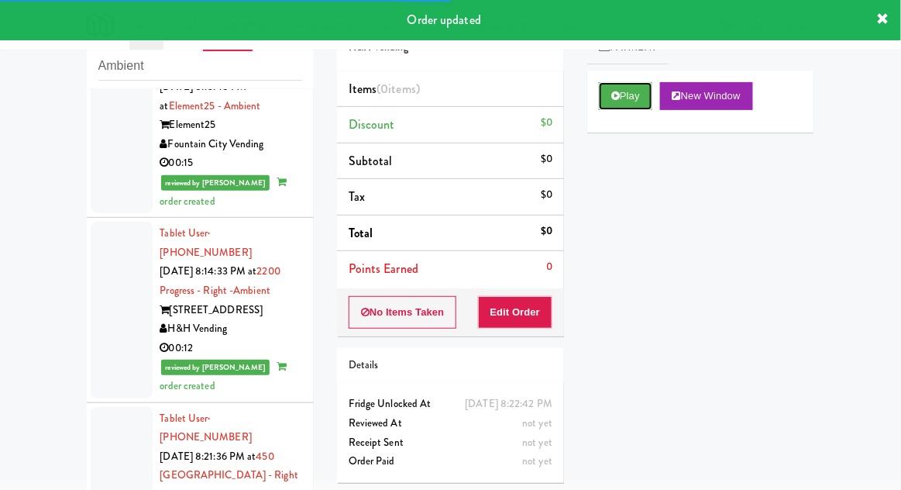
click at [634, 101] on button "Play" at bounding box center [625, 96] width 53 height 28
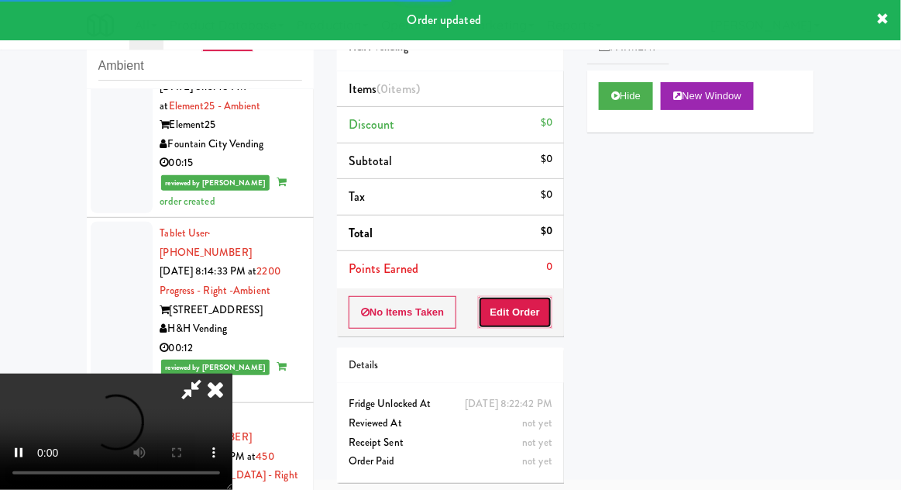
click at [530, 316] on button "Edit Order" at bounding box center [515, 312] width 75 height 33
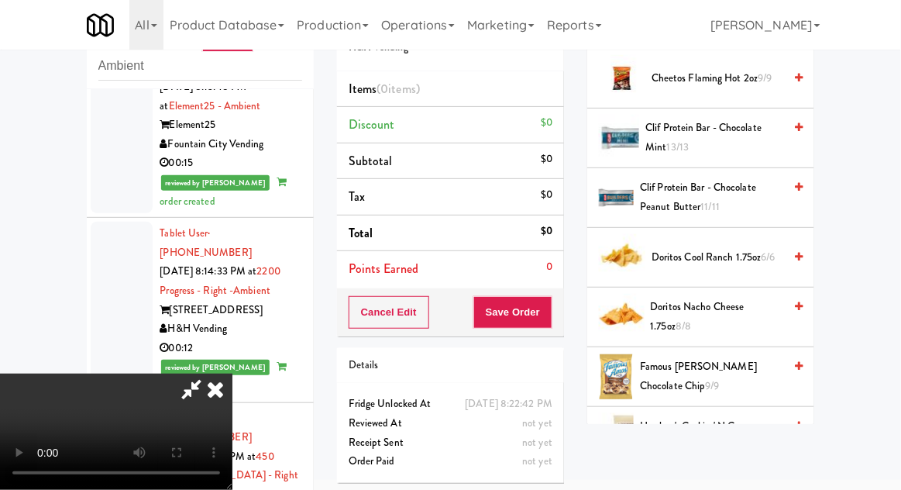
scroll to position [327, 0]
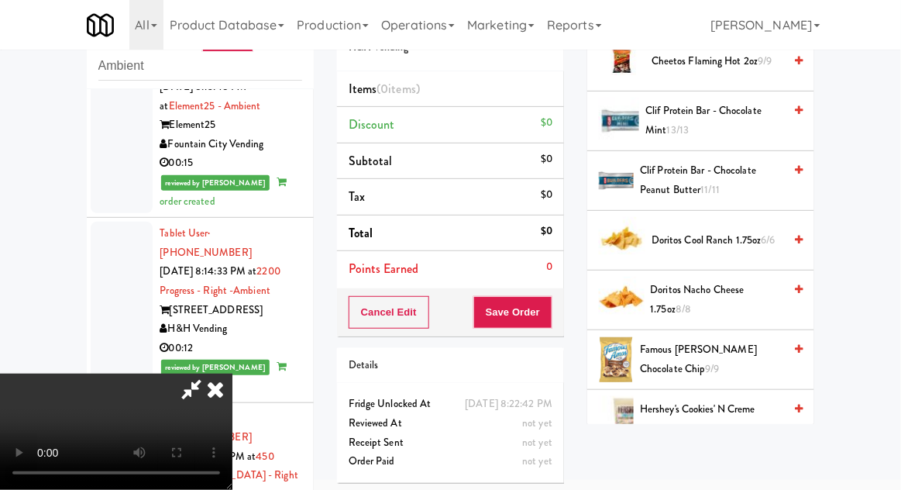
click at [740, 280] on span "Doritos Nacho Cheese 1.75oz 8/8" at bounding box center [717, 299] width 133 height 38
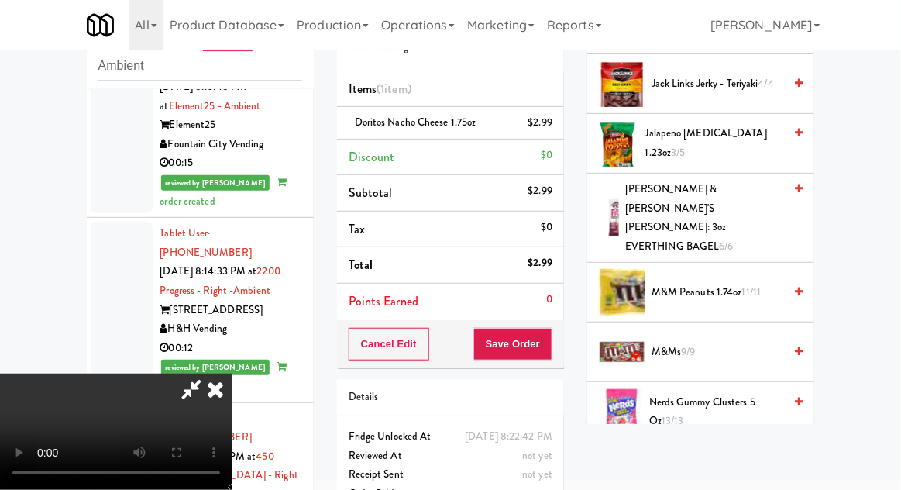
scroll to position [841, 0]
click at [707, 394] on span "Nerds Gummy Clusters 5 oz 13/13" at bounding box center [716, 413] width 134 height 38
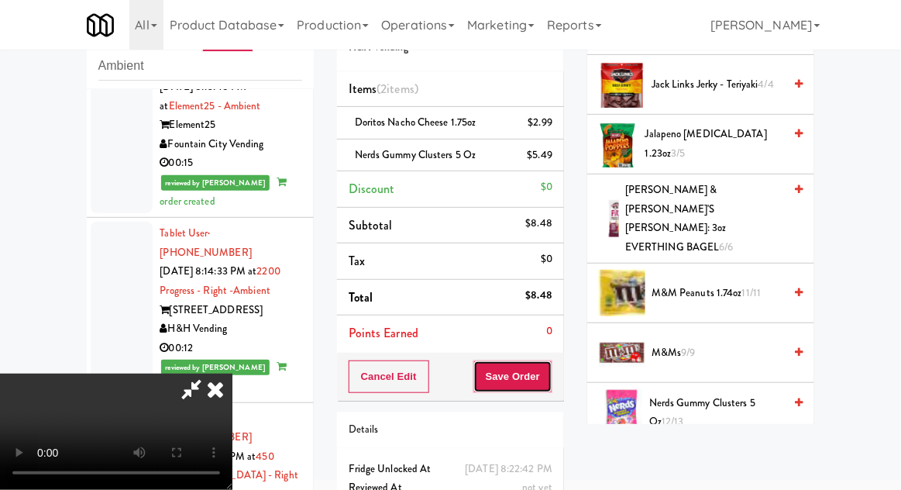
click at [550, 381] on button "Save Order" at bounding box center [512, 376] width 79 height 33
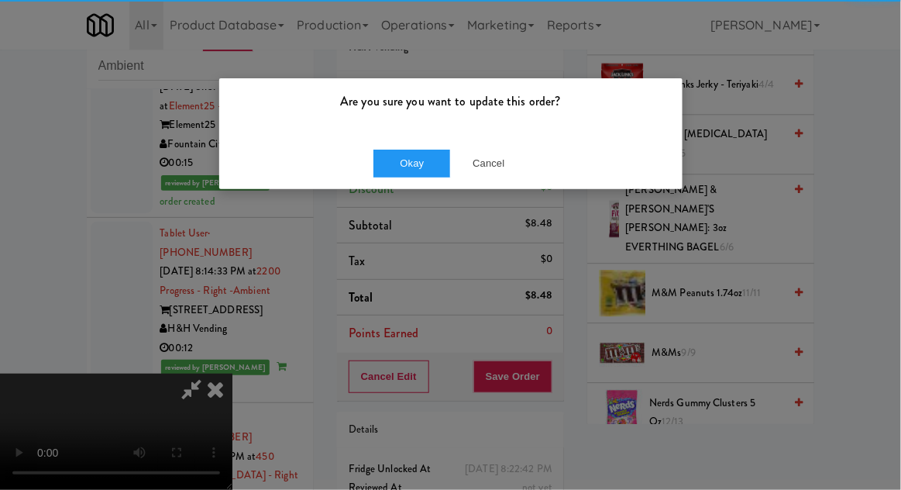
click at [397, 137] on div "Okay Cancel" at bounding box center [450, 163] width 463 height 52
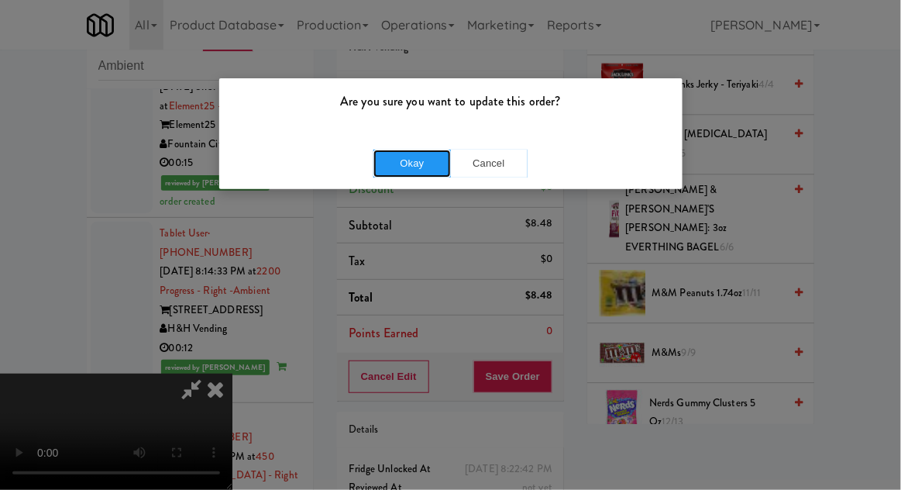
click at [403, 160] on button "Okay" at bounding box center [411, 164] width 77 height 28
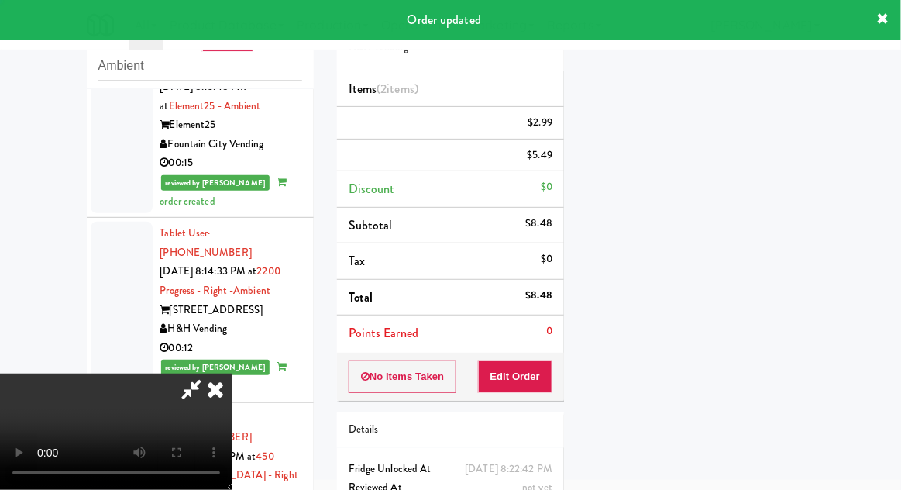
scroll to position [153, 0]
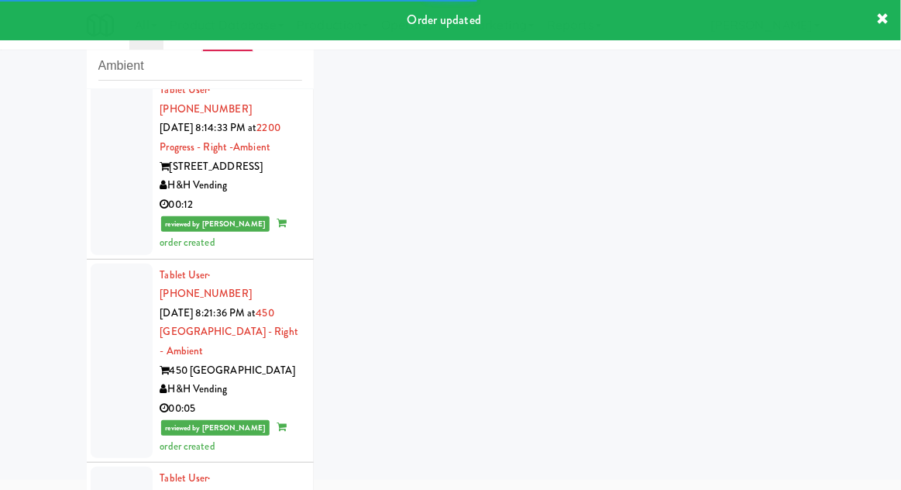
scroll to position [3032, 0]
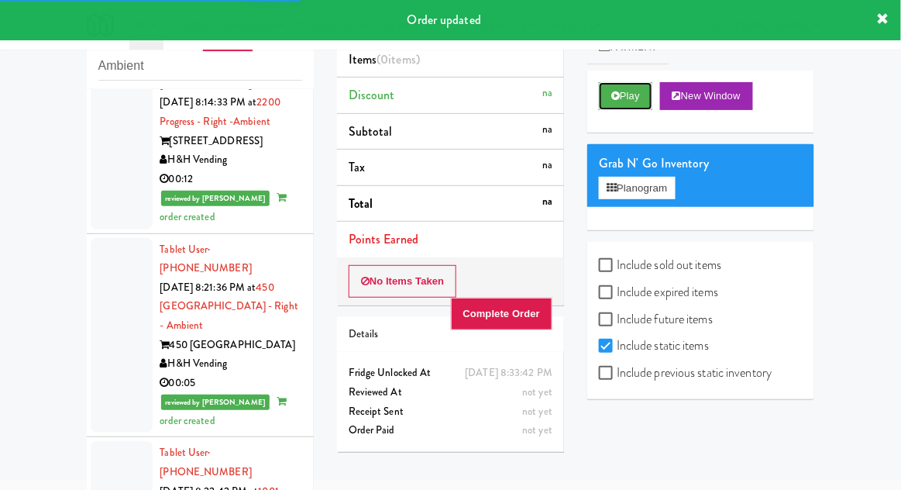
click at [645, 98] on button "Play" at bounding box center [625, 96] width 53 height 28
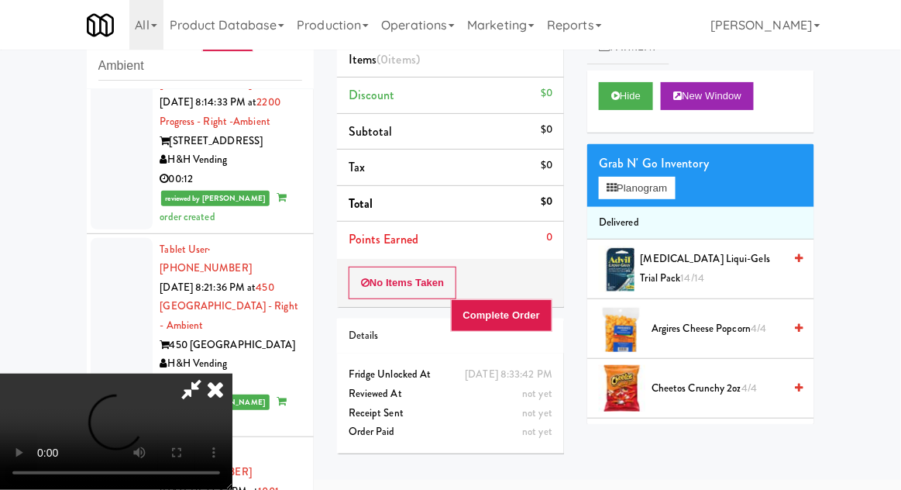
click at [232, 373] on icon at bounding box center [215, 388] width 34 height 31
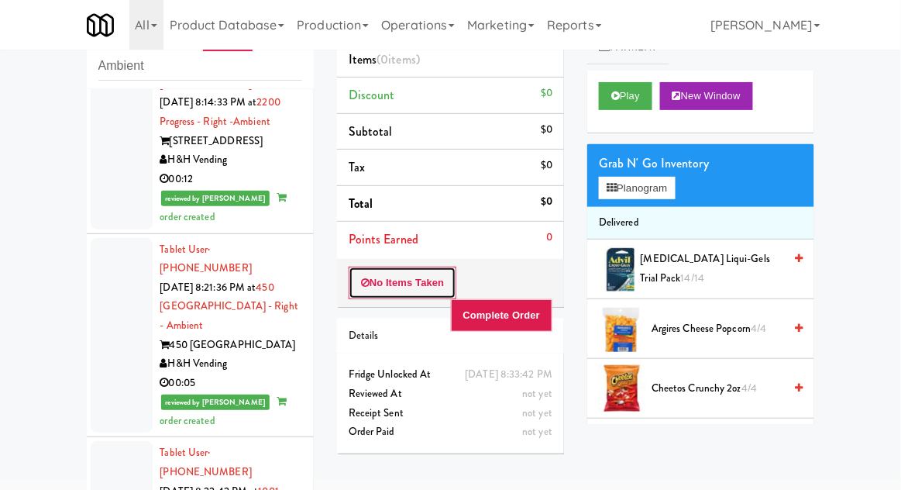
click at [435, 286] on button "No Items Taken" at bounding box center [403, 282] width 108 height 33
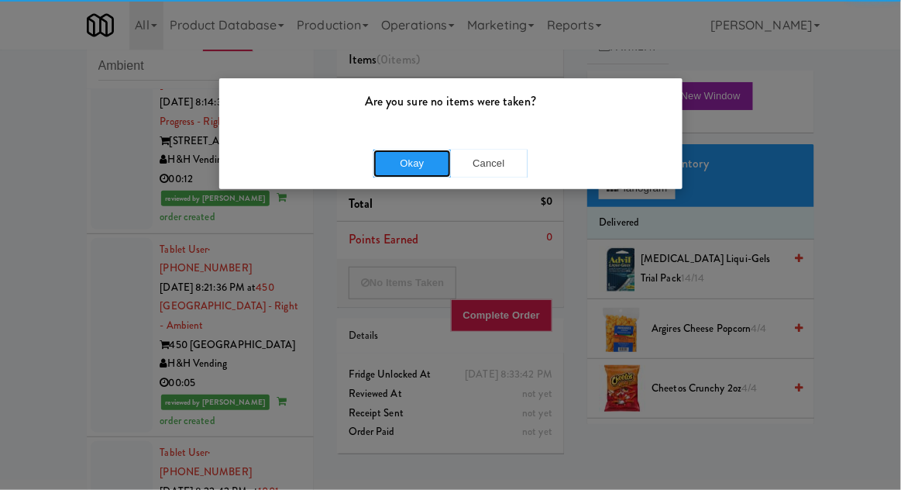
click at [430, 160] on button "Okay" at bounding box center [411, 164] width 77 height 28
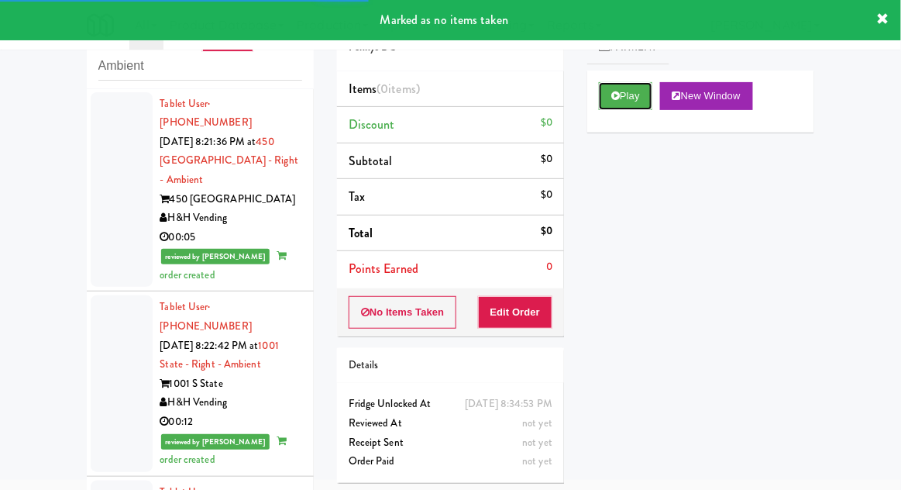
click at [630, 106] on button "Play" at bounding box center [625, 96] width 53 height 28
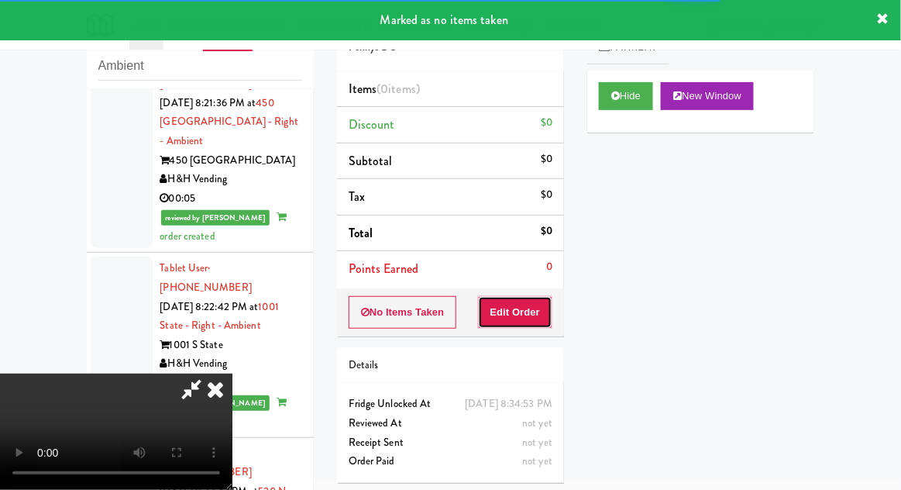
click at [528, 304] on button "Edit Order" at bounding box center [515, 312] width 75 height 33
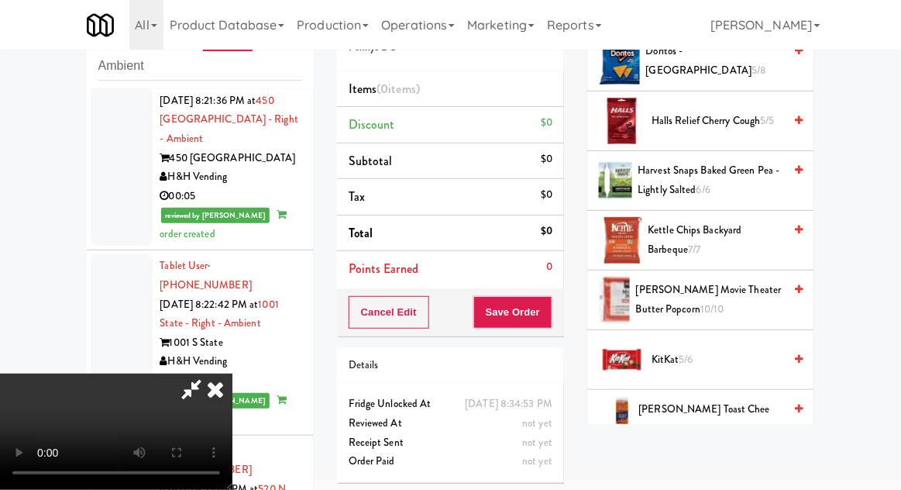
scroll to position [451, 0]
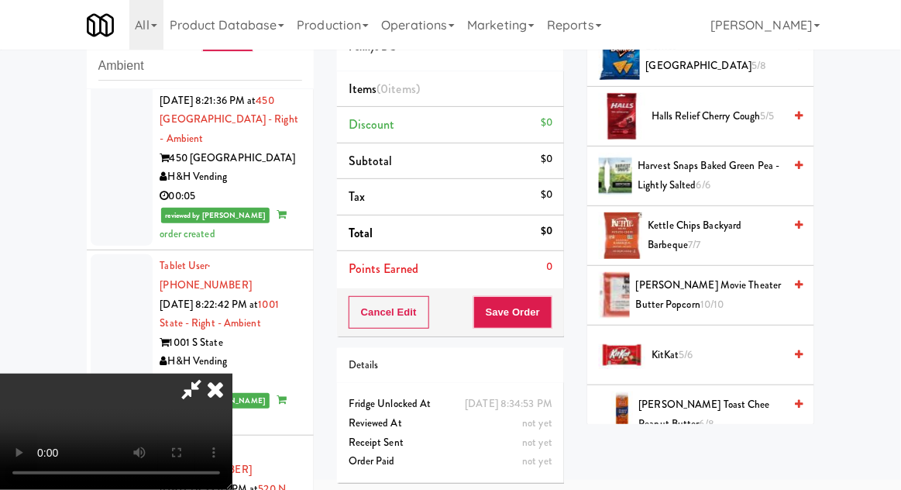
click at [723, 355] on span "KitKat 5/6" at bounding box center [718, 355] width 132 height 19
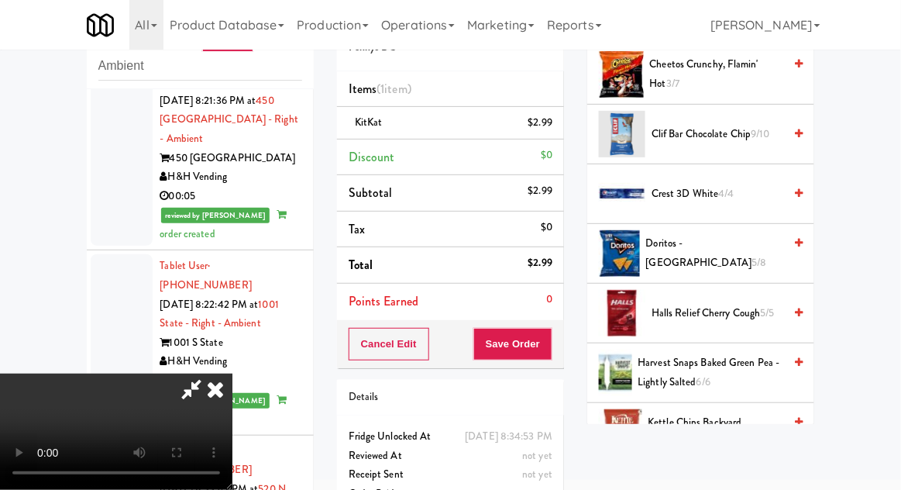
scroll to position [0, 0]
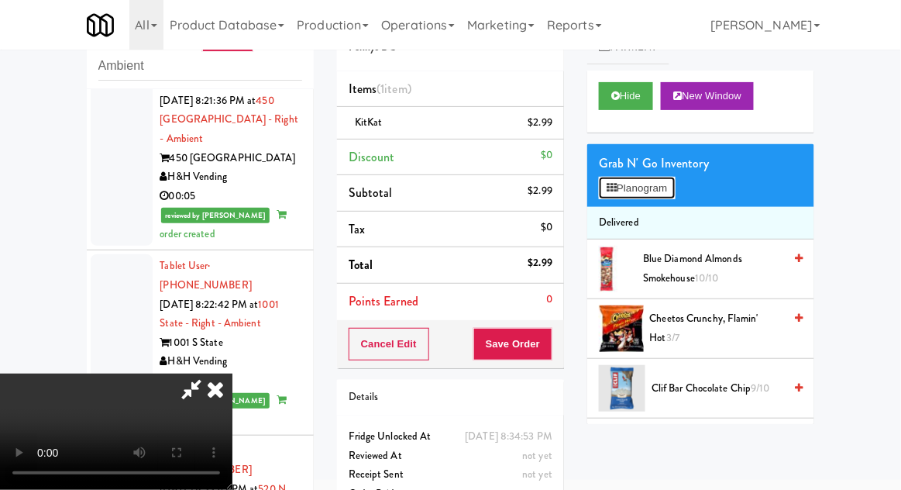
click at [672, 198] on button "Planogram" at bounding box center [637, 188] width 76 height 23
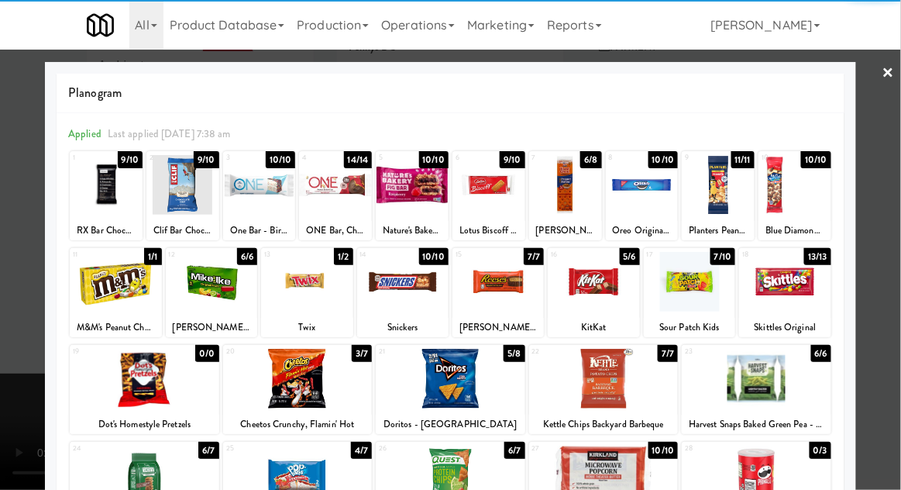
click at [715, 297] on div at bounding box center [689, 282] width 91 height 60
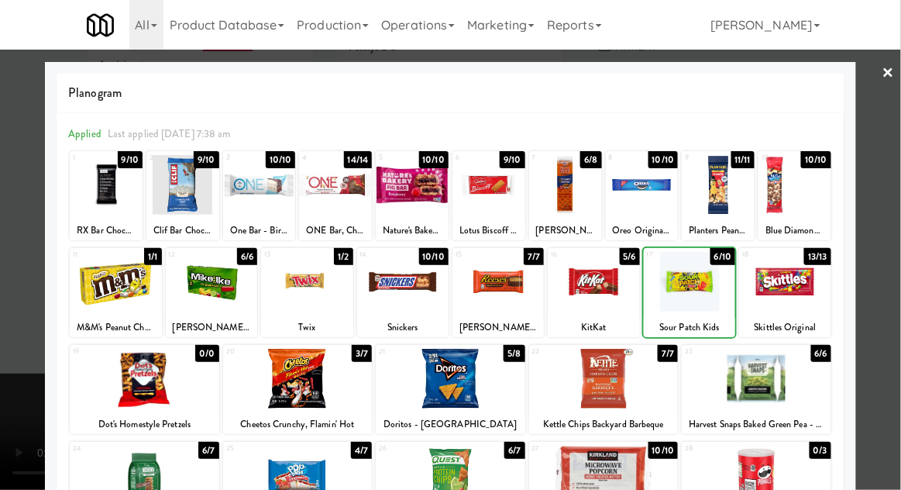
click at [889, 283] on div at bounding box center [450, 245] width 901 height 490
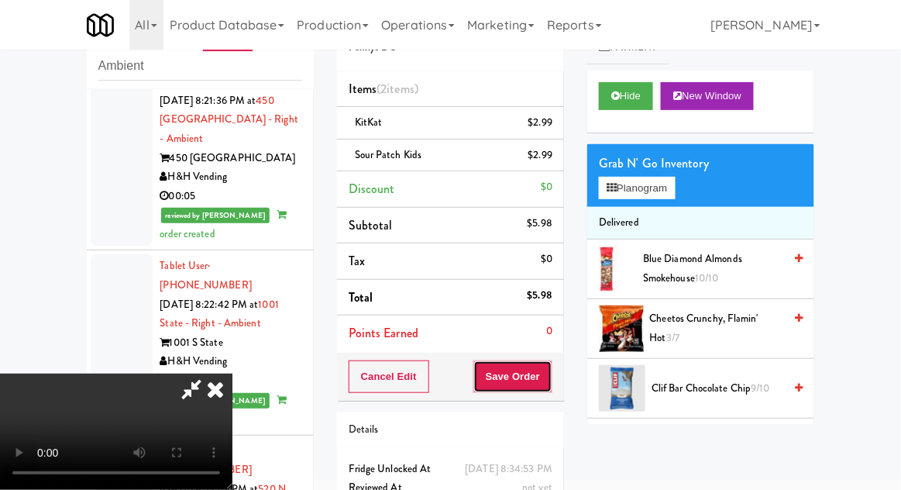
click at [551, 378] on button "Save Order" at bounding box center [512, 376] width 79 height 33
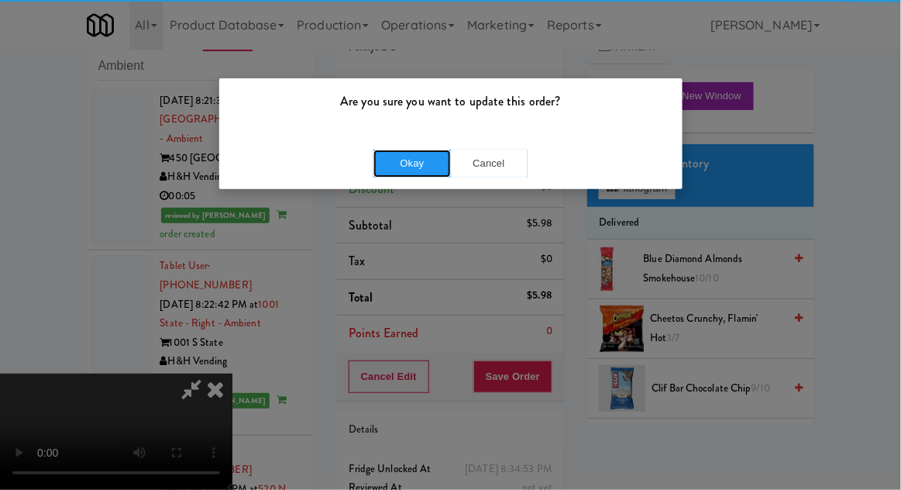
click at [386, 162] on button "Okay" at bounding box center [411, 164] width 77 height 28
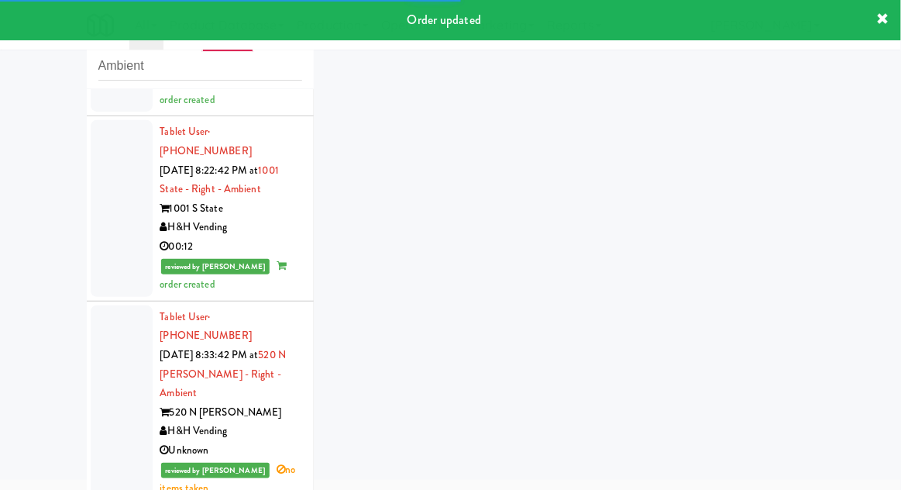
scroll to position [3391, 0]
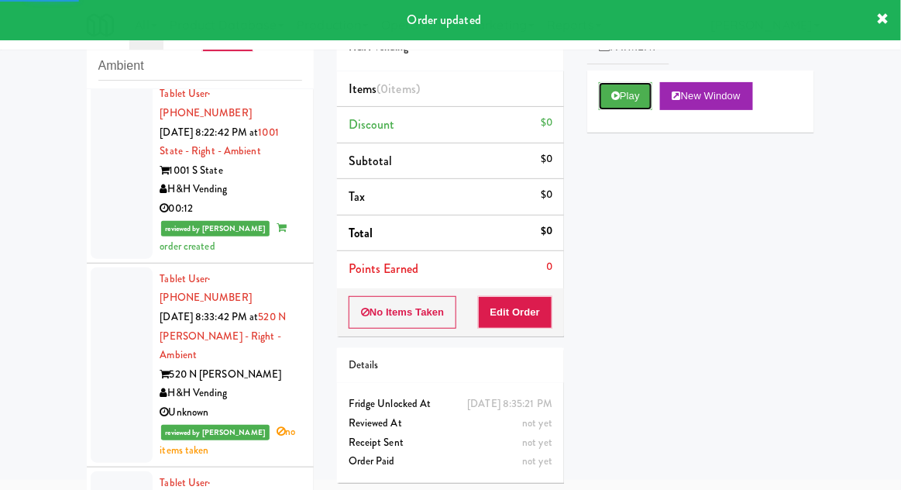
click at [650, 105] on button "Play" at bounding box center [625, 96] width 53 height 28
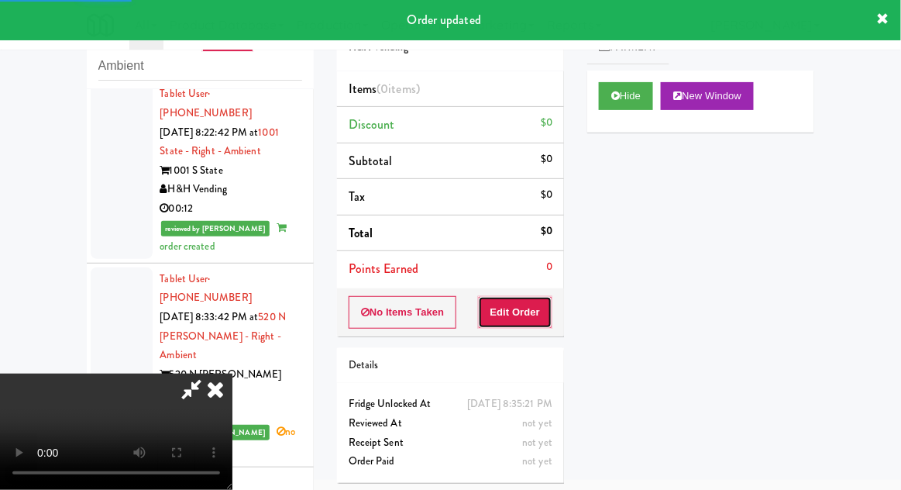
click at [536, 311] on button "Edit Order" at bounding box center [515, 312] width 75 height 33
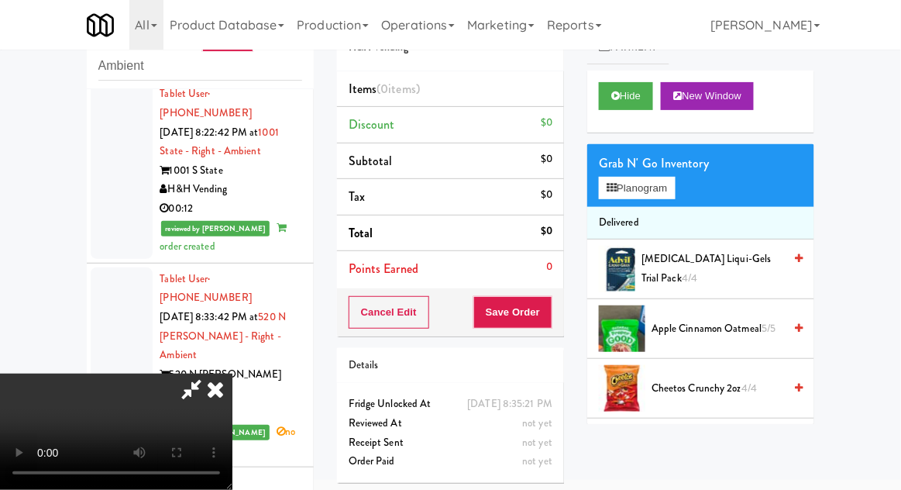
click at [716, 440] on span "Cheetos Flaming Hot 2oz 9/10" at bounding box center [718, 447] width 132 height 19
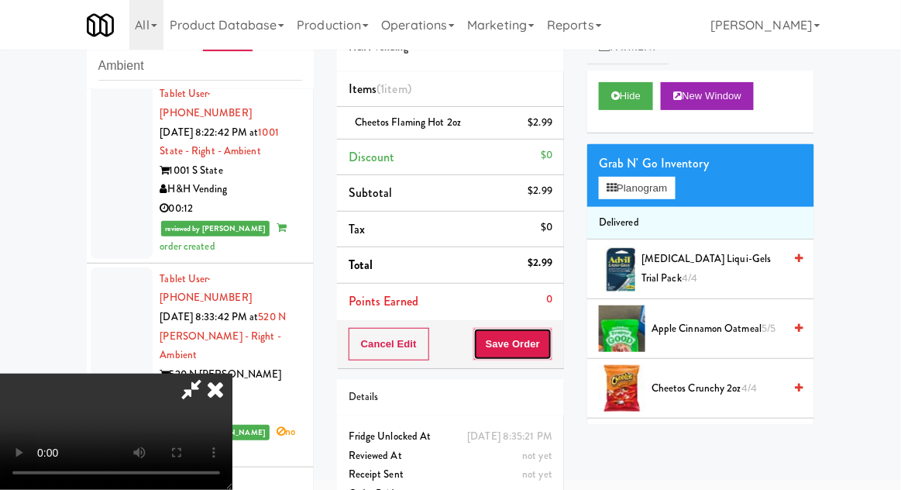
click at [547, 357] on button "Save Order" at bounding box center [512, 344] width 79 height 33
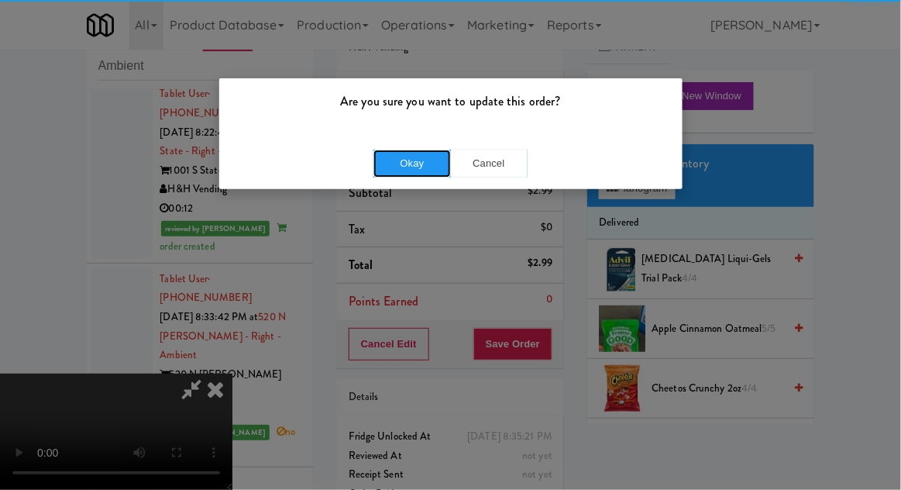
click at [385, 173] on button "Okay" at bounding box center [411, 164] width 77 height 28
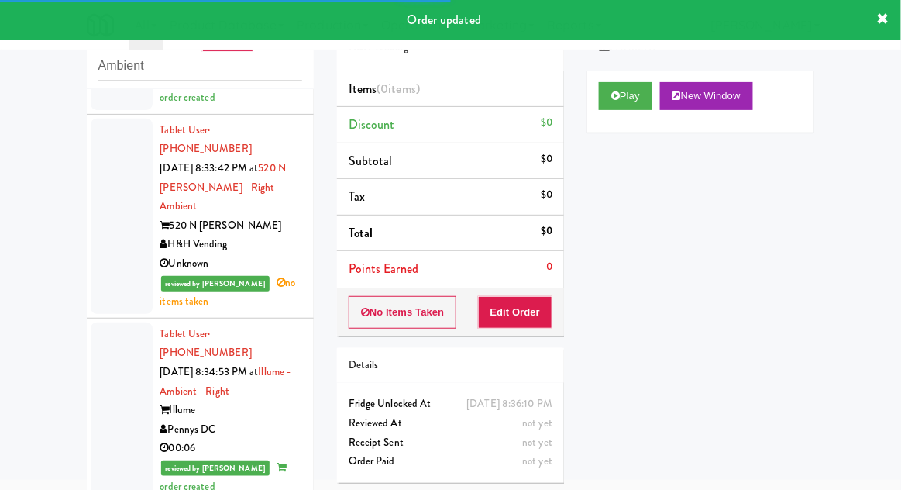
scroll to position [3541, 0]
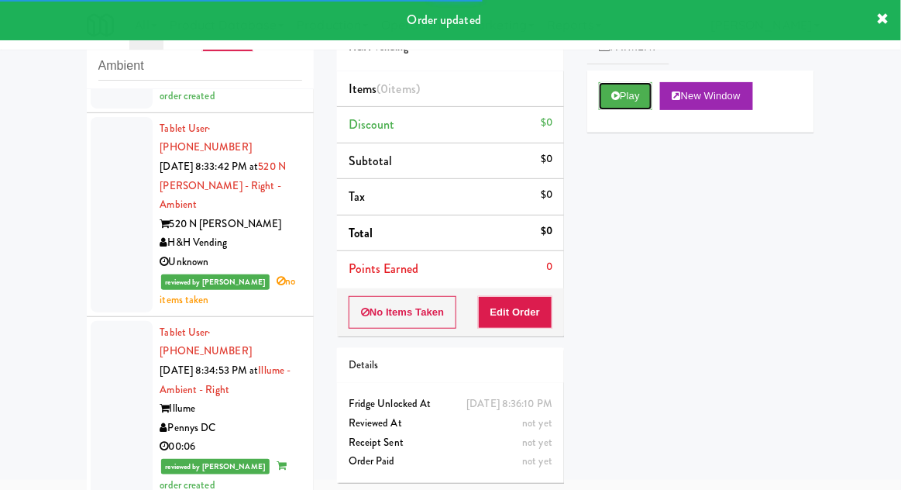
click at [641, 95] on button "Play" at bounding box center [625, 96] width 53 height 28
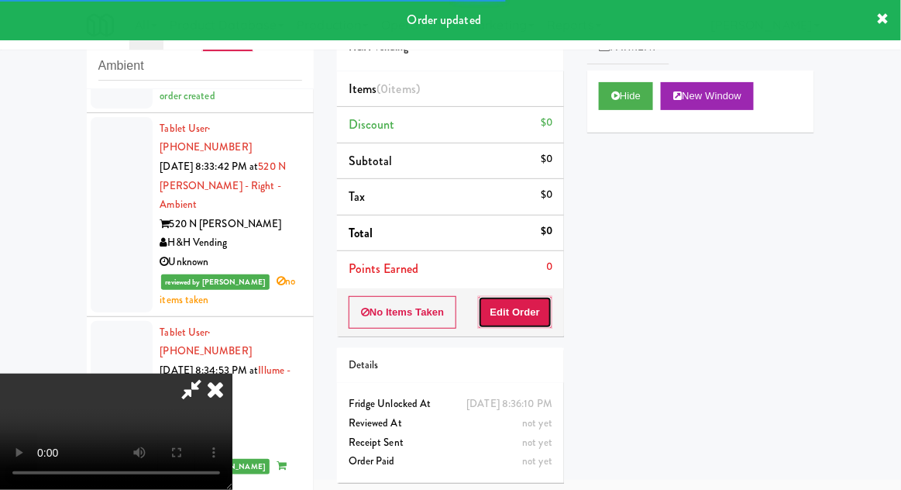
click at [531, 307] on button "Edit Order" at bounding box center [515, 312] width 75 height 33
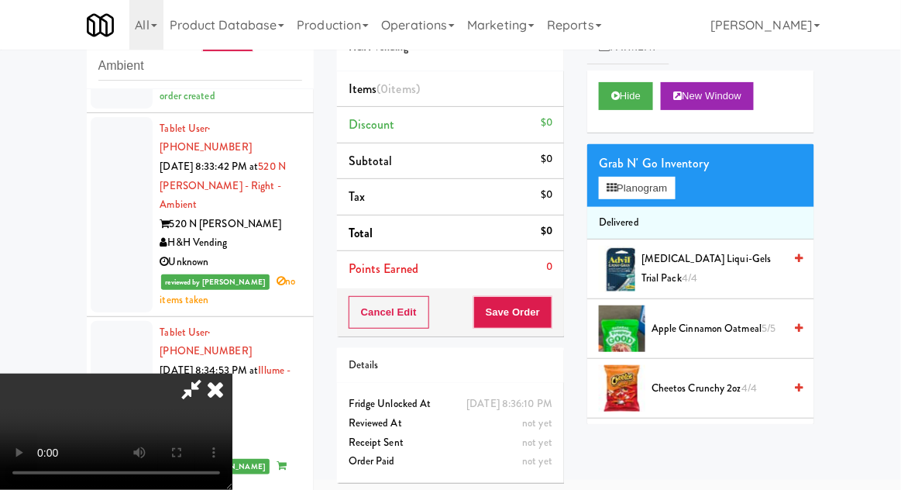
click at [713, 384] on span "Cheetos Crunchy 2oz 4/4" at bounding box center [718, 388] width 132 height 19
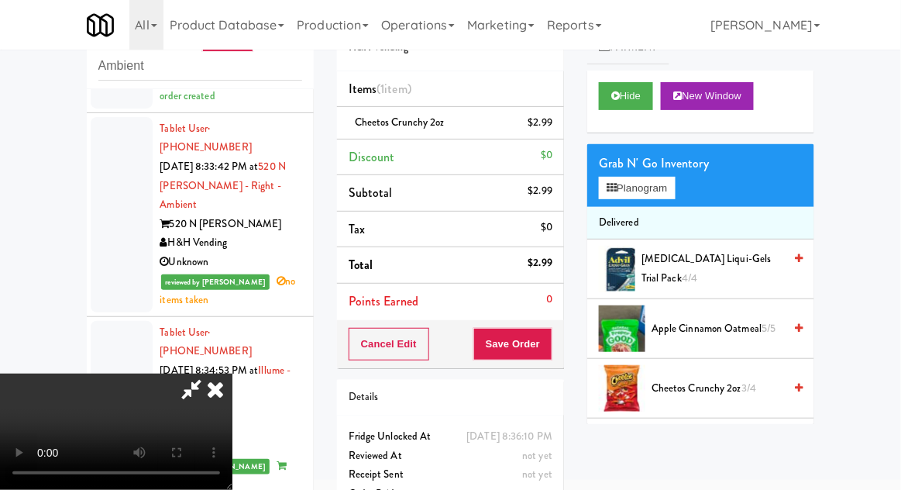
click at [232, 373] on icon at bounding box center [215, 388] width 34 height 31
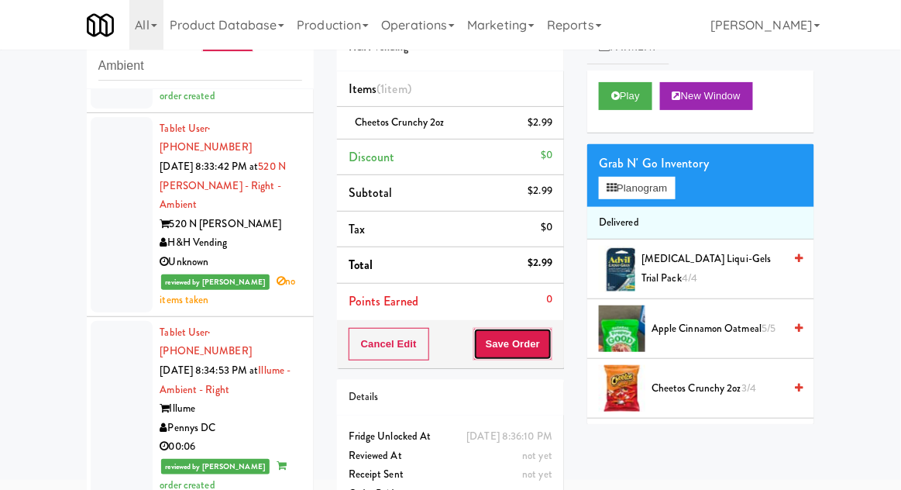
click at [541, 349] on button "Save Order" at bounding box center [512, 344] width 79 height 33
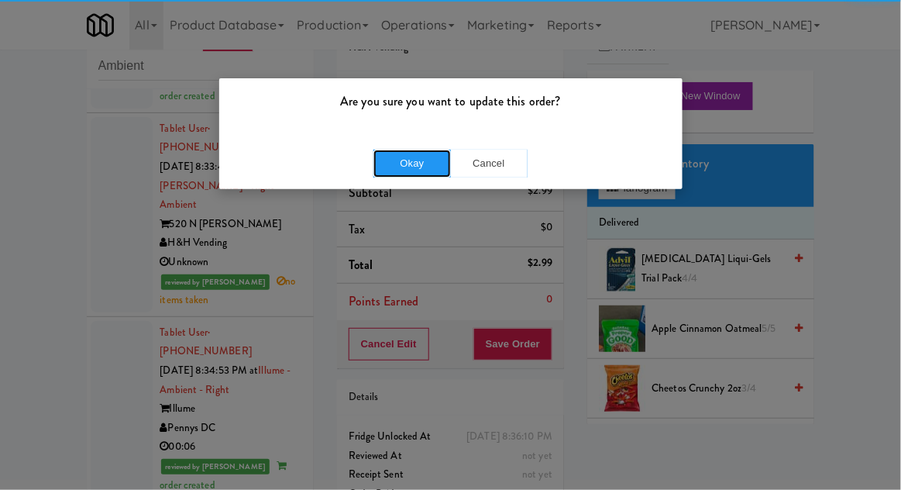
click at [439, 159] on button "Okay" at bounding box center [411, 164] width 77 height 28
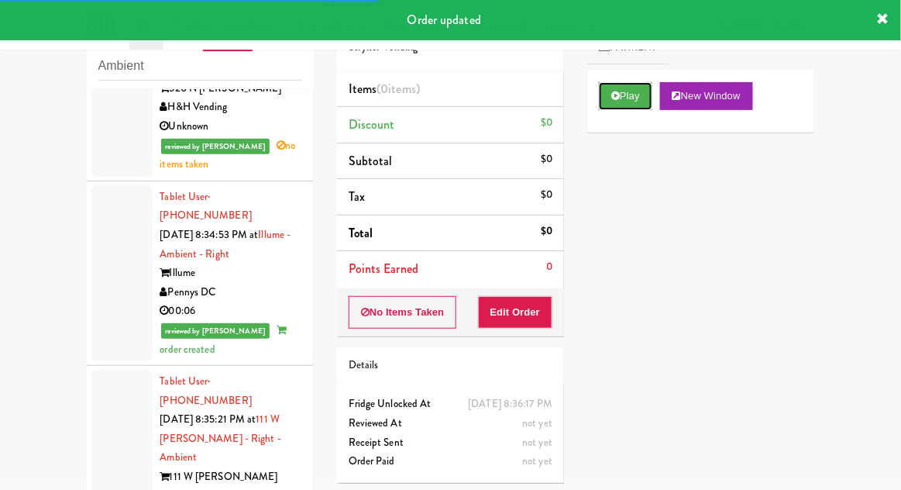
click at [638, 95] on button "Play" at bounding box center [625, 96] width 53 height 28
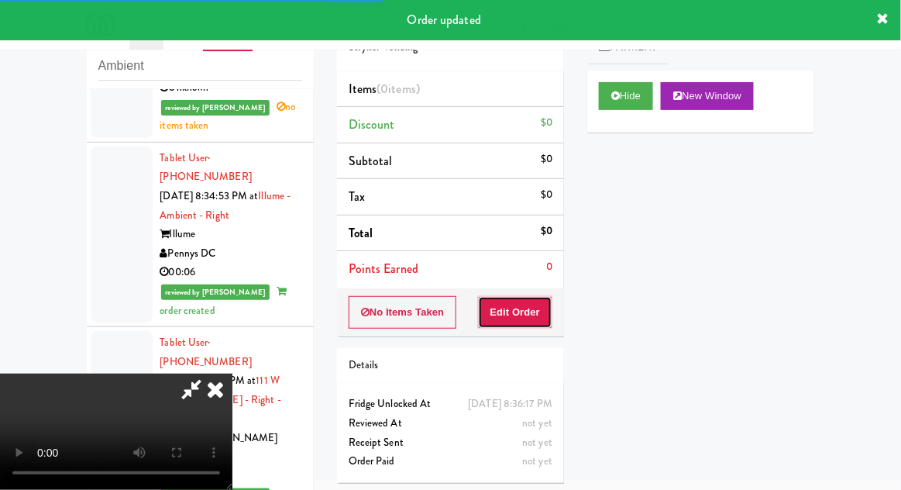
click at [535, 299] on button "Edit Order" at bounding box center [515, 312] width 75 height 33
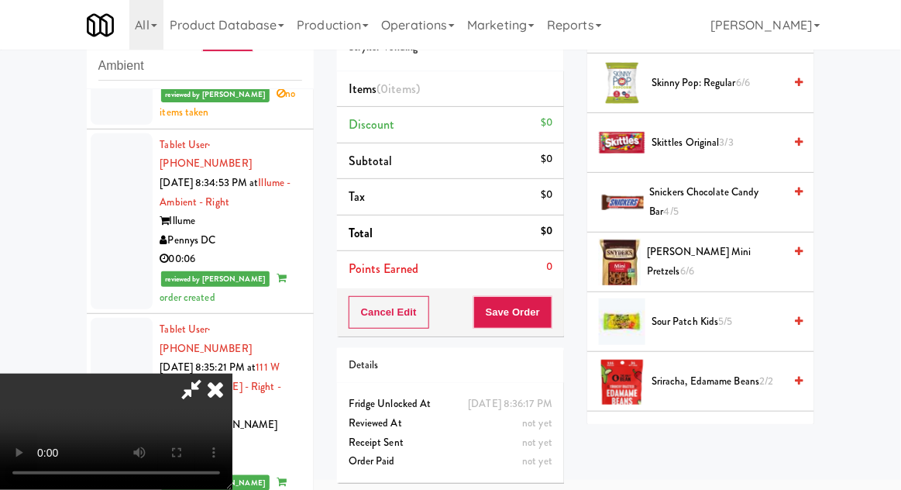
scroll to position [1260, 0]
click at [727, 197] on span "Snickers Chocolate Candy Bar 4/5" at bounding box center [717, 202] width 134 height 38
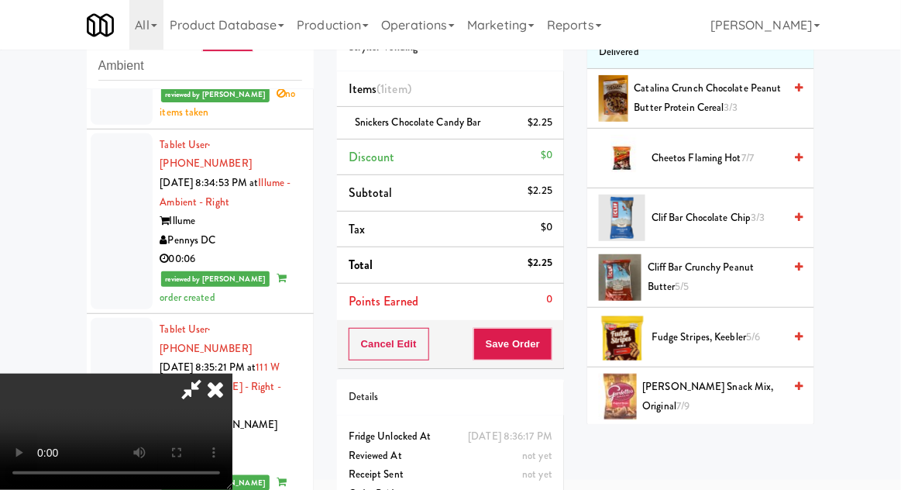
scroll to position [0, 0]
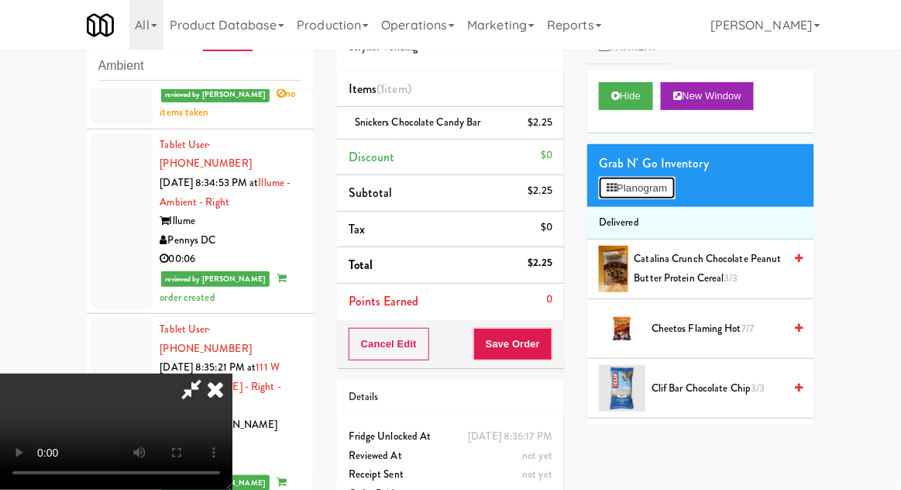
click at [672, 193] on button "Planogram" at bounding box center [637, 188] width 76 height 23
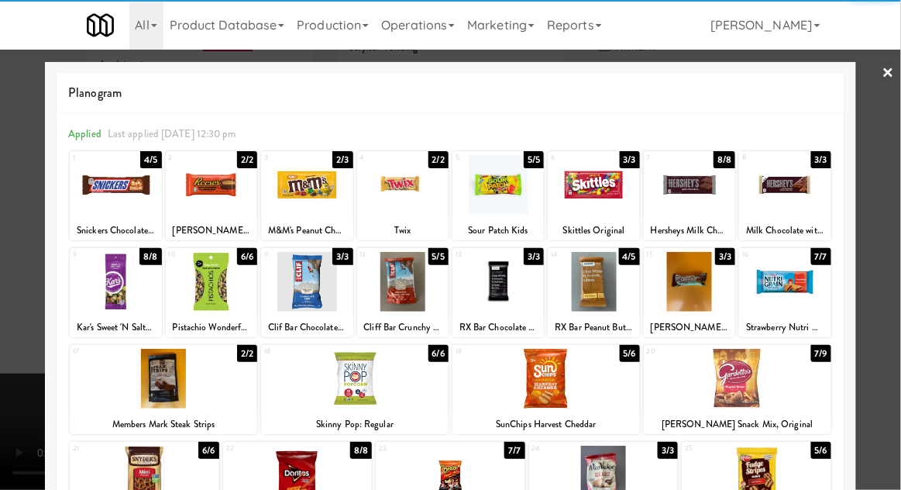
click at [698, 191] on div at bounding box center [689, 185] width 91 height 60
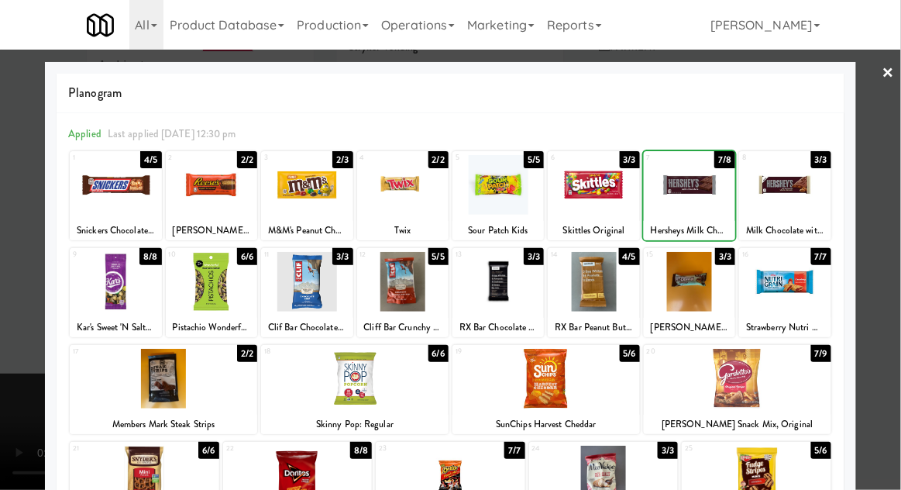
click at [896, 177] on div at bounding box center [450, 245] width 901 height 490
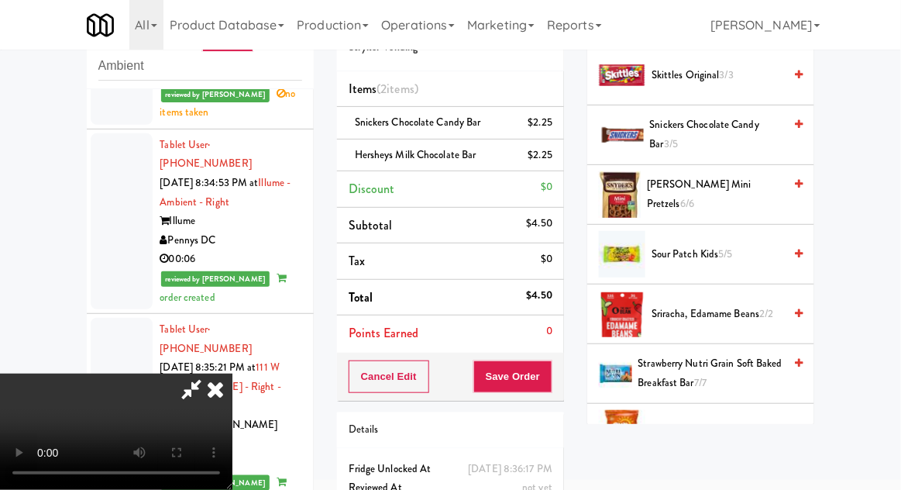
scroll to position [1327, 0]
click at [726, 252] on span "5/5" at bounding box center [726, 253] width 14 height 15
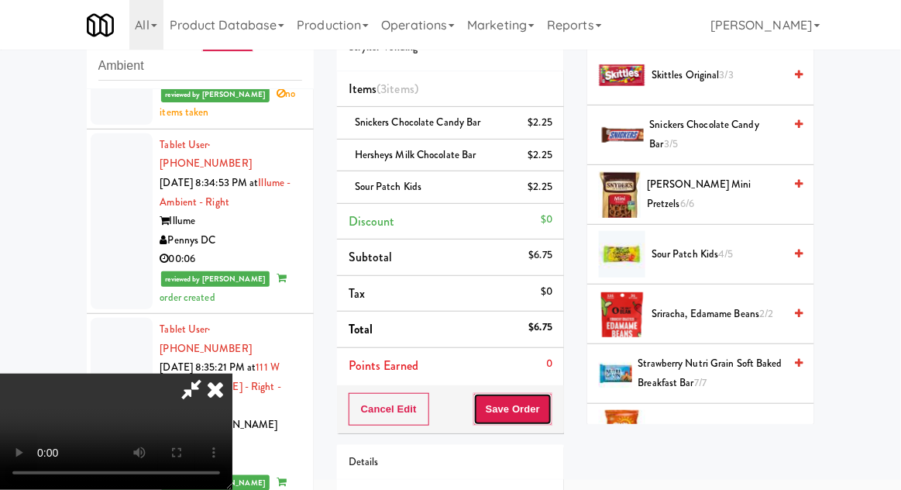
click at [548, 406] on button "Save Order" at bounding box center [512, 409] width 79 height 33
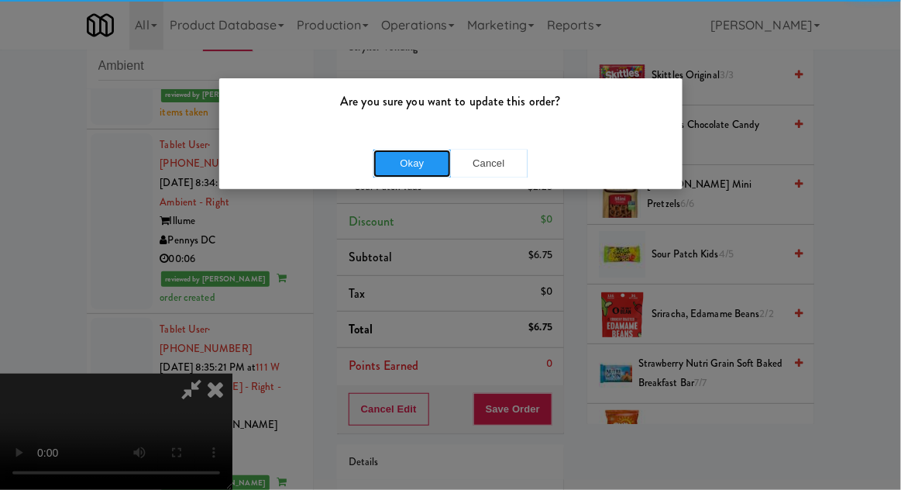
click at [382, 167] on button "Okay" at bounding box center [411, 164] width 77 height 28
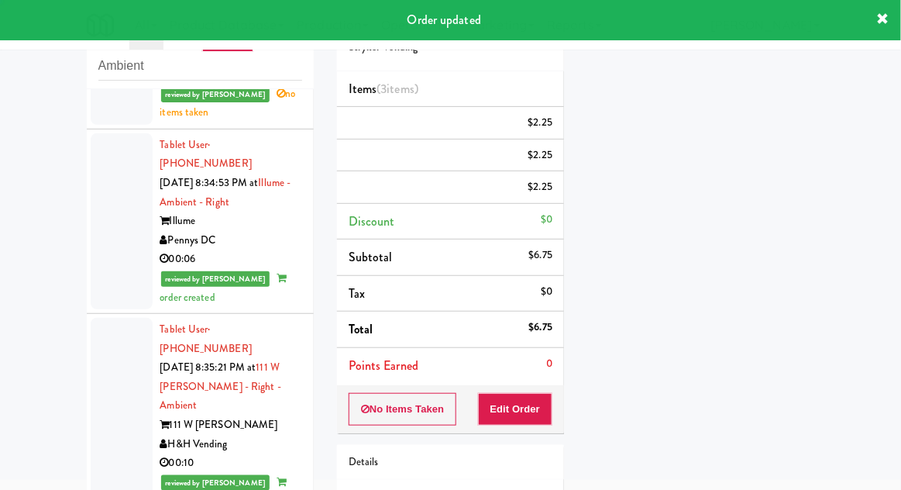
scroll to position [0, 0]
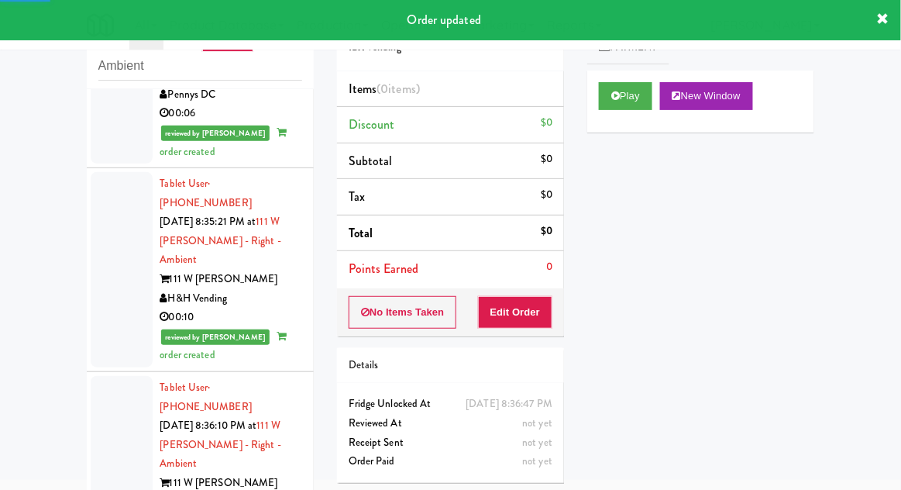
scroll to position [3876, 0]
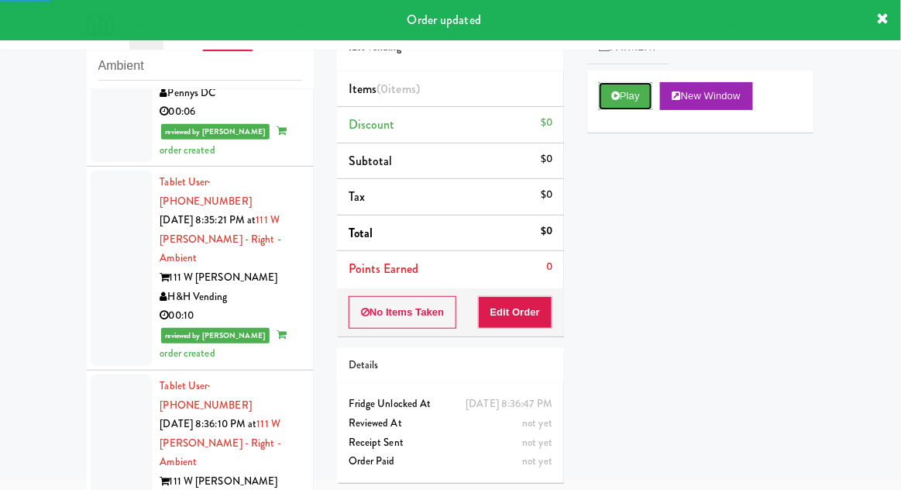
click at [634, 87] on button "Play" at bounding box center [625, 96] width 53 height 28
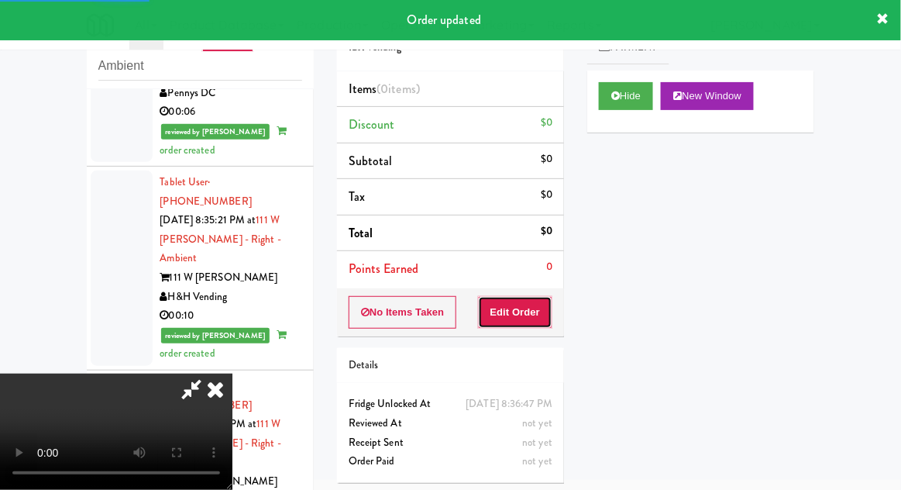
click at [521, 296] on button "Edit Order" at bounding box center [515, 312] width 75 height 33
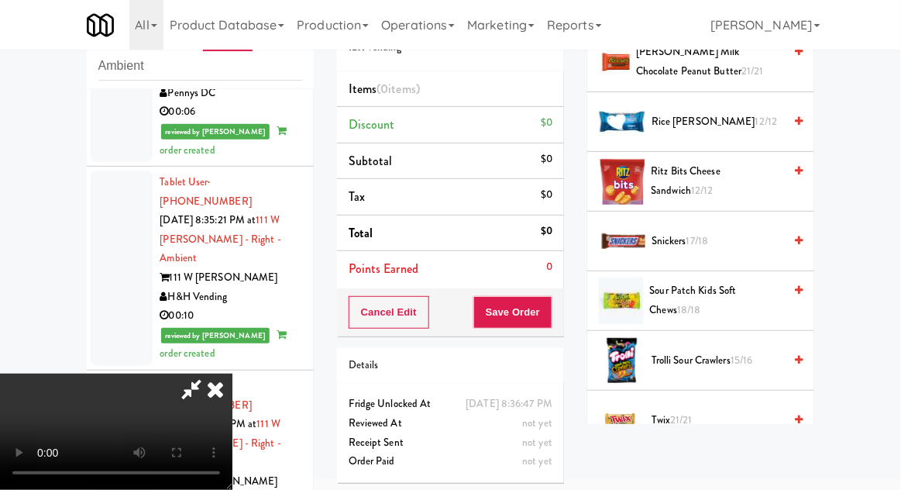
scroll to position [1577, 0]
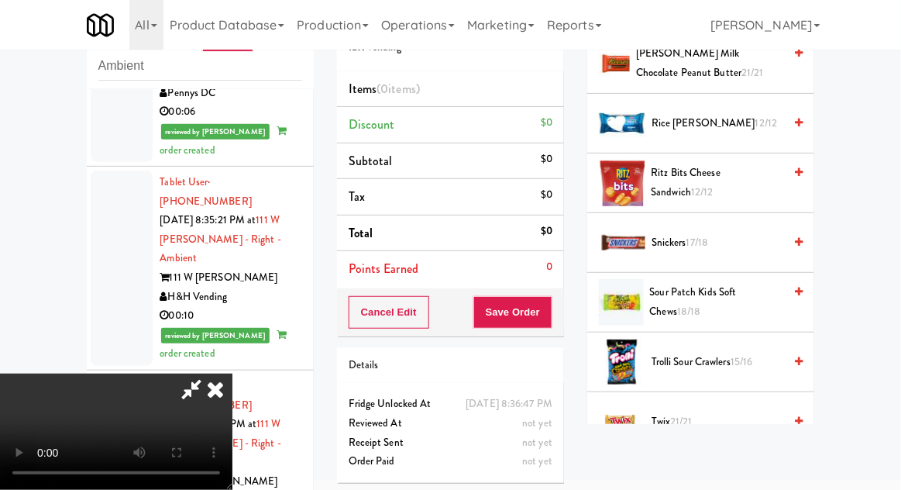
click at [699, 418] on span "Twix 21/21" at bounding box center [718, 421] width 132 height 19
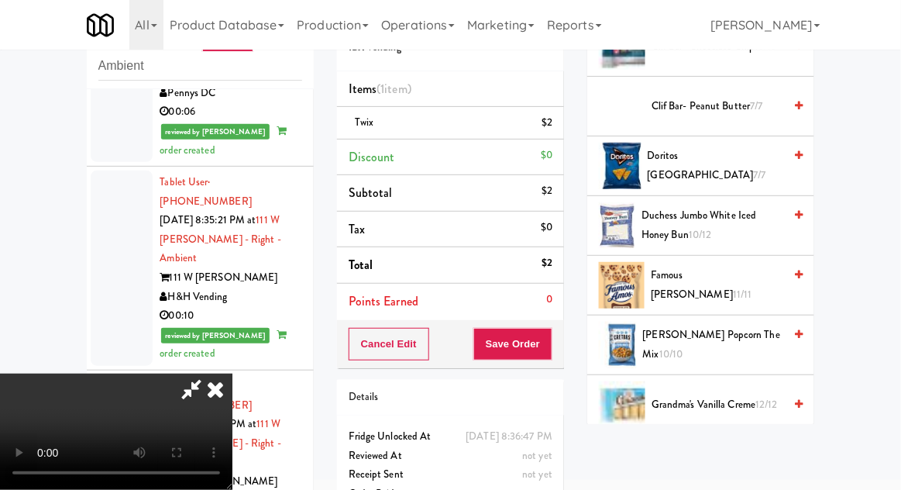
scroll to position [339, 0]
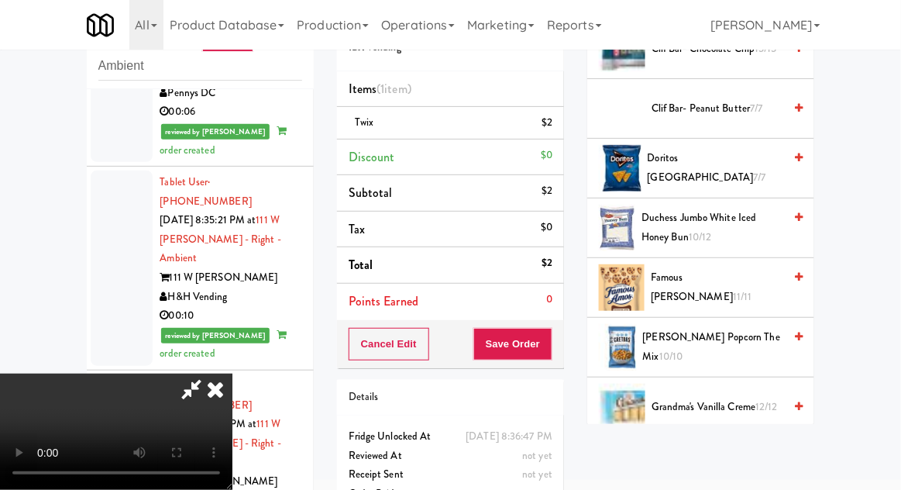
click at [752, 289] on span "11/11" at bounding box center [742, 296] width 19 height 15
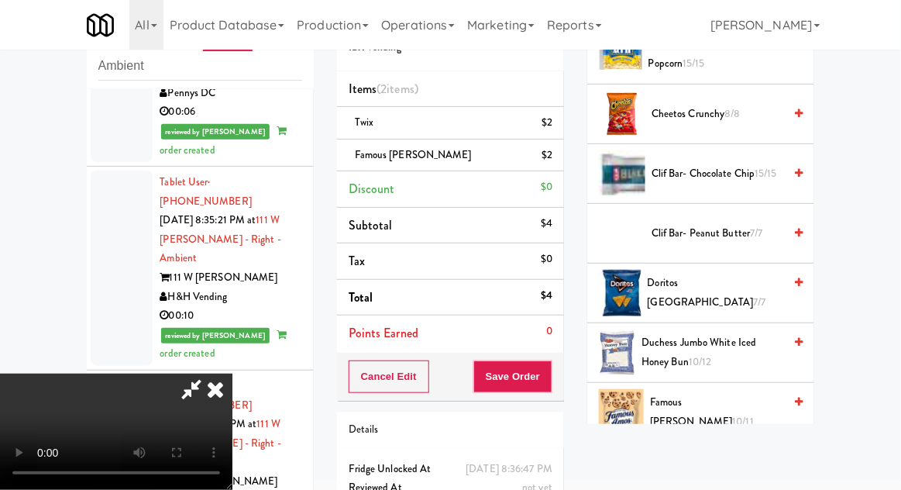
scroll to position [0, 0]
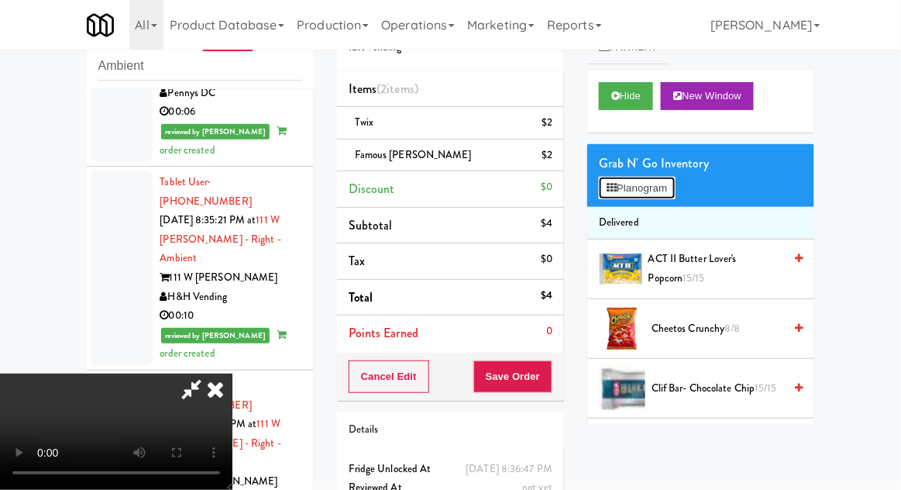
click at [665, 197] on button "Planogram" at bounding box center [637, 188] width 76 height 23
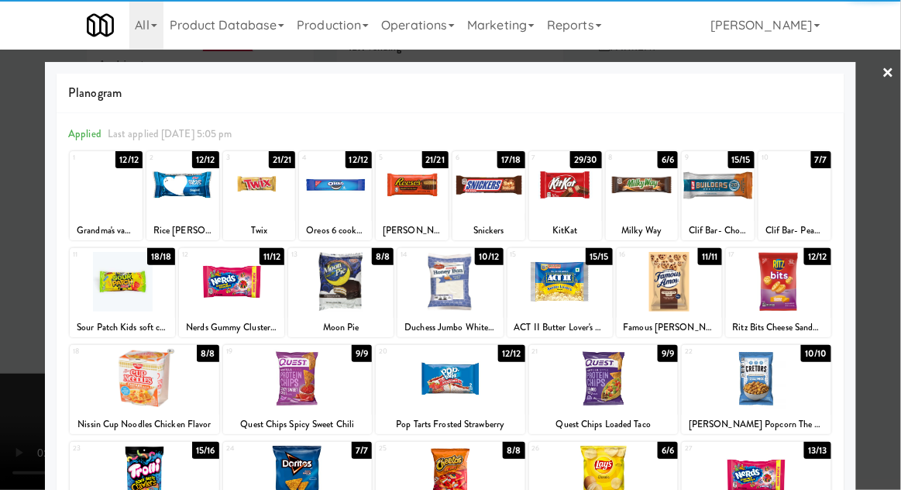
click at [651, 202] on div at bounding box center [642, 185] width 73 height 60
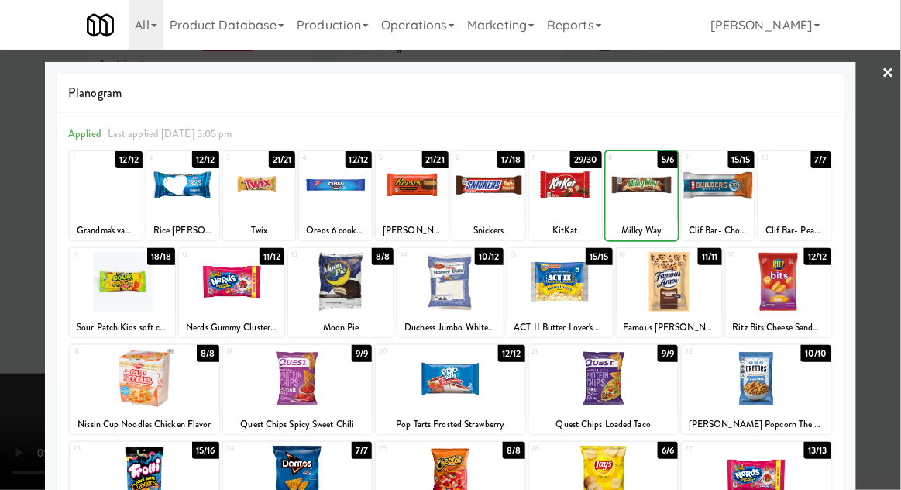
click at [896, 229] on div at bounding box center [450, 245] width 901 height 490
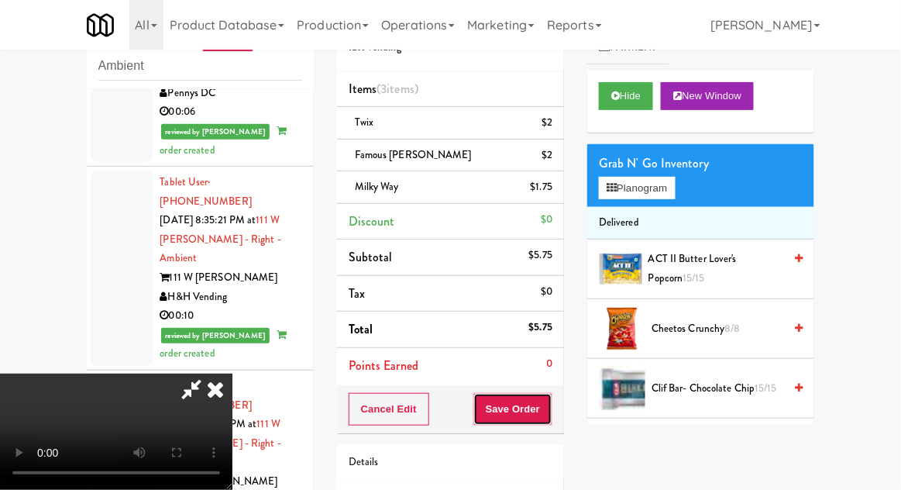
click at [552, 410] on button "Save Order" at bounding box center [512, 409] width 79 height 33
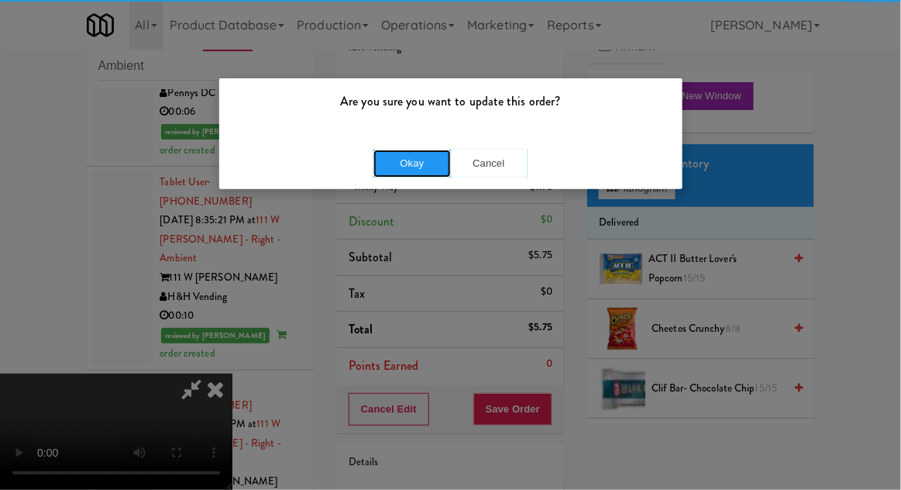
click at [409, 161] on button "Okay" at bounding box center [411, 164] width 77 height 28
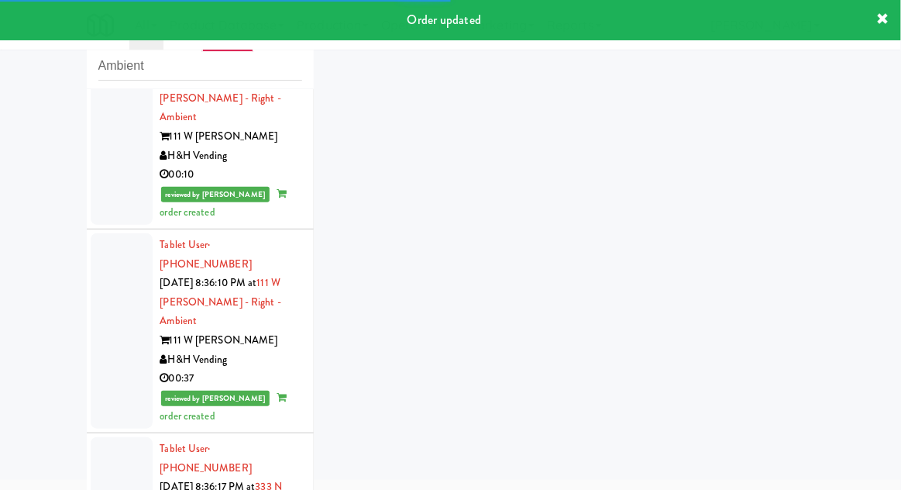
scroll to position [4055, 0]
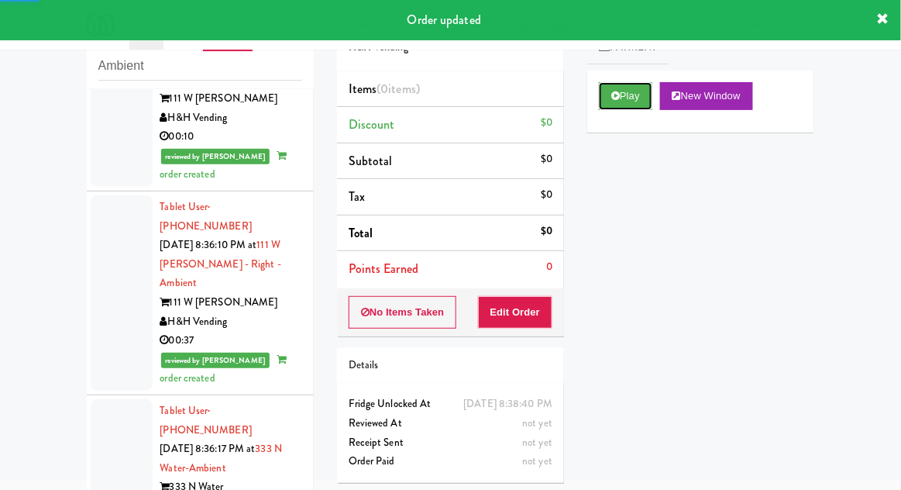
click at [638, 95] on button "Play" at bounding box center [625, 96] width 53 height 28
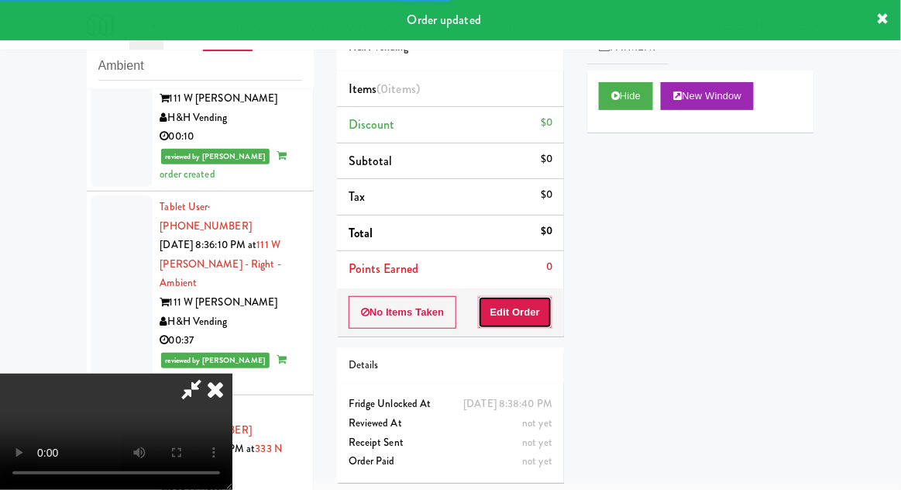
click at [527, 322] on button "Edit Order" at bounding box center [515, 312] width 75 height 33
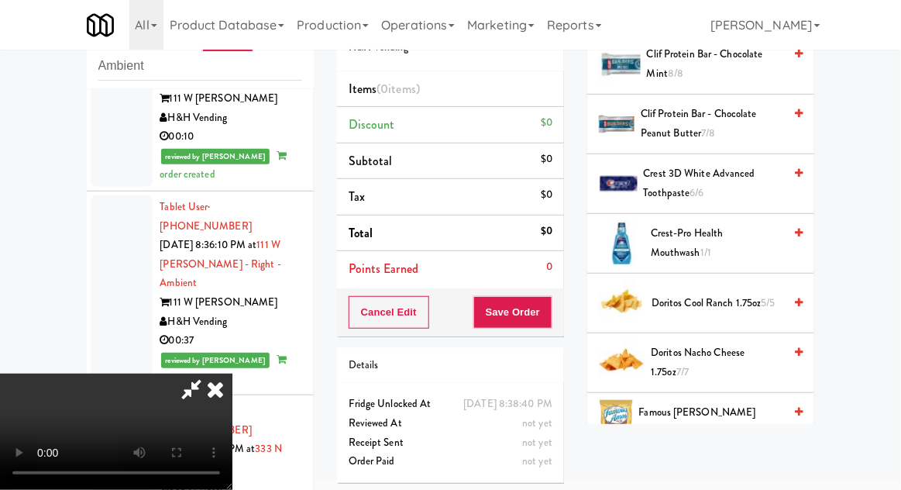
scroll to position [459, 0]
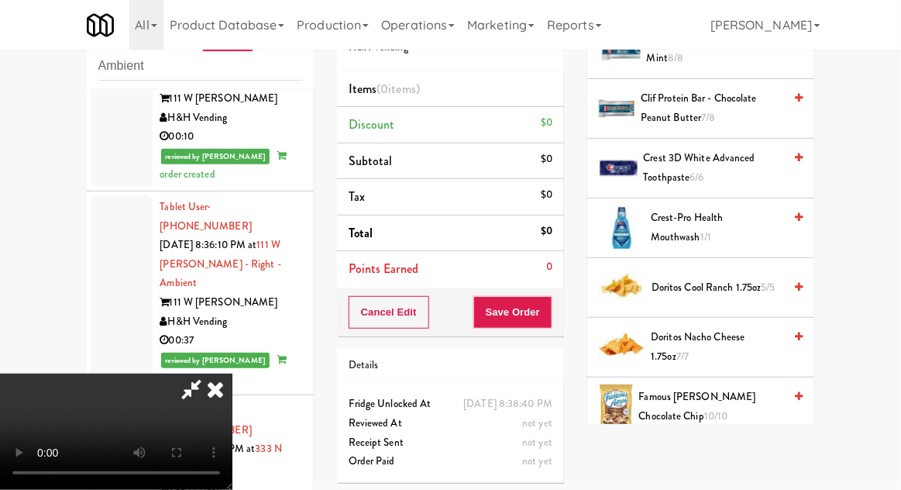
click at [718, 390] on span "Famous [PERSON_NAME] Chocolate Chip 10/10" at bounding box center [711, 406] width 145 height 38
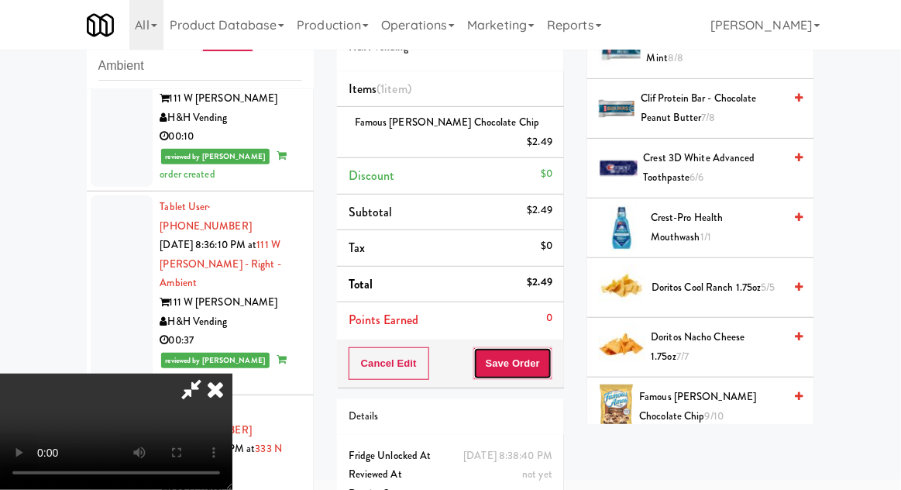
click at [548, 351] on button "Save Order" at bounding box center [512, 363] width 79 height 33
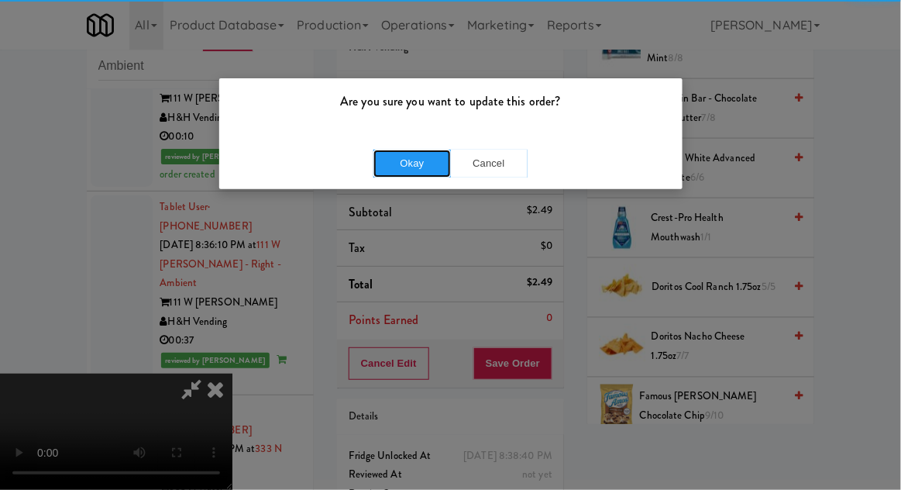
click at [400, 151] on button "Okay" at bounding box center [411, 164] width 77 height 28
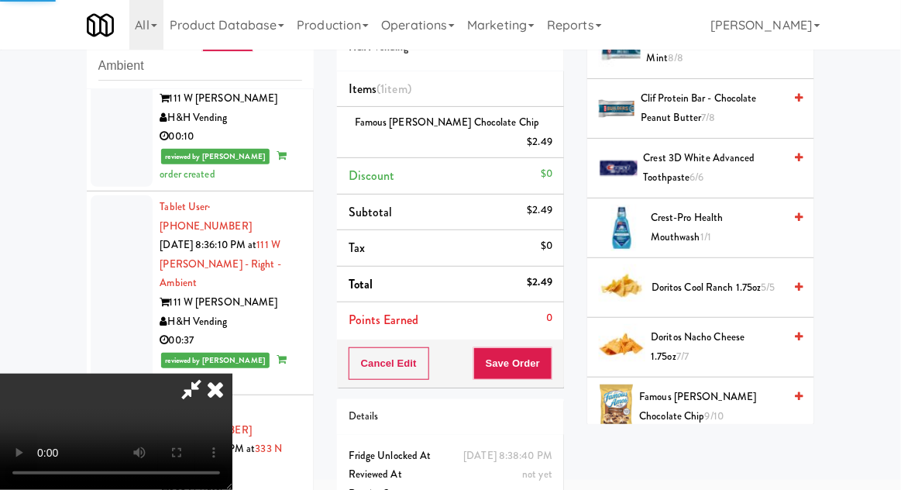
scroll to position [153, 0]
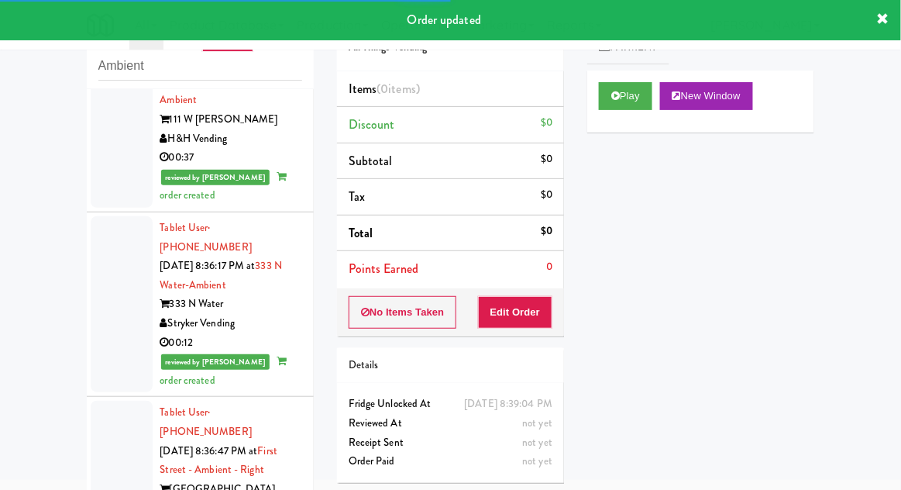
scroll to position [4234, 0]
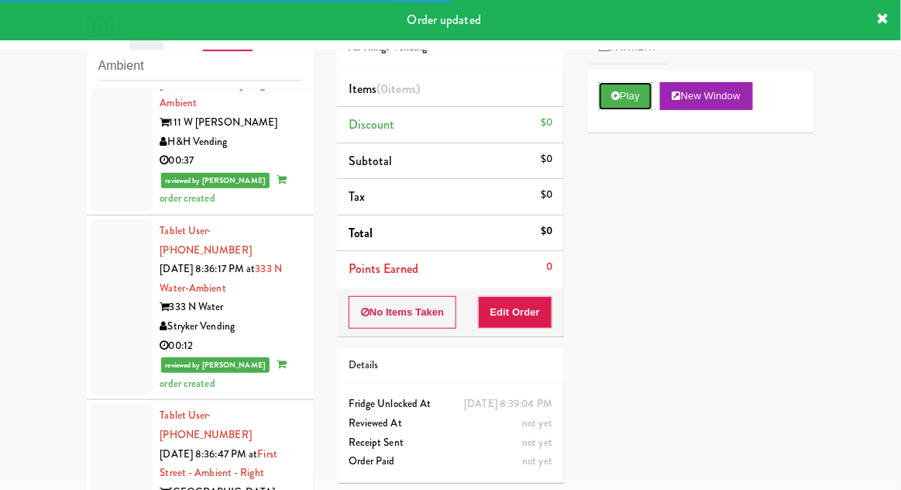
click at [648, 88] on button "Play" at bounding box center [625, 96] width 53 height 28
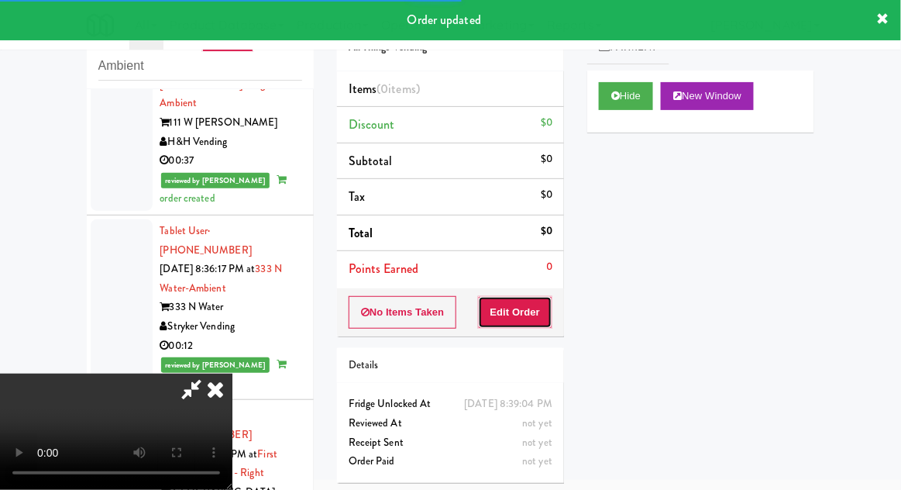
click at [526, 300] on button "Edit Order" at bounding box center [515, 312] width 75 height 33
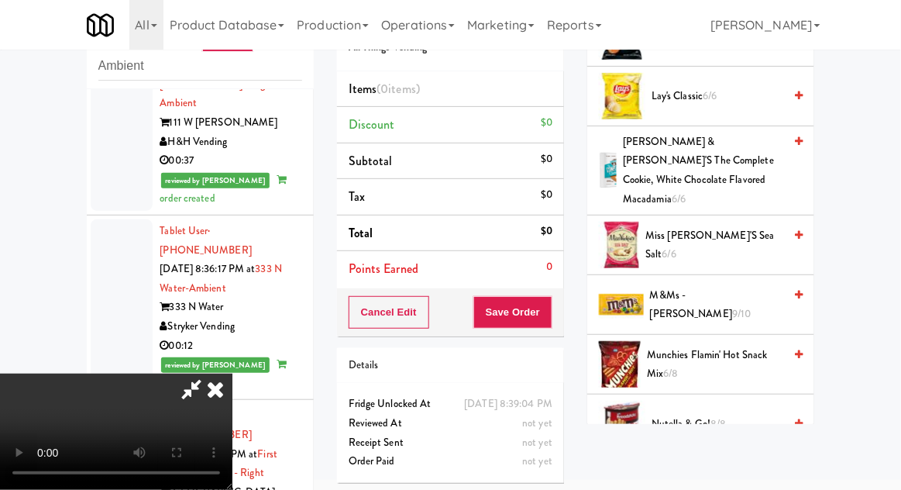
scroll to position [905, 0]
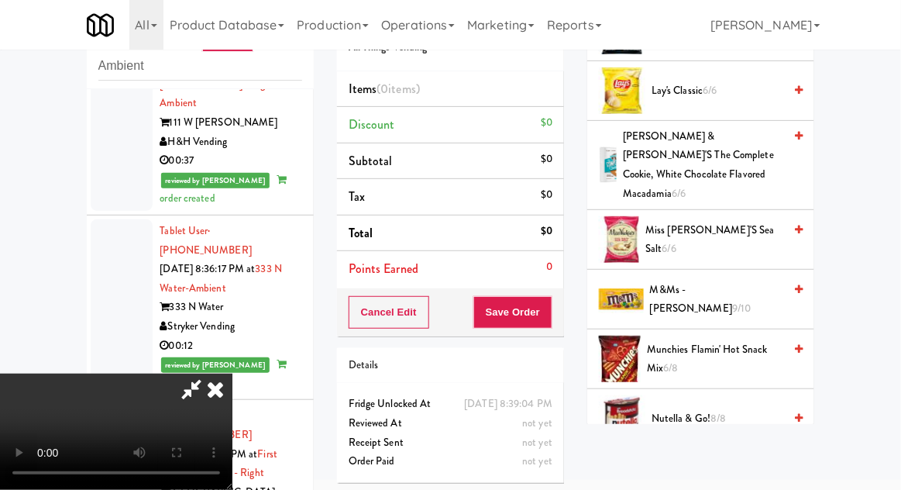
click at [736, 301] on span "9/10" at bounding box center [741, 308] width 19 height 15
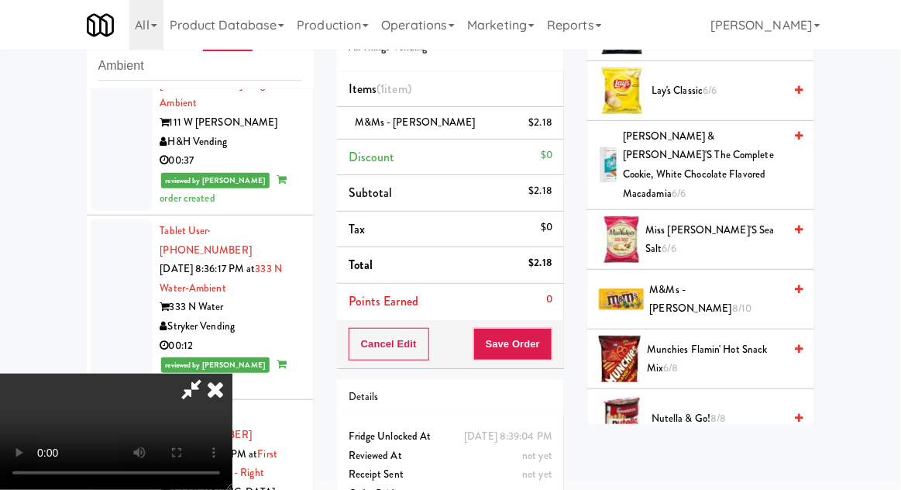
scroll to position [57, 0]
click at [548, 339] on button "Save Order" at bounding box center [512, 344] width 79 height 33
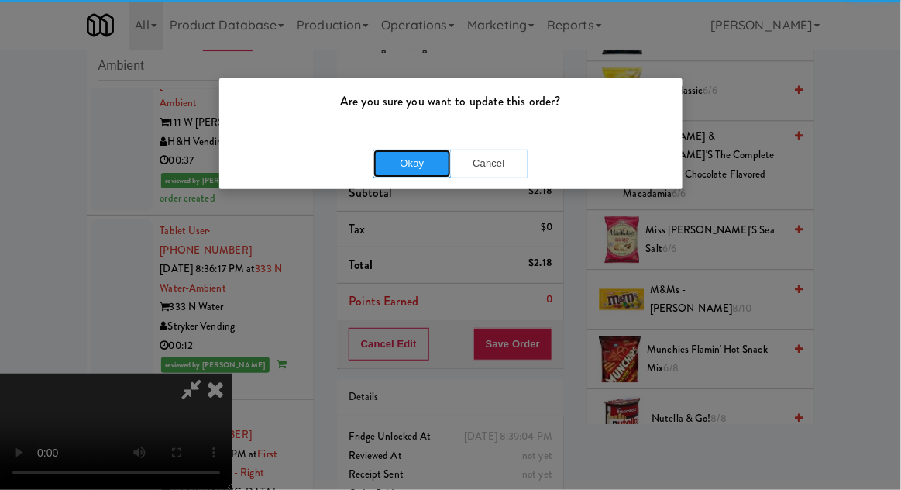
click at [419, 168] on button "Okay" at bounding box center [411, 164] width 77 height 28
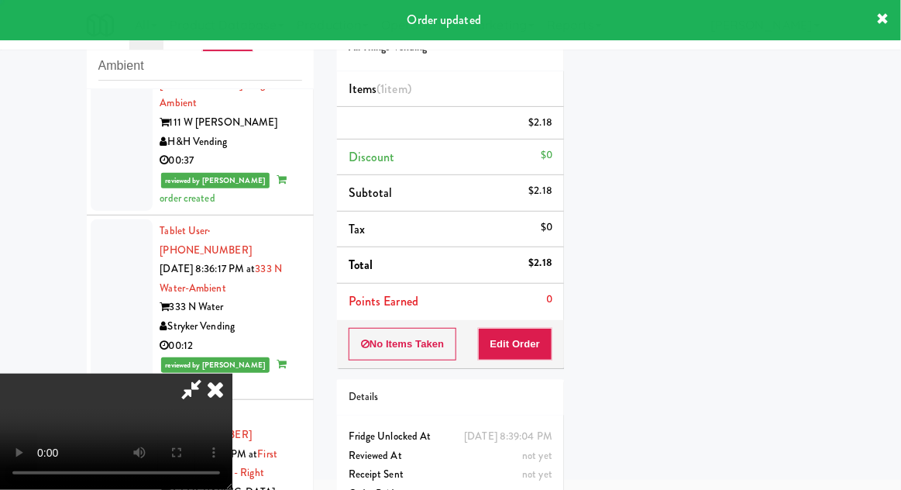
scroll to position [0, 0]
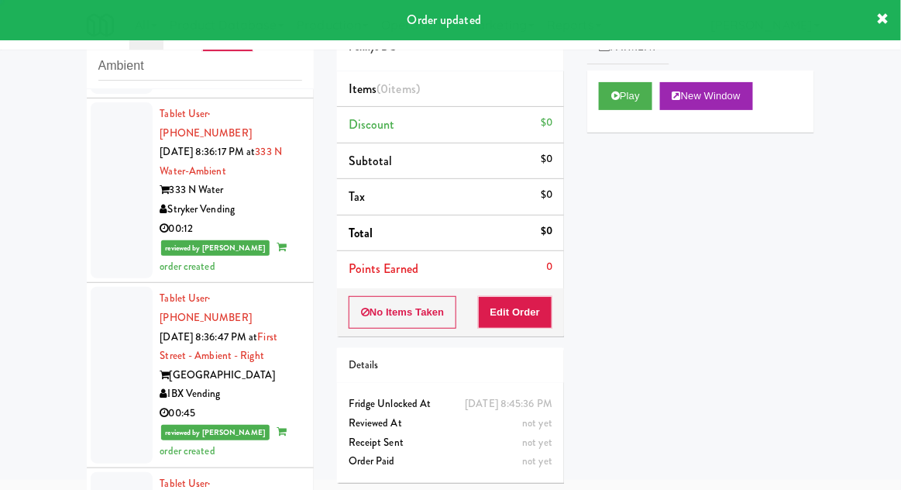
scroll to position [4365, 0]
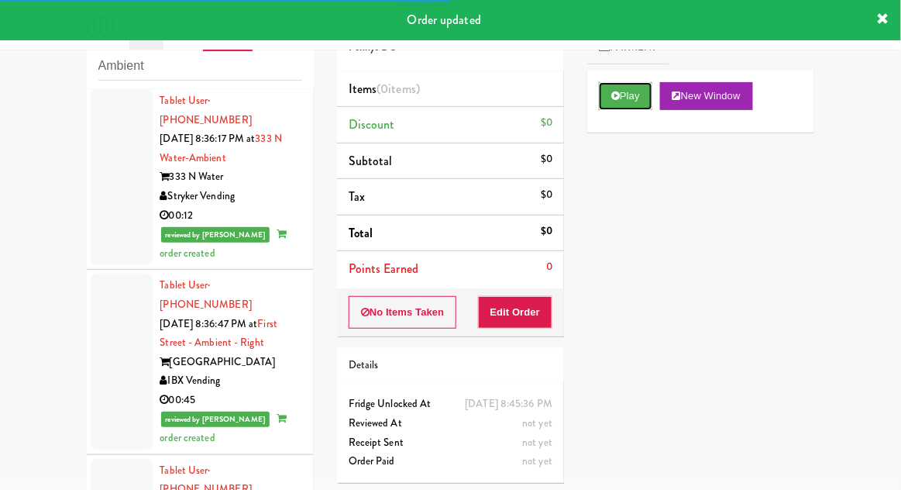
click at [622, 103] on button "Play" at bounding box center [625, 96] width 53 height 28
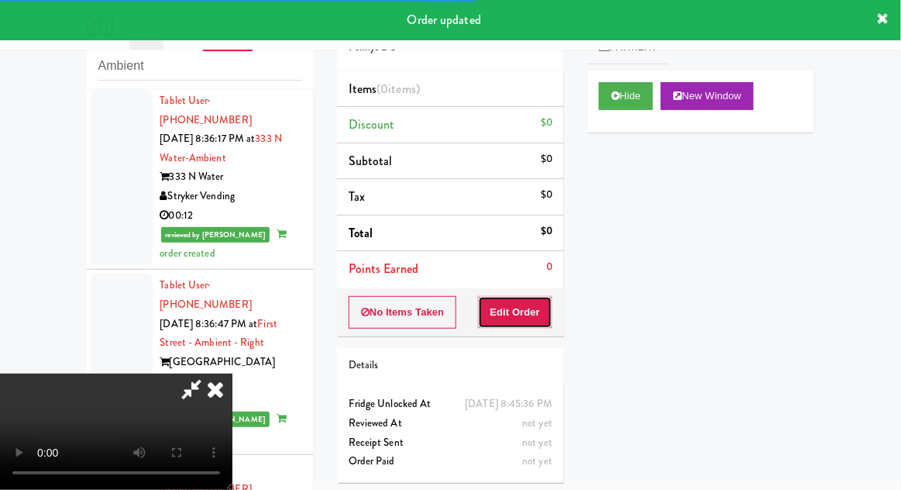
click at [528, 296] on button "Edit Order" at bounding box center [515, 312] width 75 height 33
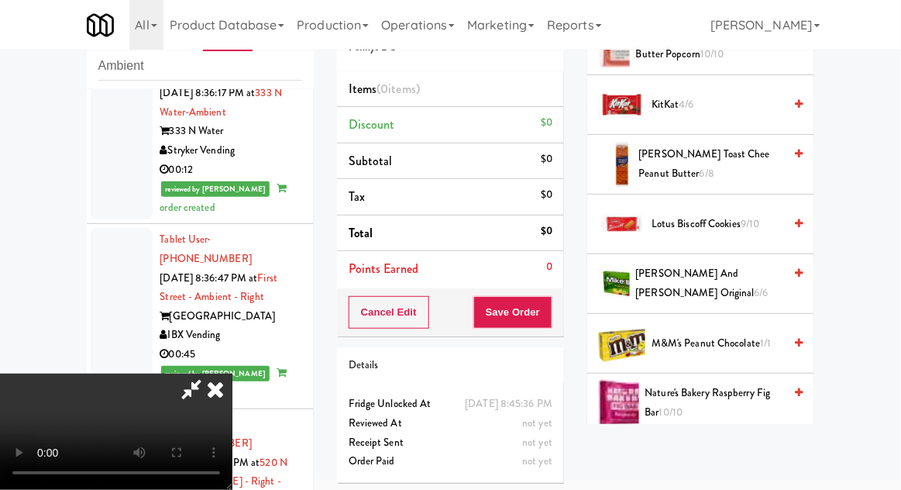
scroll to position [673, 0]
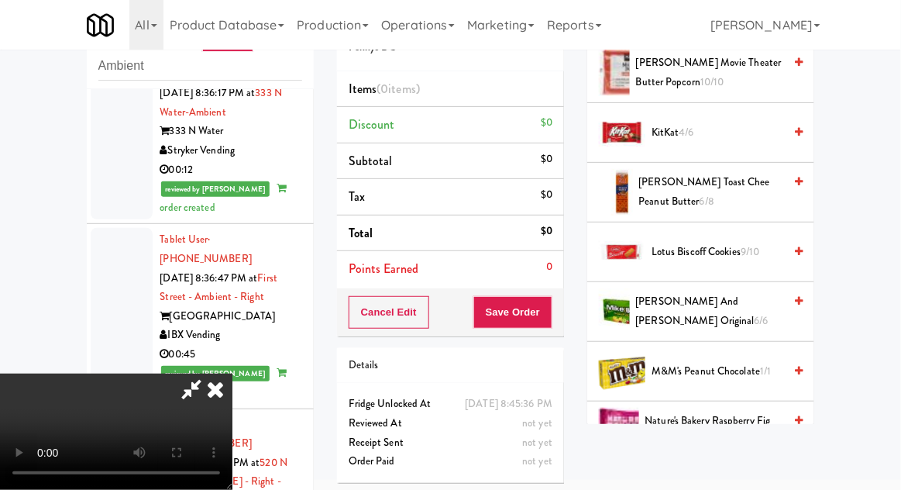
click at [764, 363] on span "1/1" at bounding box center [765, 370] width 11 height 15
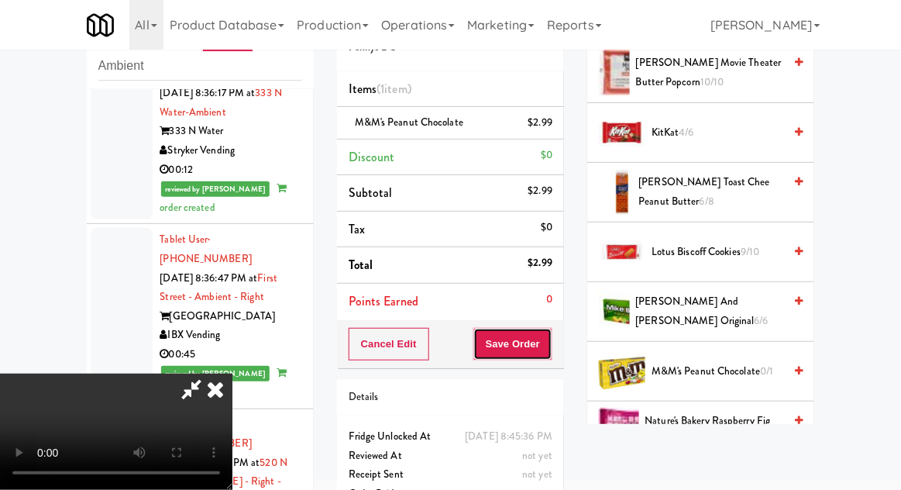
click at [548, 344] on button "Save Order" at bounding box center [512, 344] width 79 height 33
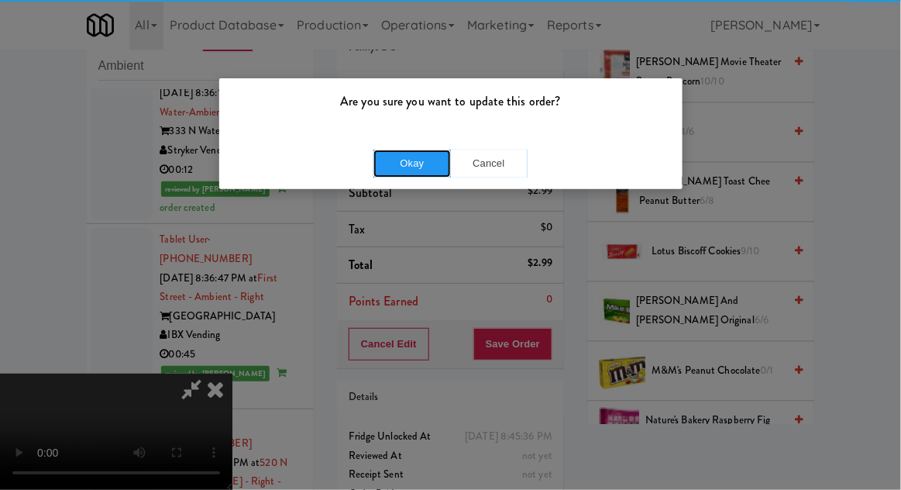
click at [382, 167] on button "Okay" at bounding box center [411, 164] width 77 height 28
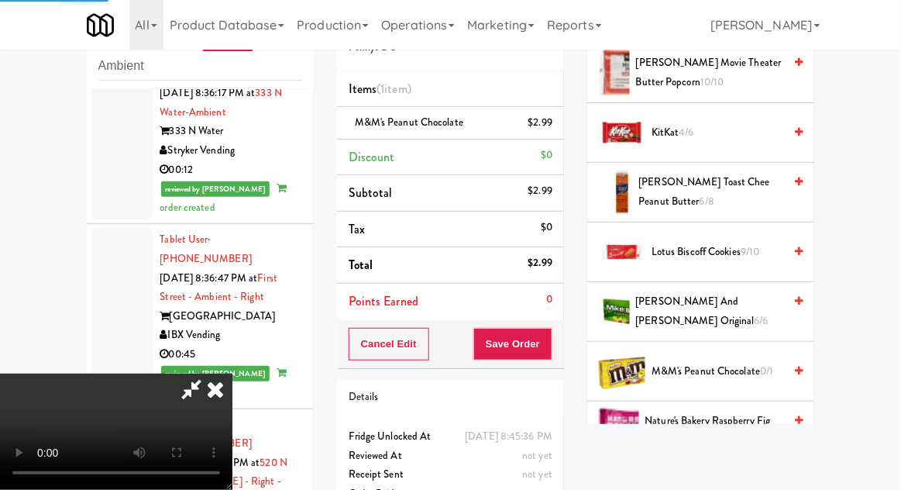
scroll to position [153, 0]
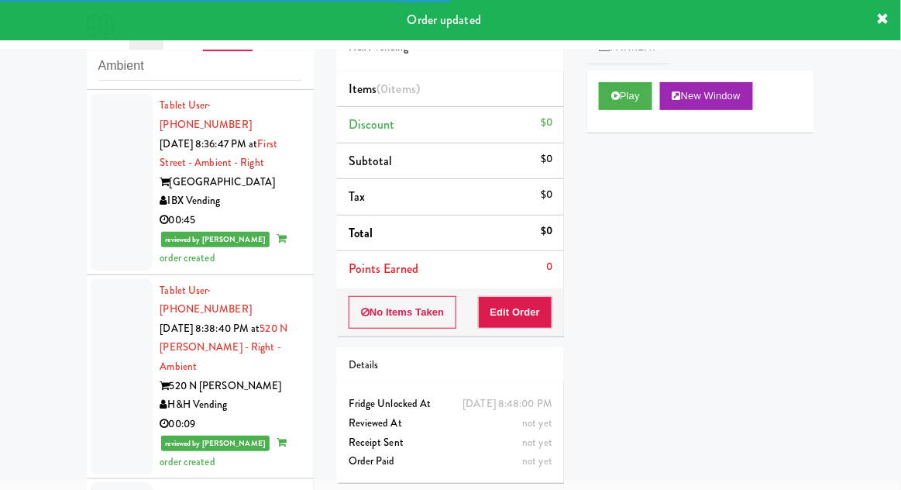
scroll to position [4551, 0]
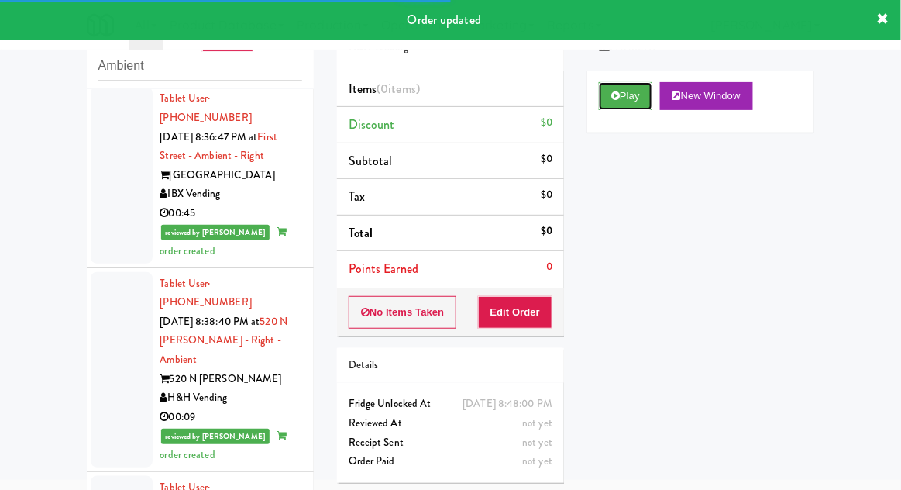
click at [622, 95] on button "Play" at bounding box center [625, 96] width 53 height 28
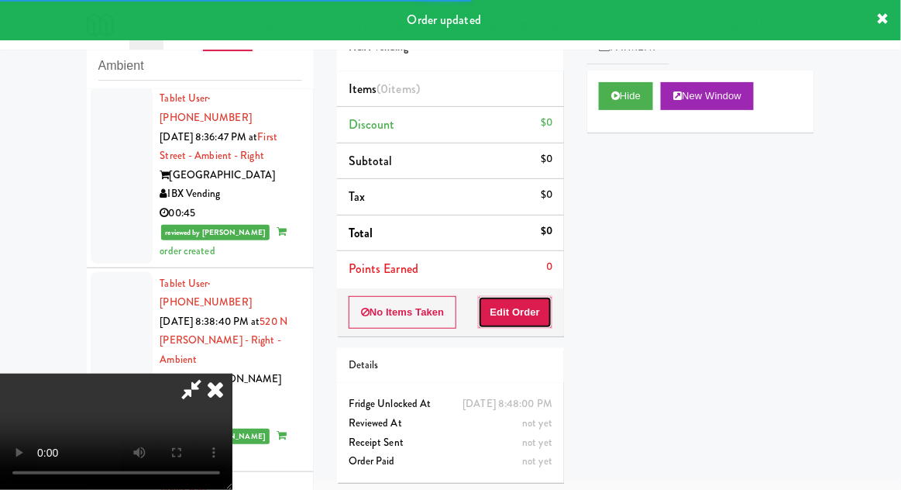
click at [523, 299] on button "Edit Order" at bounding box center [515, 312] width 75 height 33
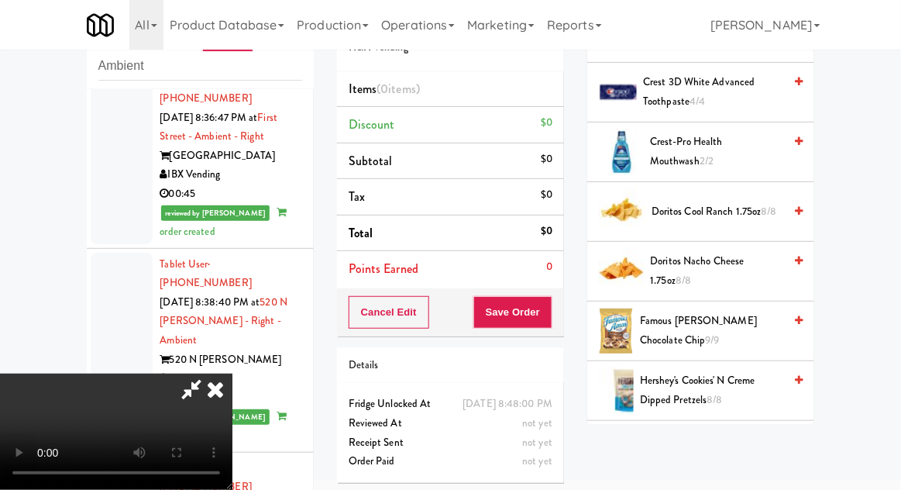
scroll to position [548, 0]
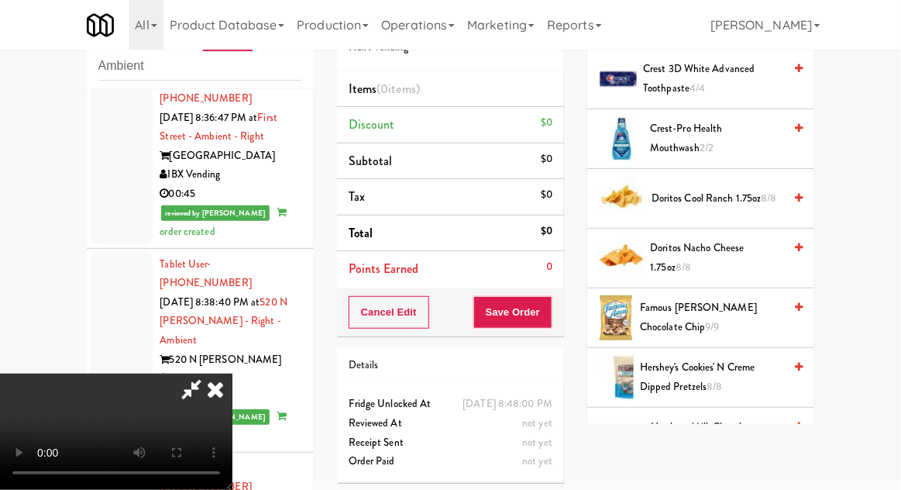
click at [726, 315] on span "Famous [PERSON_NAME] Chocolate Chip 9/9" at bounding box center [711, 317] width 143 height 38
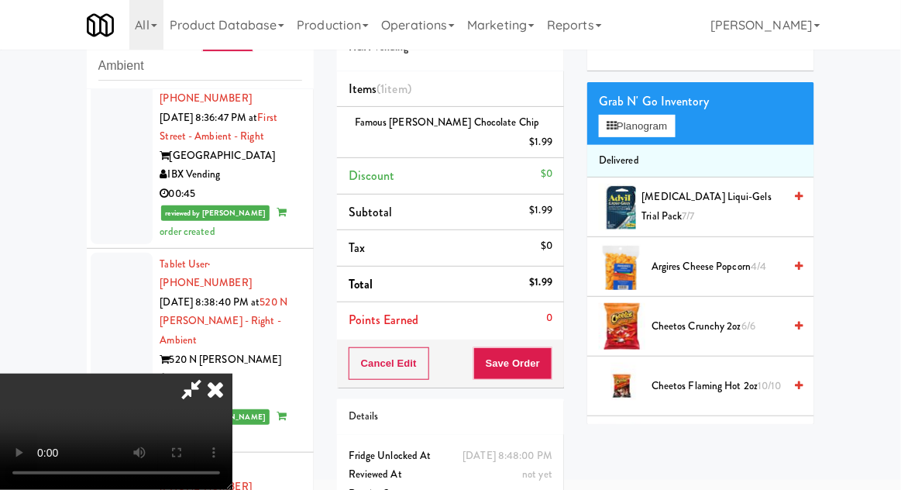
scroll to position [70, 0]
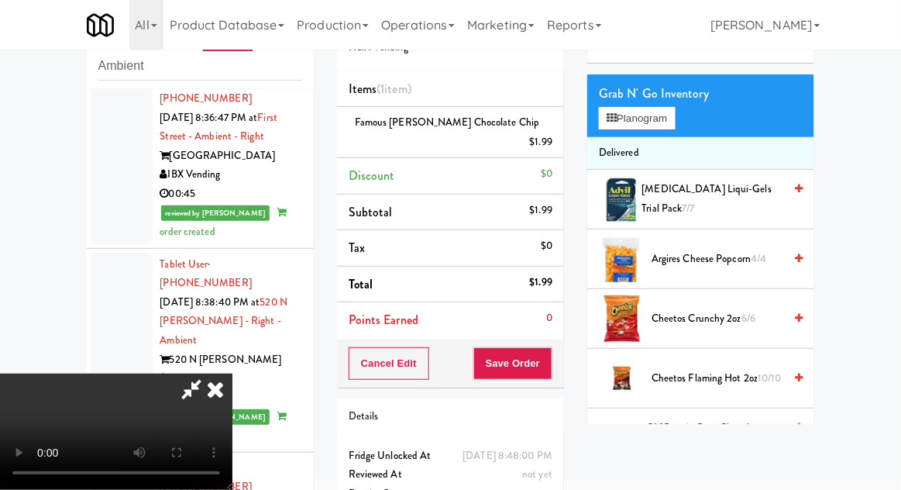
click at [715, 373] on span "Cheetos Flaming Hot 2oz 10/10" at bounding box center [718, 378] width 132 height 19
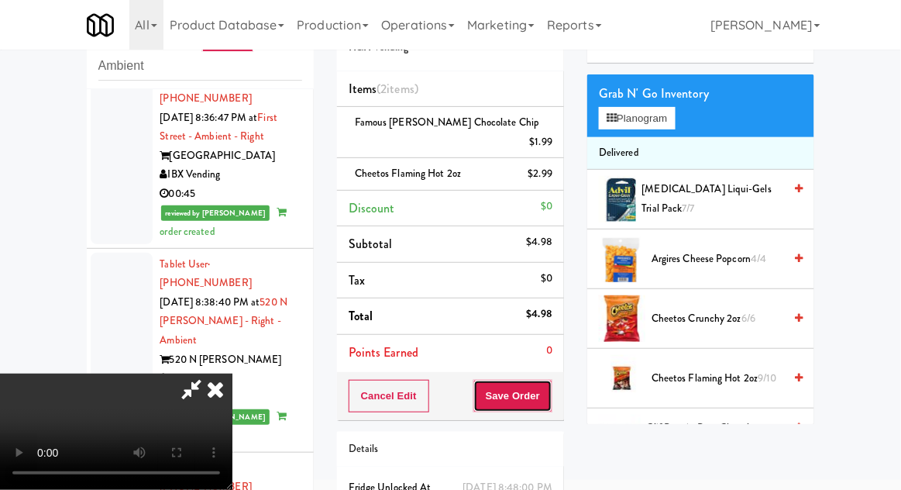
click at [549, 380] on button "Save Order" at bounding box center [512, 396] width 79 height 33
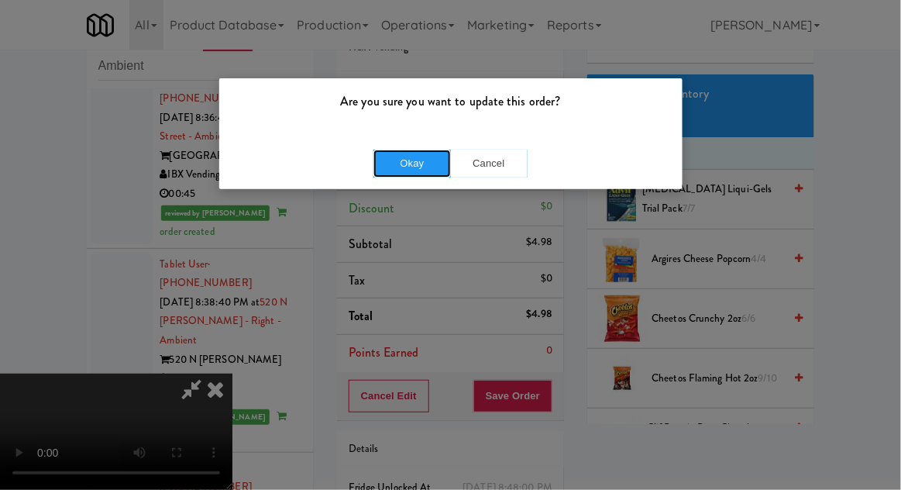
click at [385, 156] on button "Okay" at bounding box center [411, 164] width 77 height 28
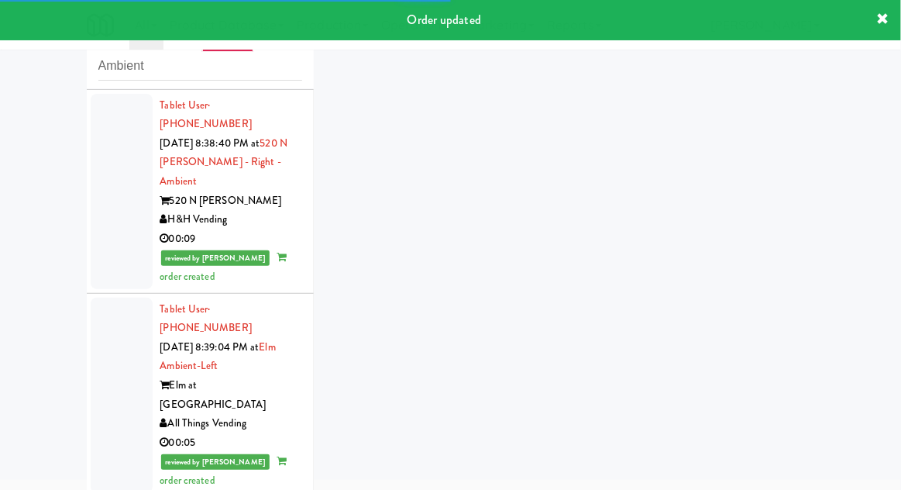
scroll to position [4767, 0]
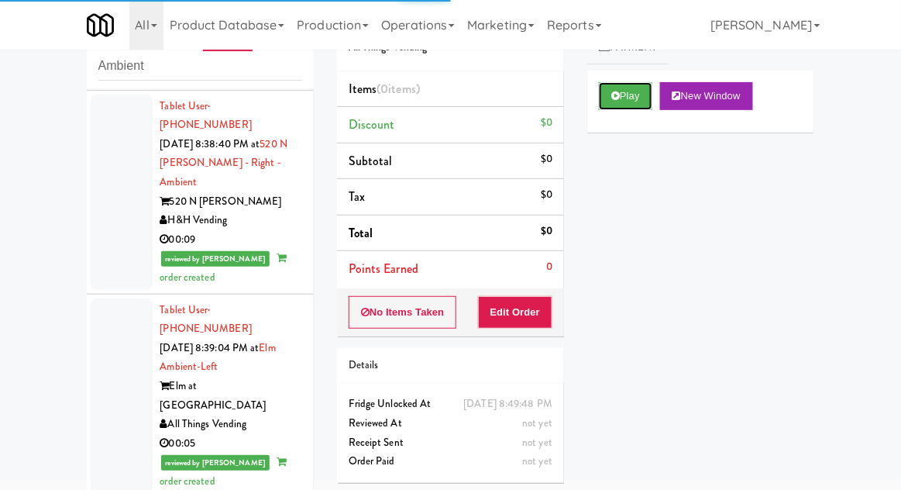
click at [638, 88] on button "Play" at bounding box center [625, 96] width 53 height 28
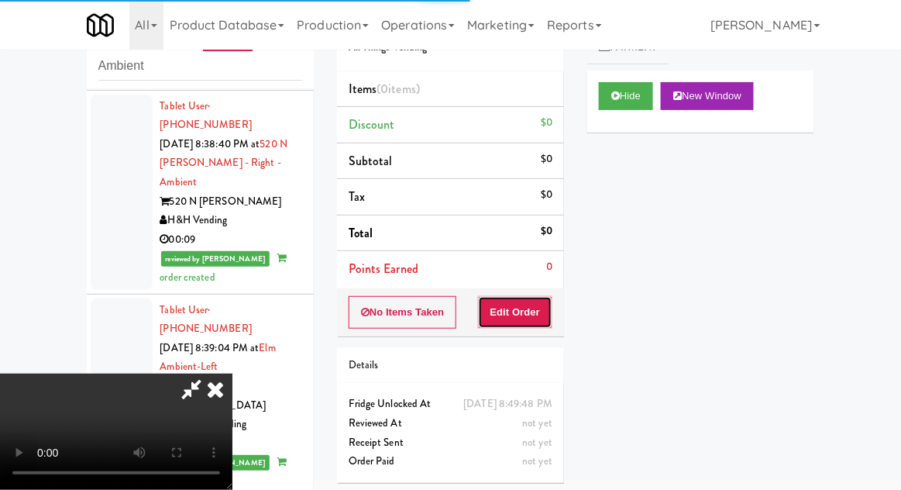
click at [536, 305] on button "Edit Order" at bounding box center [515, 312] width 75 height 33
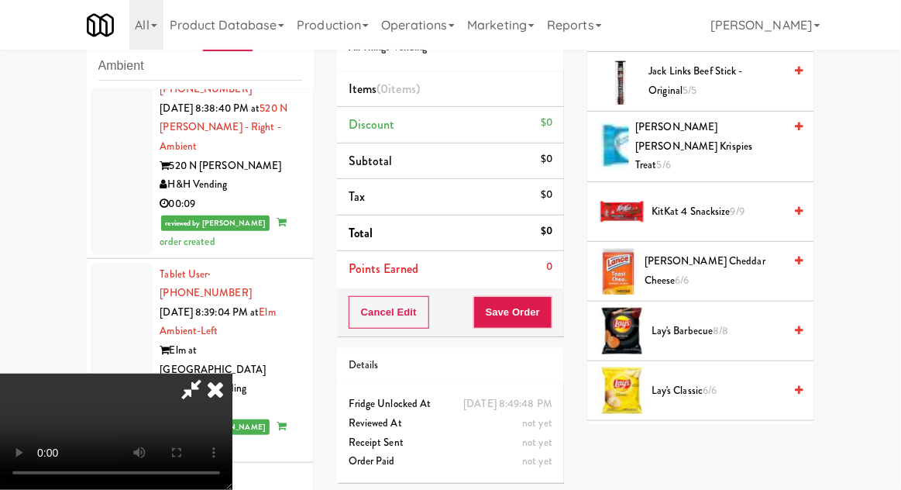
scroll to position [603, 0]
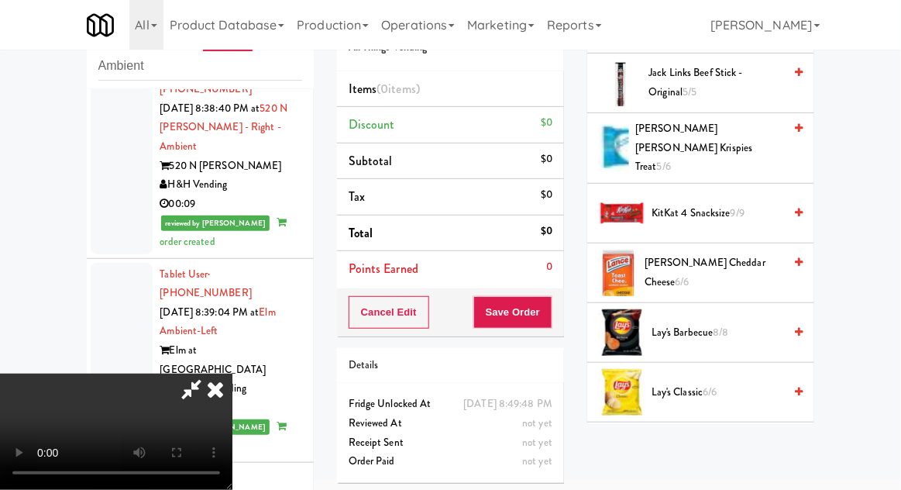
click at [710, 384] on span "6/6" at bounding box center [710, 391] width 14 height 15
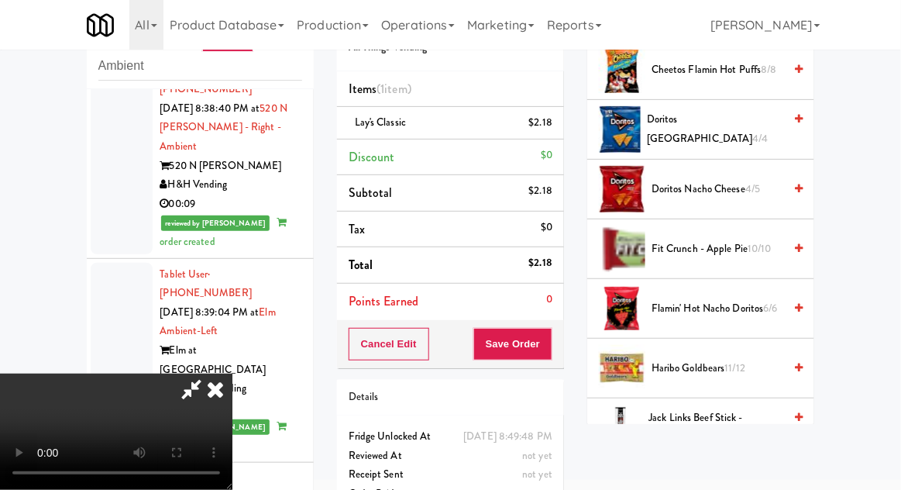
scroll to position [239, 0]
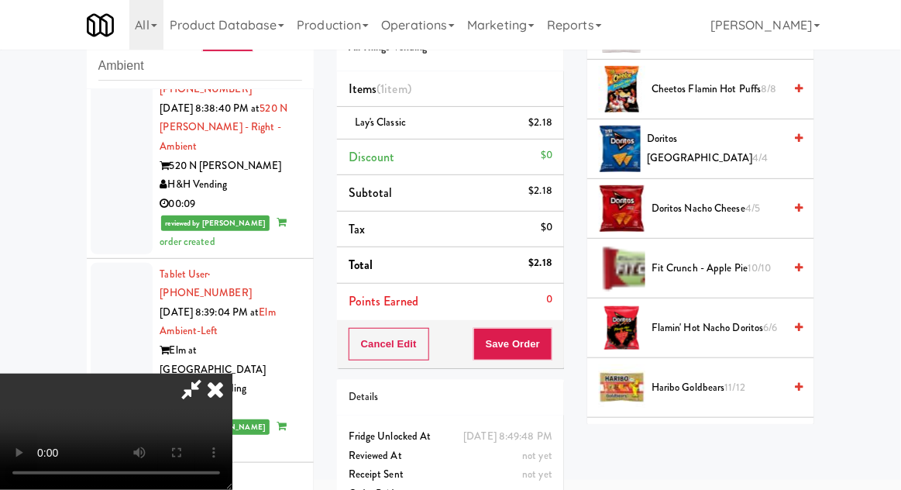
click at [738, 208] on span "Doritos Nacho Cheese 4/5" at bounding box center [718, 208] width 132 height 19
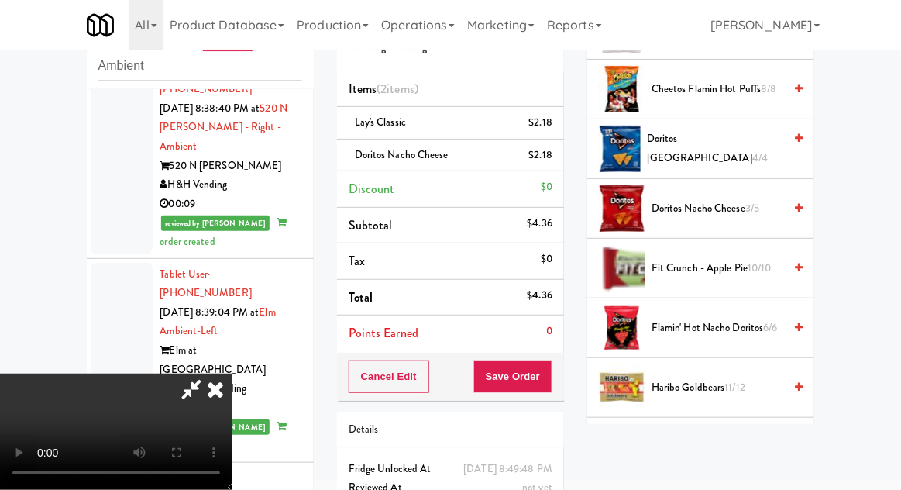
scroll to position [57, 0]
click at [543, 382] on button "Save Order" at bounding box center [512, 376] width 79 height 33
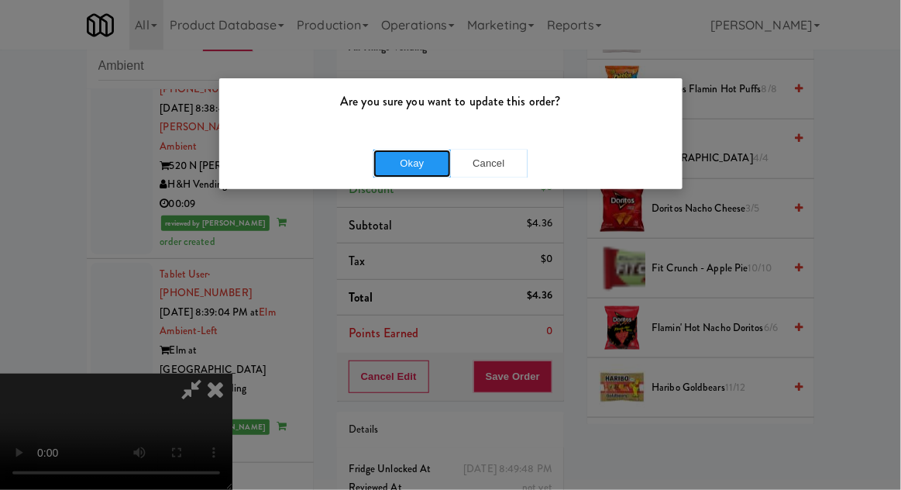
click at [404, 167] on button "Okay" at bounding box center [411, 164] width 77 height 28
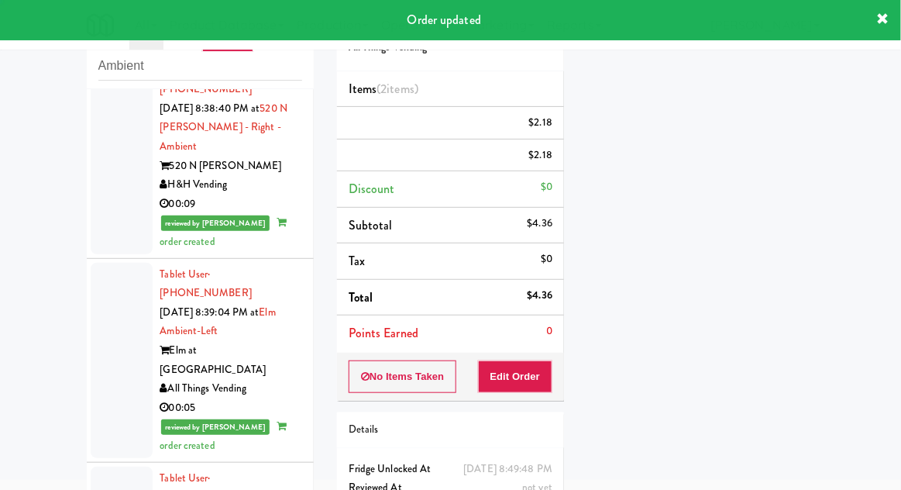
scroll to position [0, 0]
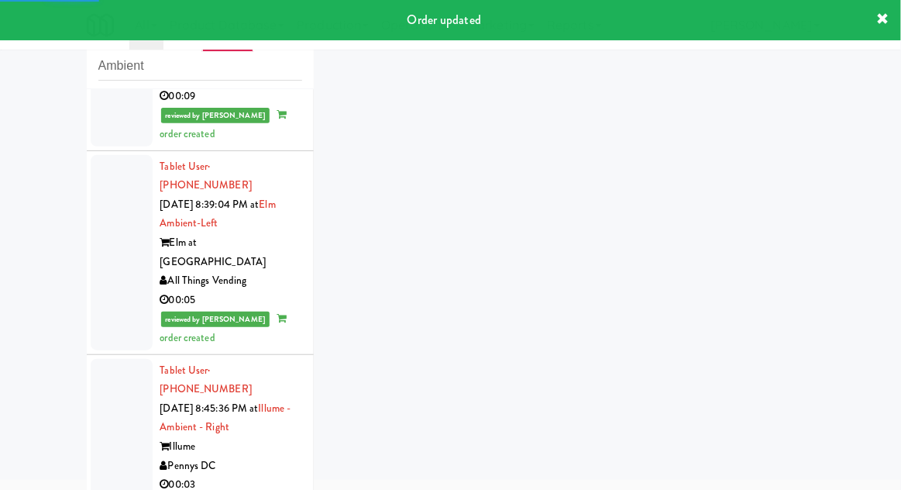
scroll to position [4864, 0]
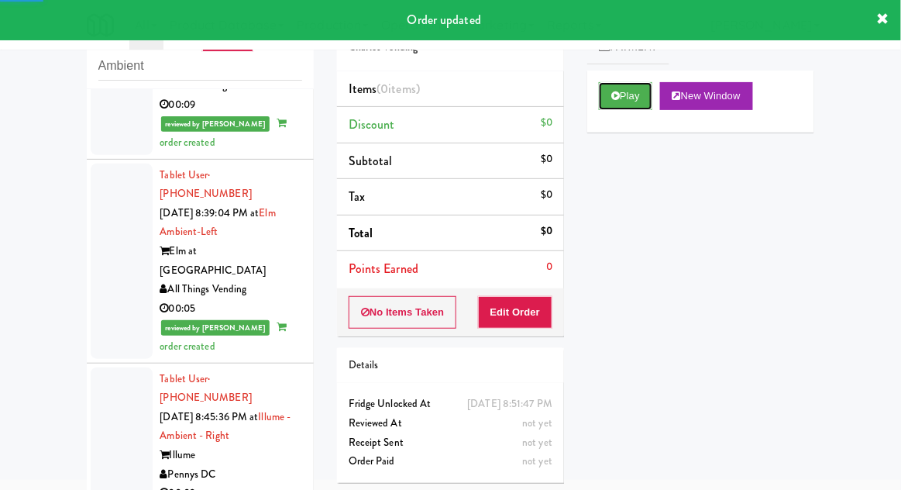
click at [632, 105] on button "Play" at bounding box center [625, 96] width 53 height 28
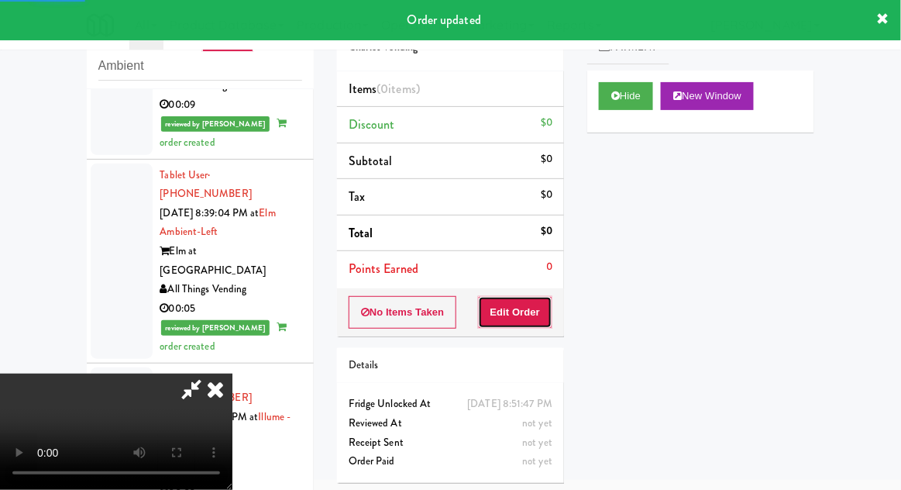
click at [533, 308] on button "Edit Order" at bounding box center [515, 312] width 75 height 33
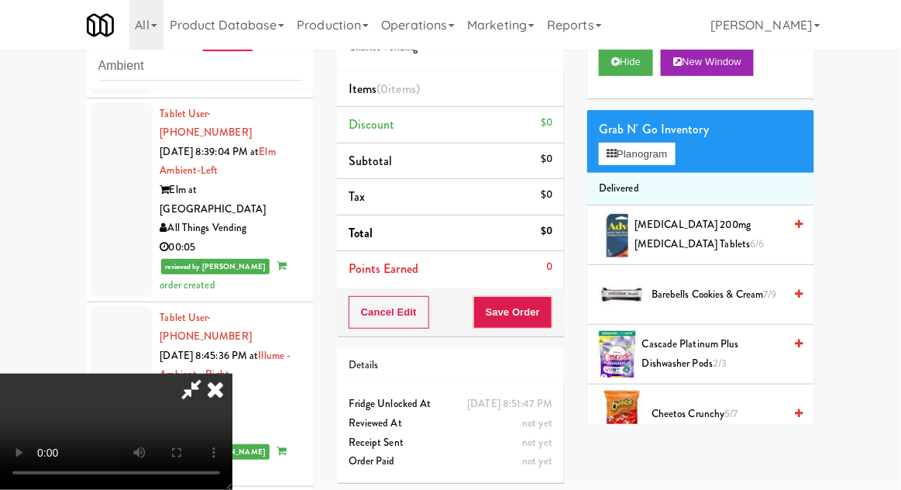
scroll to position [36, 0]
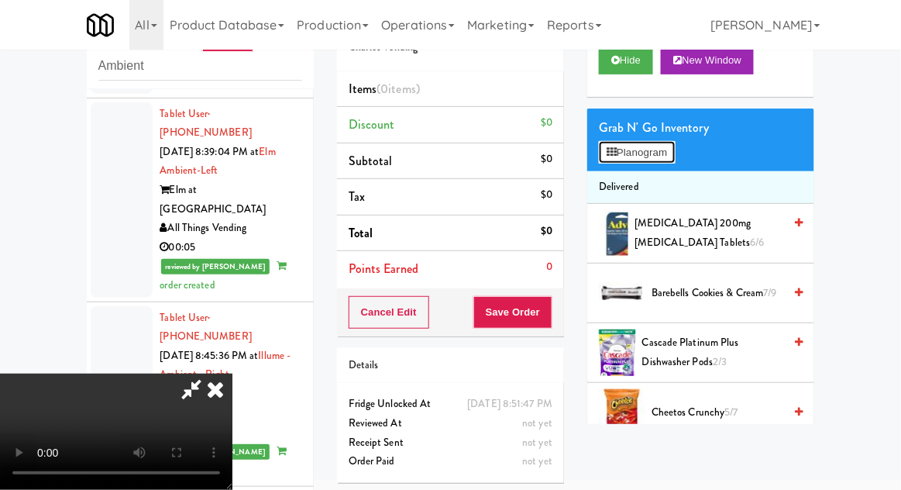
click at [662, 158] on button "Planogram" at bounding box center [637, 152] width 76 height 23
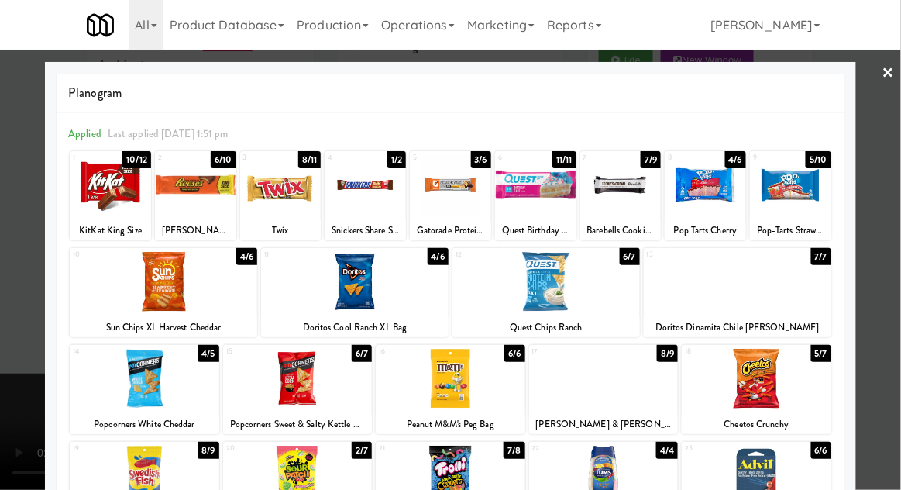
click at [463, 222] on div "Gatorade Protein Bar Chocolate Caramel" at bounding box center [450, 230] width 77 height 19
click at [480, 191] on div at bounding box center [450, 185] width 81 height 60
click at [11, 354] on div at bounding box center [450, 245] width 901 height 490
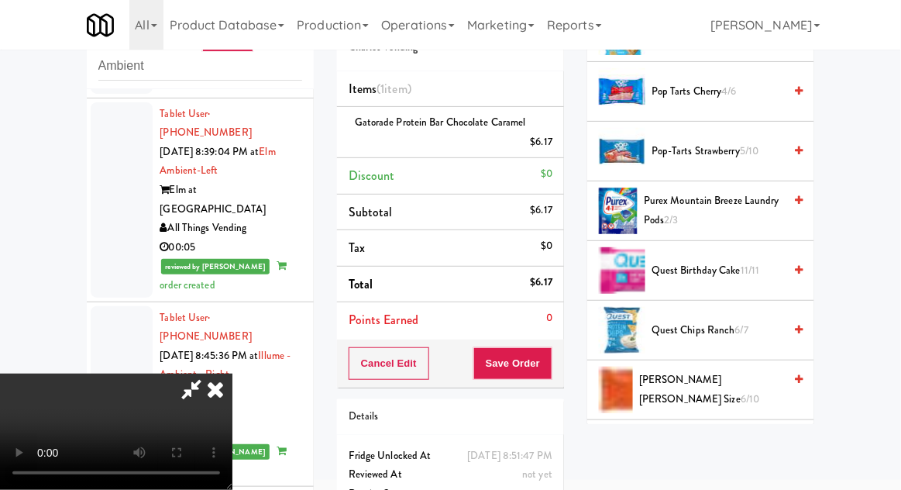
scroll to position [1031, 0]
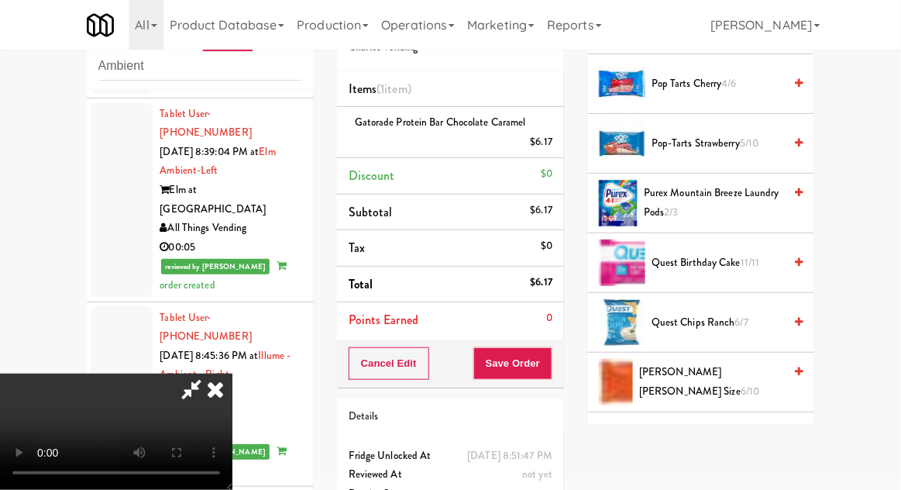
click at [740, 315] on span "6/7" at bounding box center [741, 322] width 13 height 15
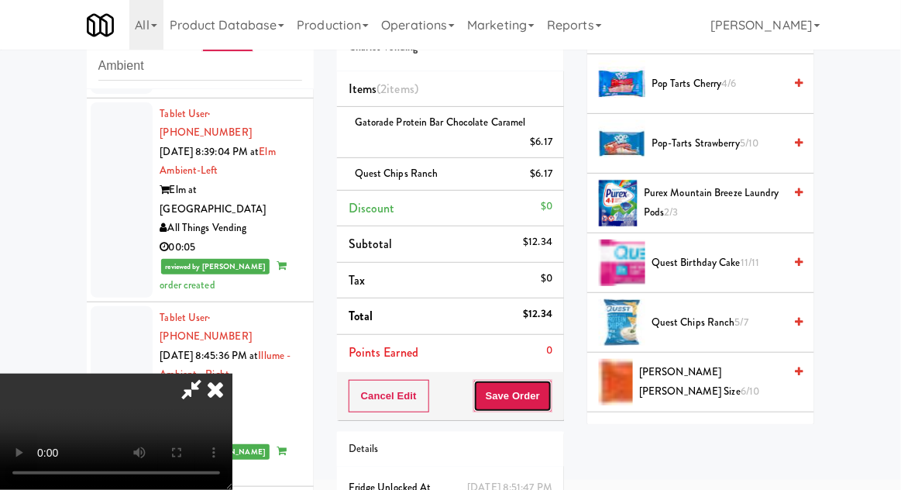
click at [545, 397] on button "Save Order" at bounding box center [512, 396] width 79 height 33
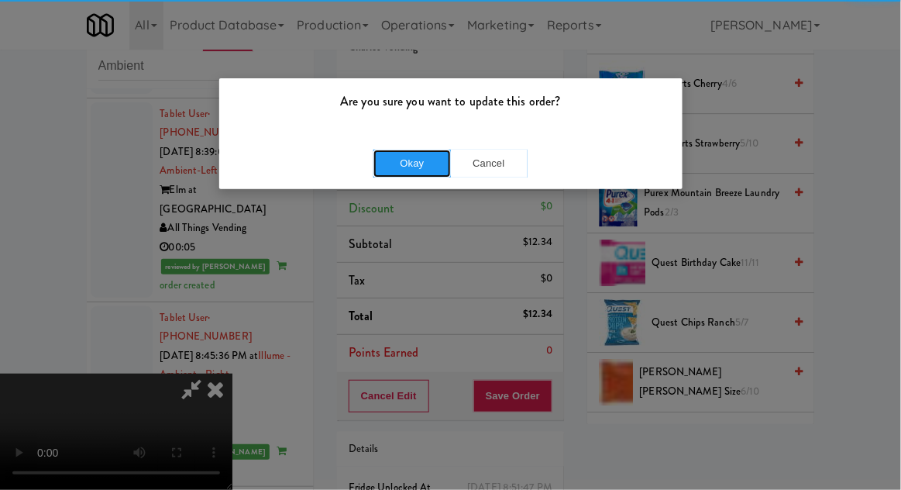
click at [399, 165] on button "Okay" at bounding box center [411, 164] width 77 height 28
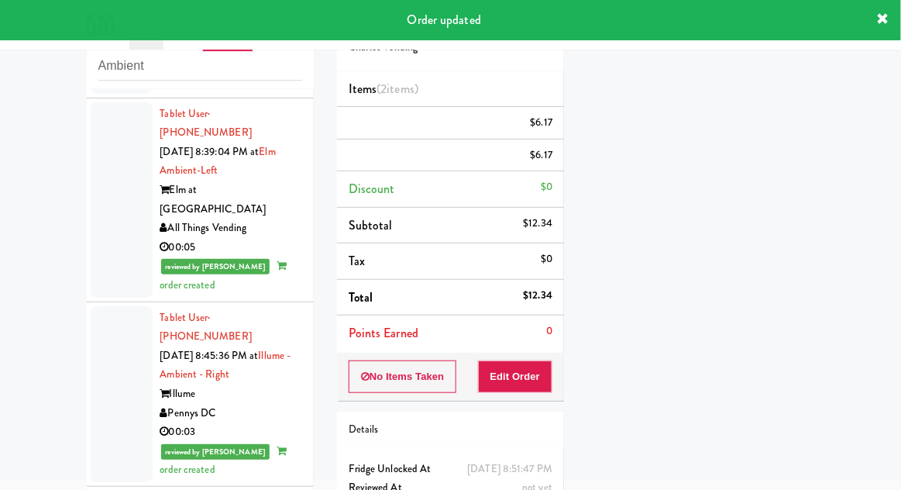
scroll to position [153, 0]
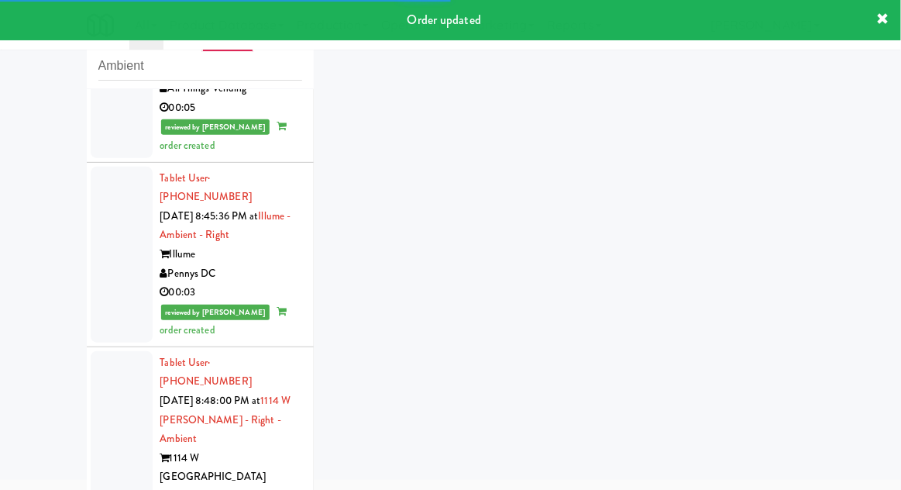
scroll to position [5102, 0]
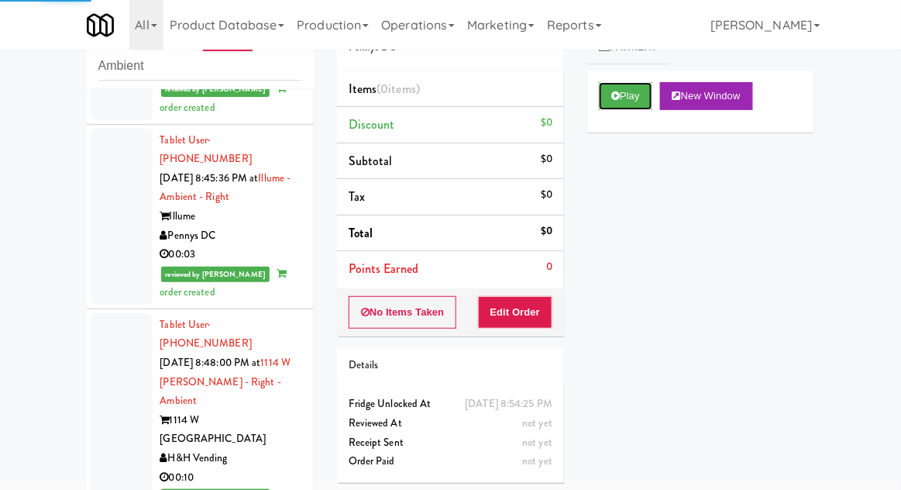
click at [631, 91] on button "Play" at bounding box center [625, 96] width 53 height 28
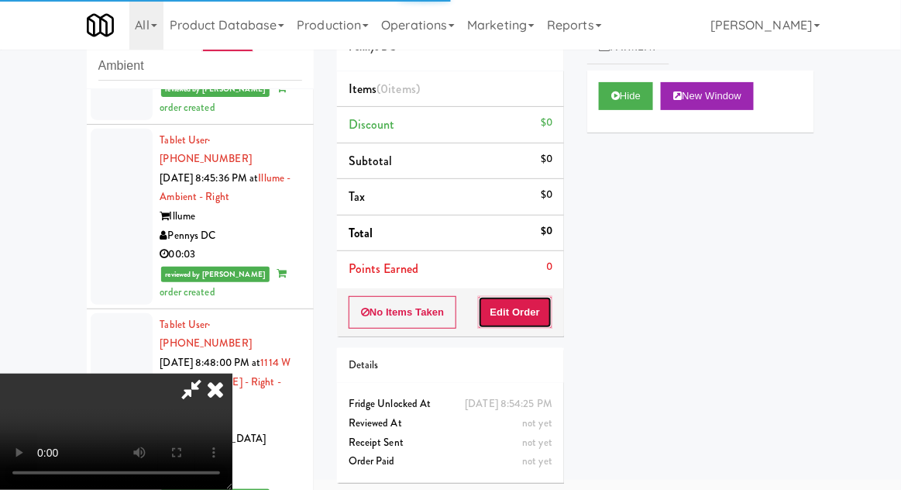
click at [535, 308] on button "Edit Order" at bounding box center [515, 312] width 75 height 33
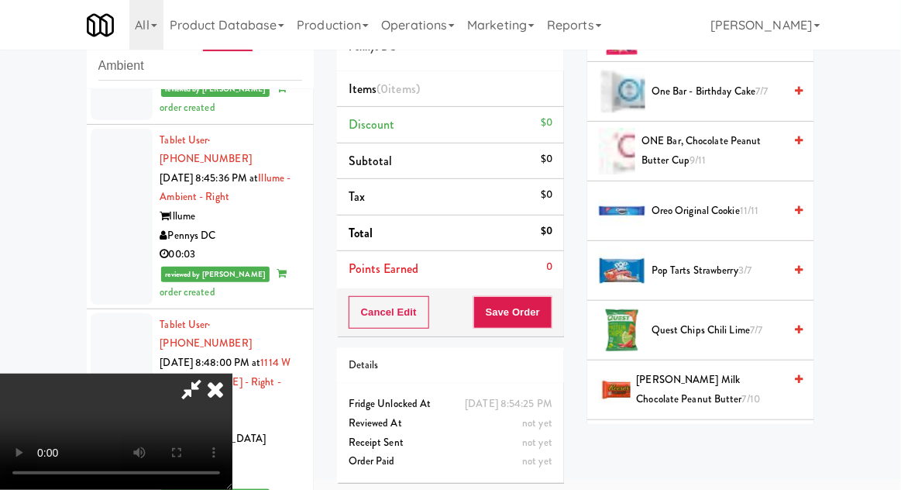
scroll to position [1014, 0]
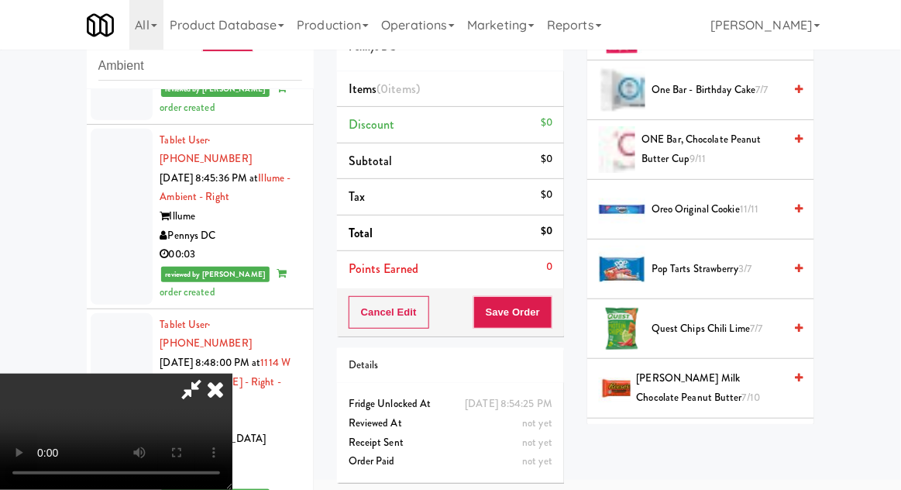
click at [749, 266] on span "3/7" at bounding box center [744, 268] width 13 height 15
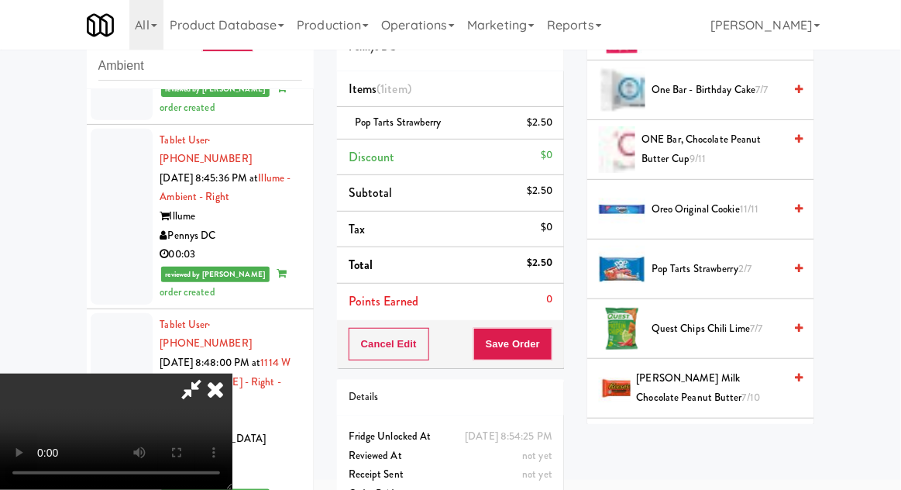
scroll to position [57, 0]
click at [549, 352] on button "Save Order" at bounding box center [512, 344] width 79 height 33
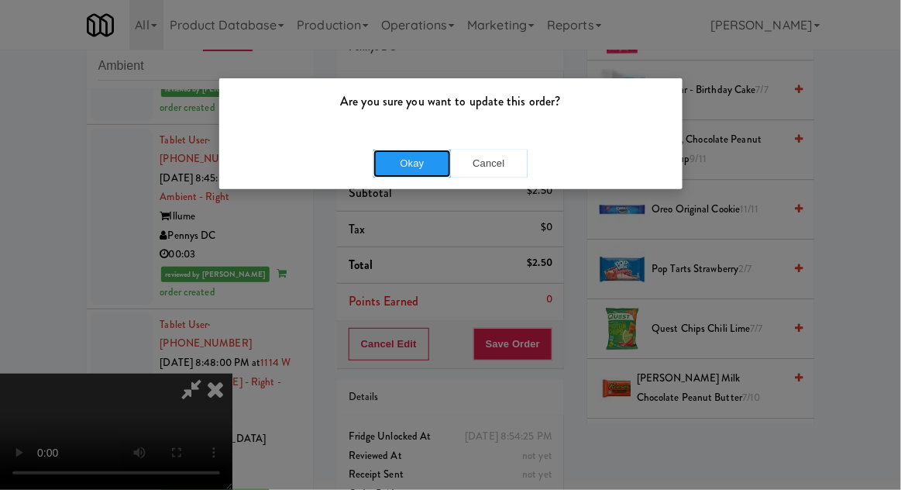
click at [401, 173] on button "Okay" at bounding box center [411, 164] width 77 height 28
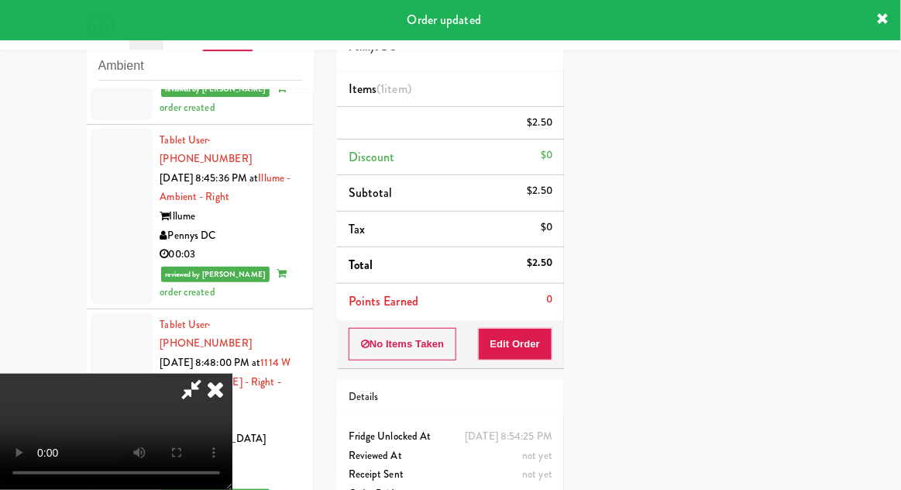
scroll to position [0, 0]
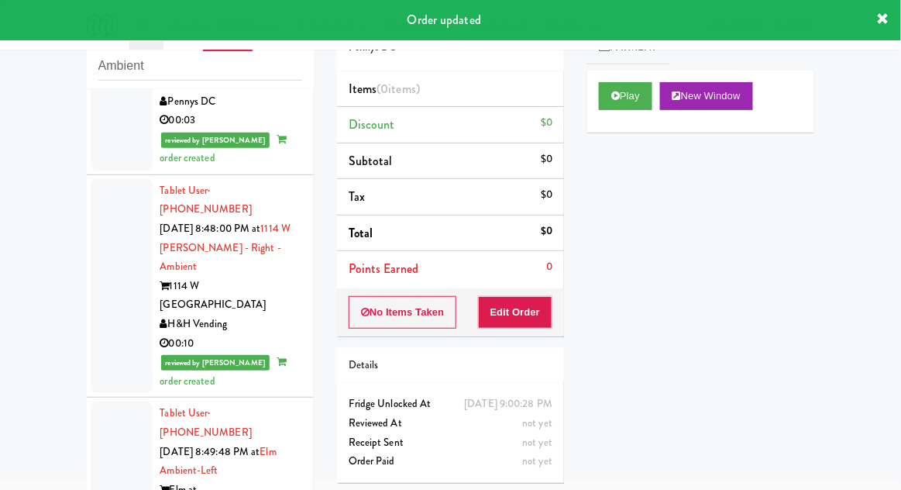
scroll to position [5242, 0]
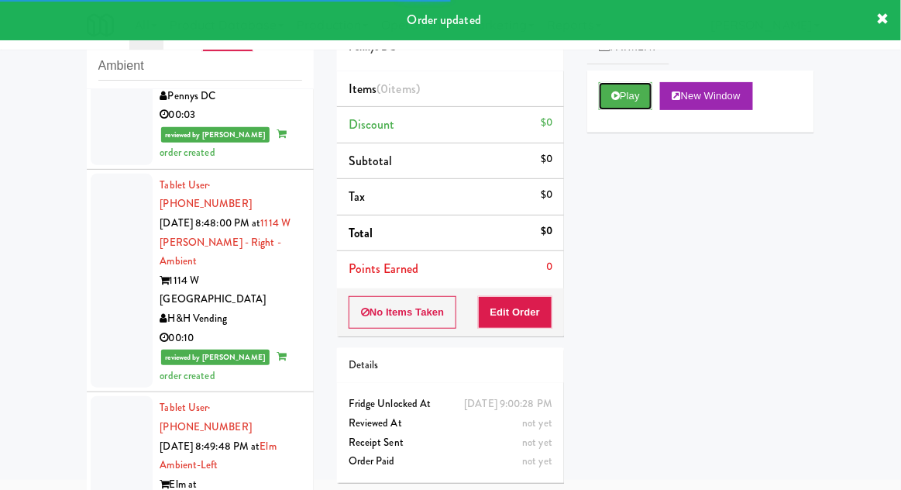
click at [636, 105] on button "Play" at bounding box center [625, 96] width 53 height 28
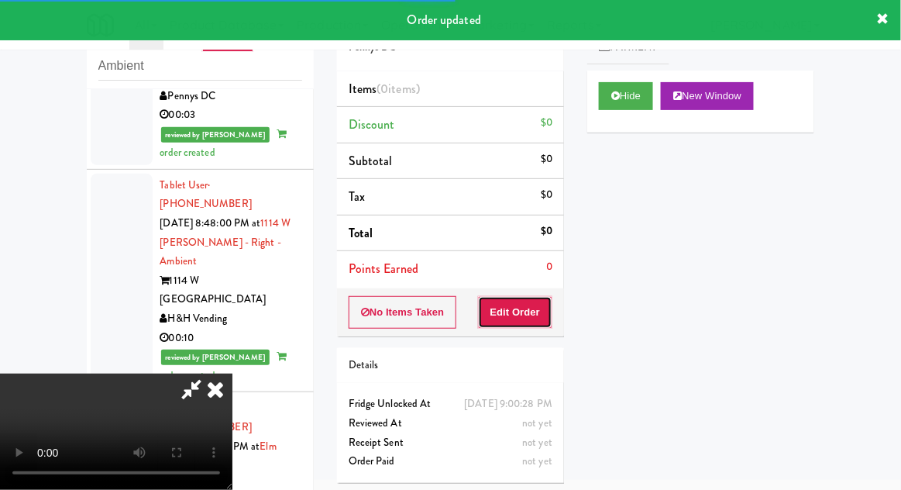
click at [537, 313] on button "Edit Order" at bounding box center [515, 312] width 75 height 33
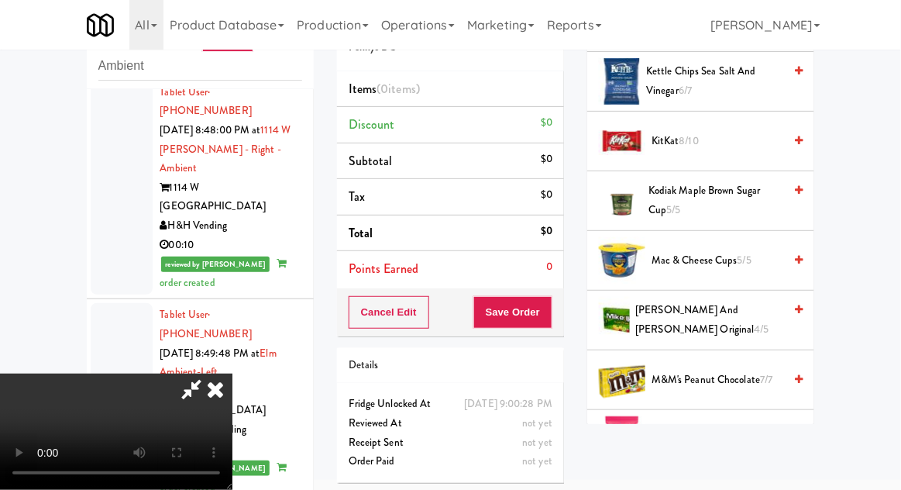
scroll to position [857, 0]
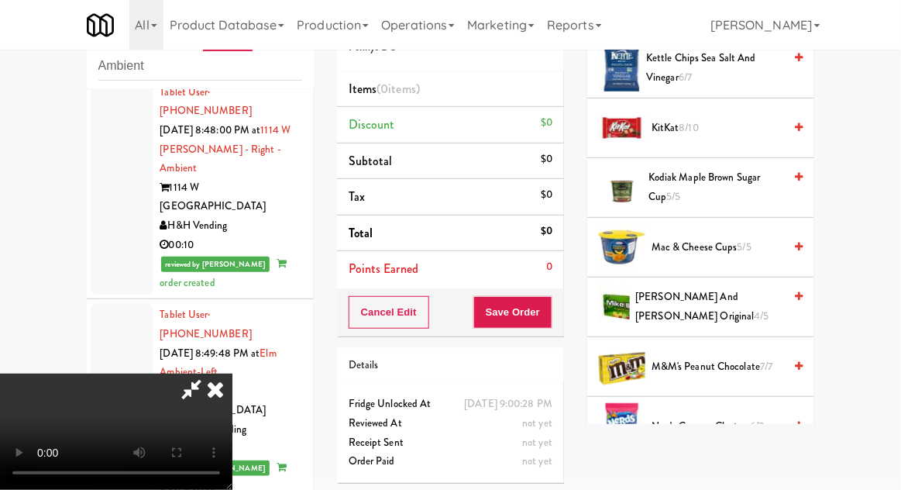
click at [728, 363] on span "M&M's Peanut Chocolate 7/7" at bounding box center [718, 366] width 132 height 19
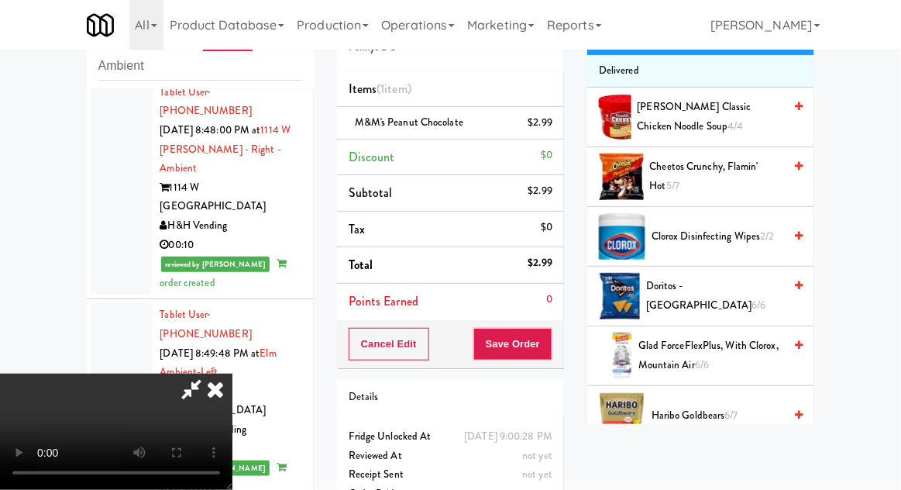
scroll to position [153, 0]
click at [752, 297] on span "6/6" at bounding box center [759, 304] width 14 height 15
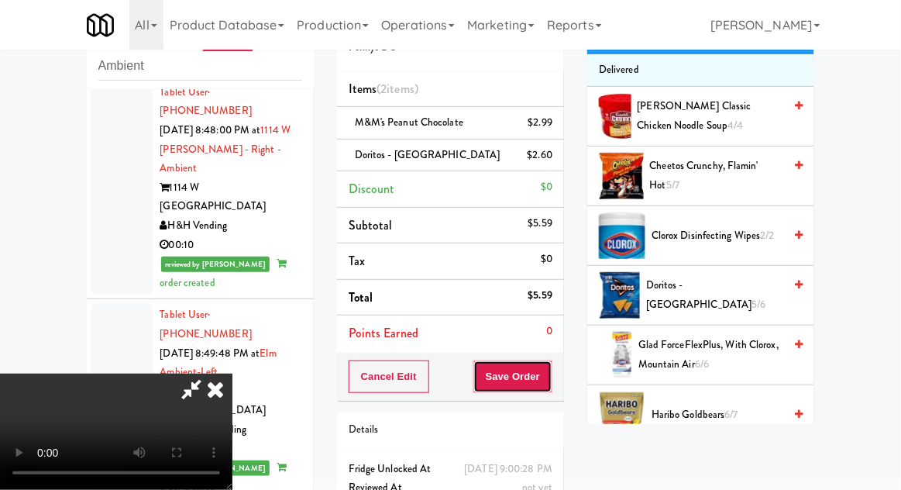
click at [548, 387] on button "Save Order" at bounding box center [512, 376] width 79 height 33
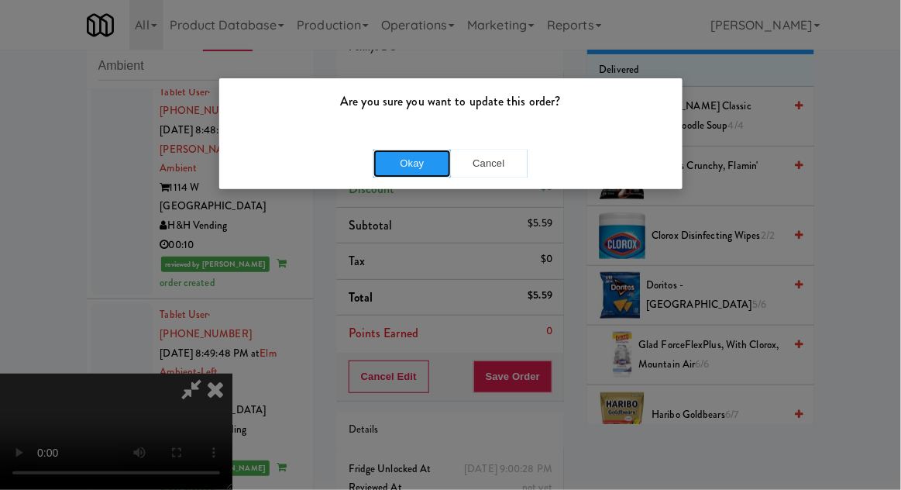
click at [393, 162] on button "Okay" at bounding box center [411, 164] width 77 height 28
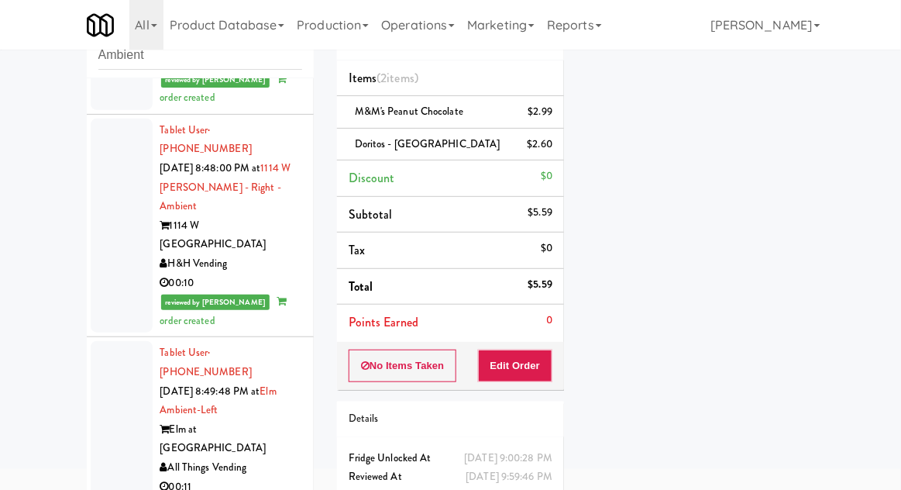
scroll to position [5284, 0]
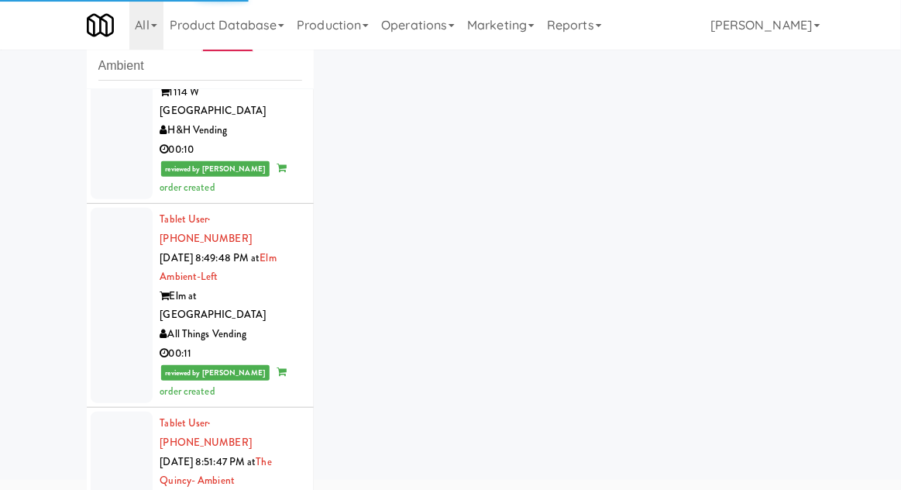
scroll to position [5432, 0]
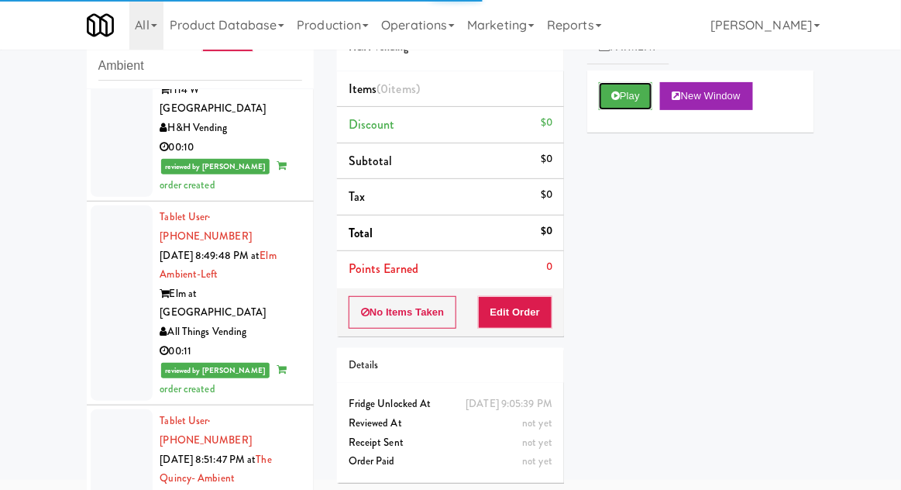
click at [630, 94] on button "Play" at bounding box center [625, 96] width 53 height 28
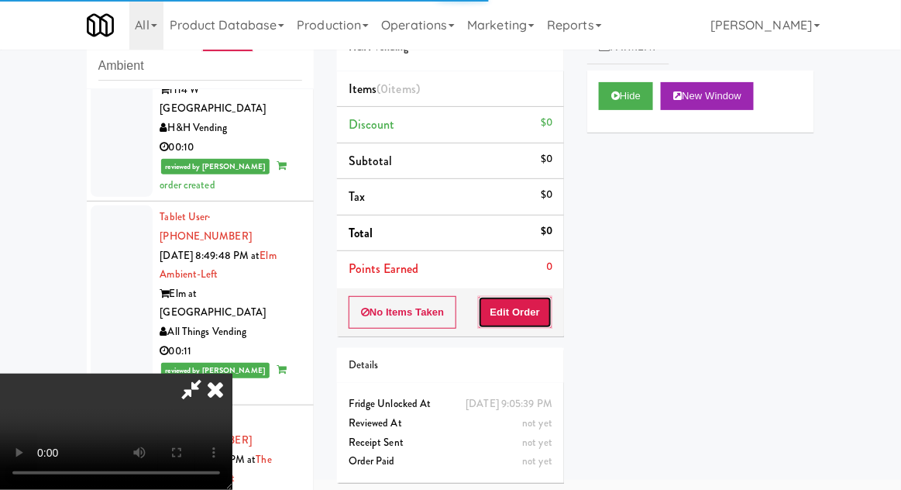
click at [530, 323] on button "Edit Order" at bounding box center [515, 312] width 75 height 33
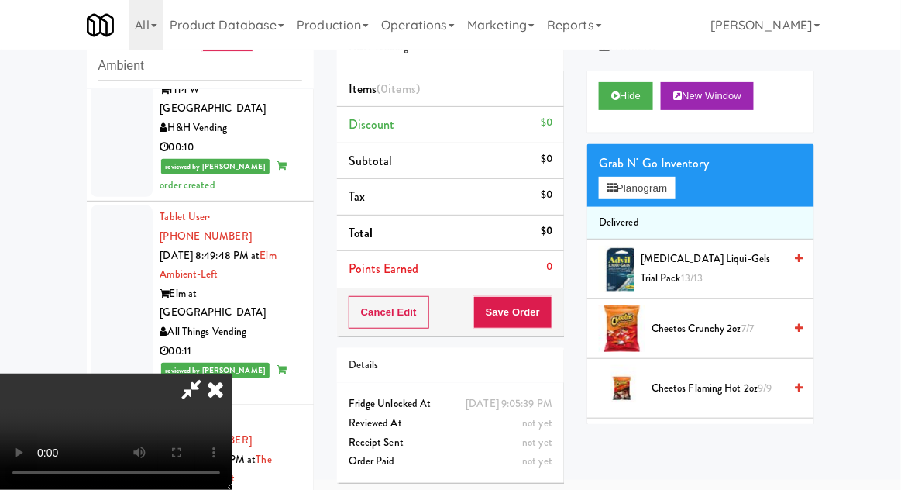
click at [208, 404] on icon at bounding box center [192, 388] width 36 height 31
click at [214, 404] on icon at bounding box center [215, 388] width 34 height 31
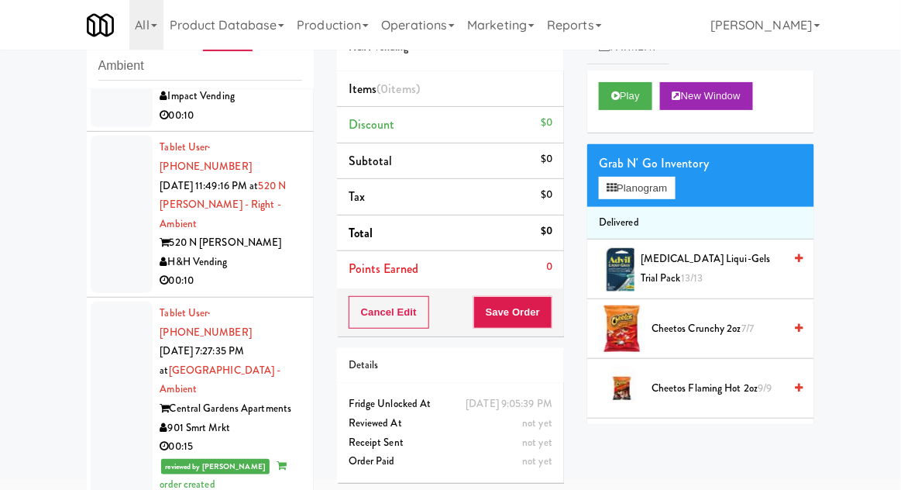
scroll to position [610, 0]
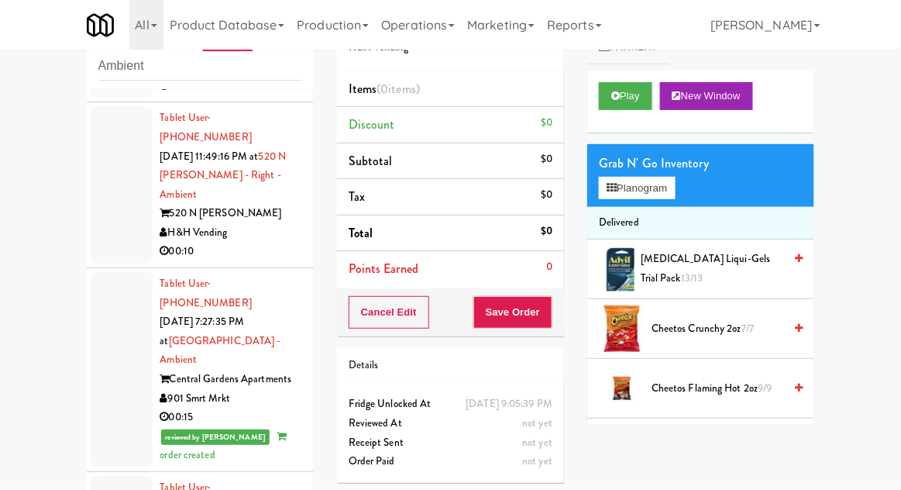
click at [108, 274] on div at bounding box center [122, 369] width 62 height 195
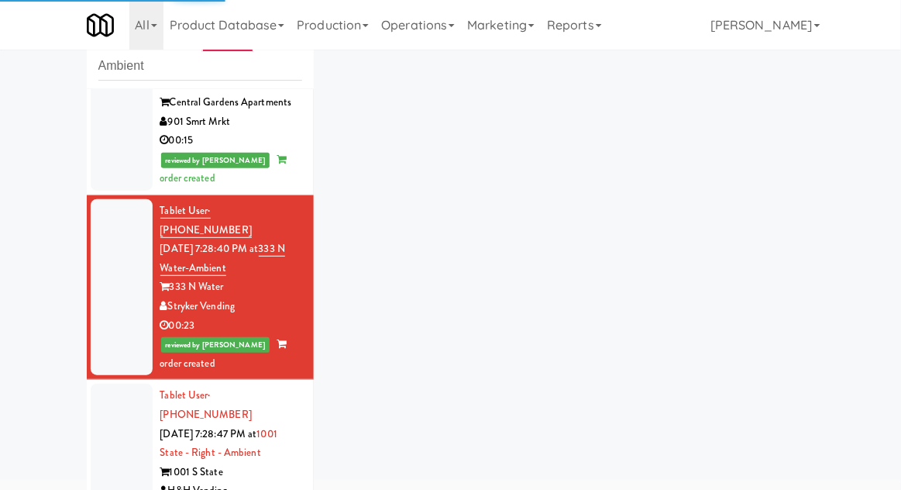
click at [115, 383] on div at bounding box center [122, 471] width 62 height 176
